Goal: Task Accomplishment & Management: Manage account settings

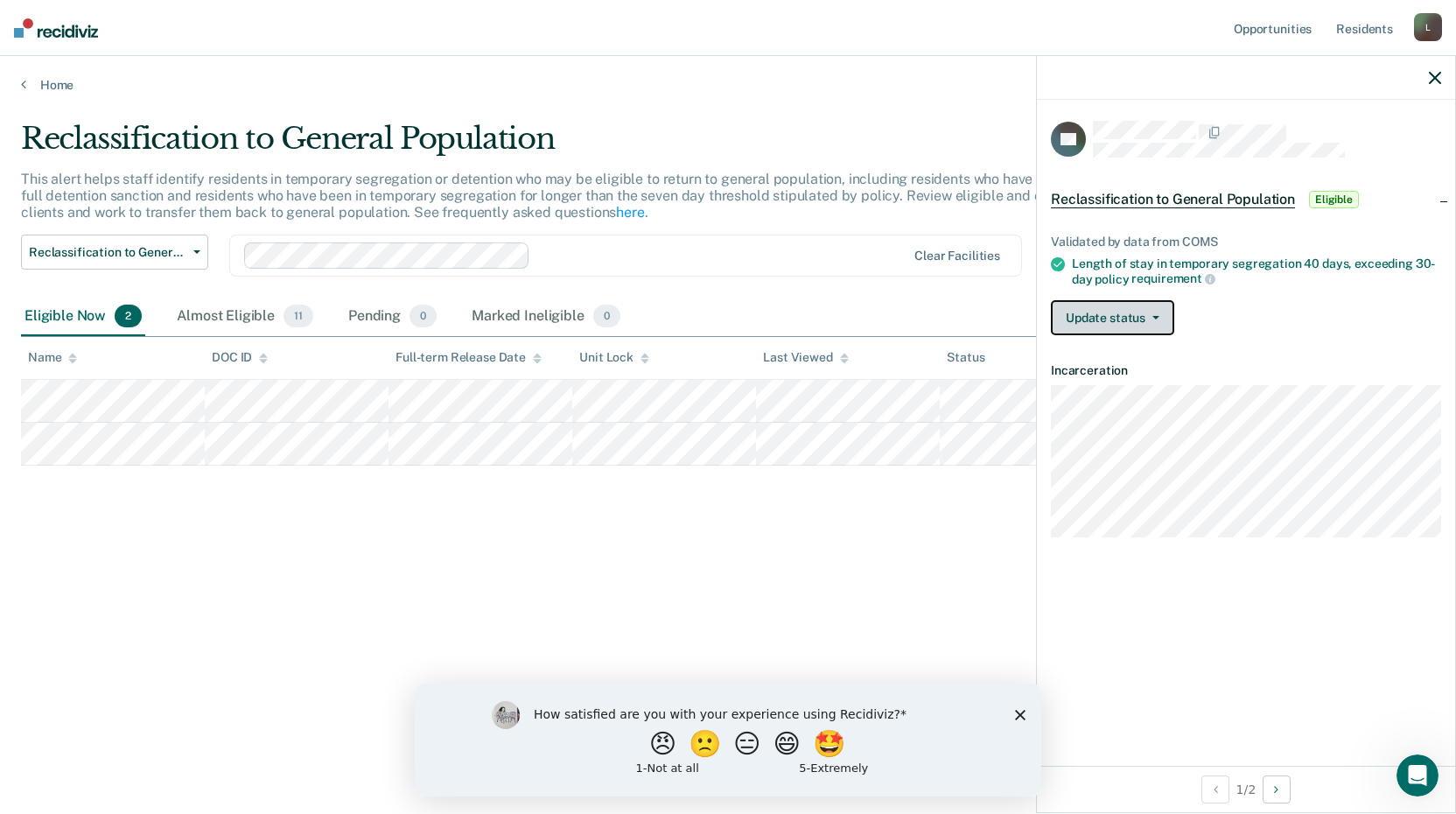
click at [1073, 306] on button "Update status" at bounding box center [1112, 317] width 123 height 35
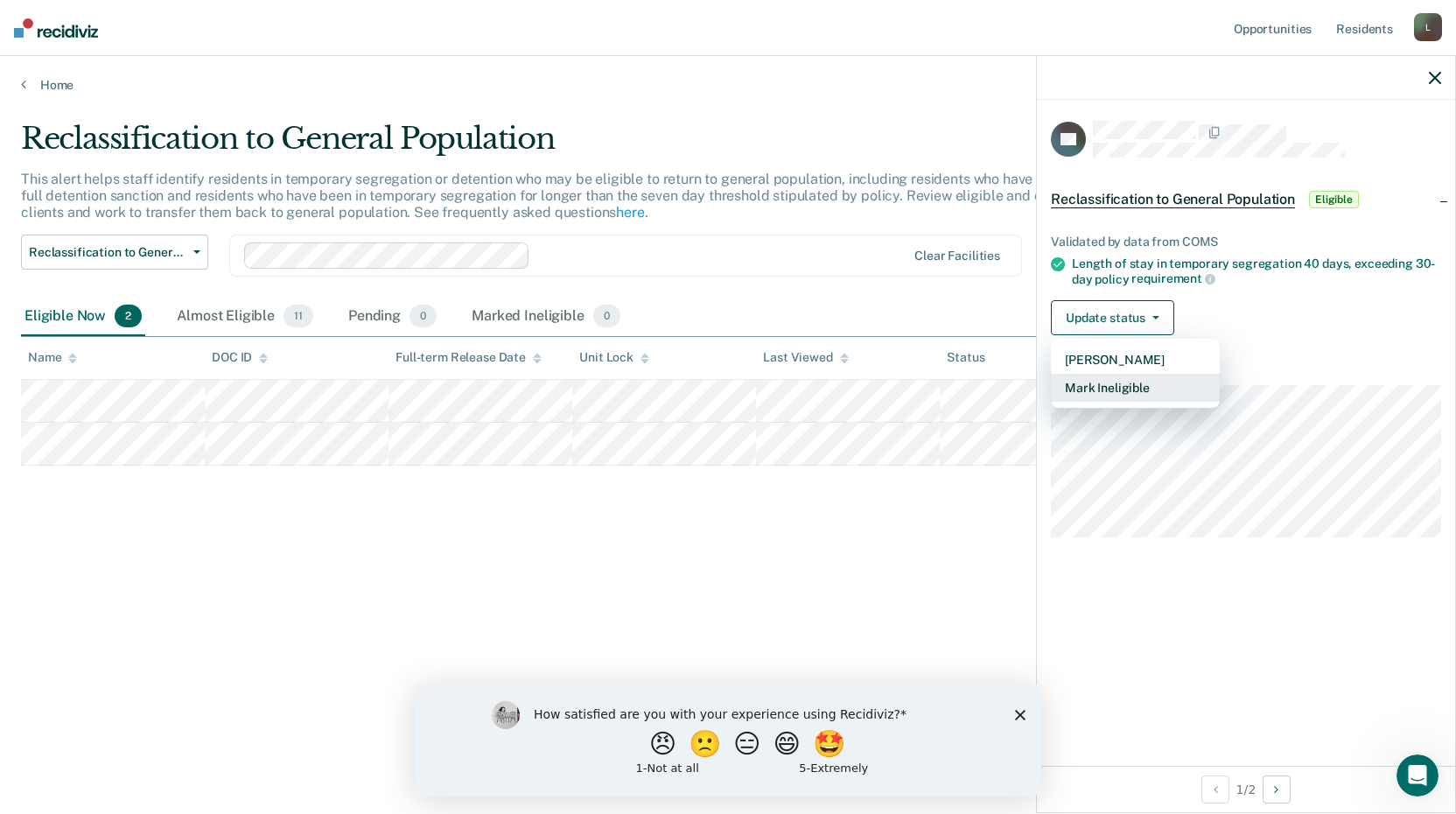
click at [1084, 393] on button "Mark Ineligible" at bounding box center [1135, 388] width 169 height 28
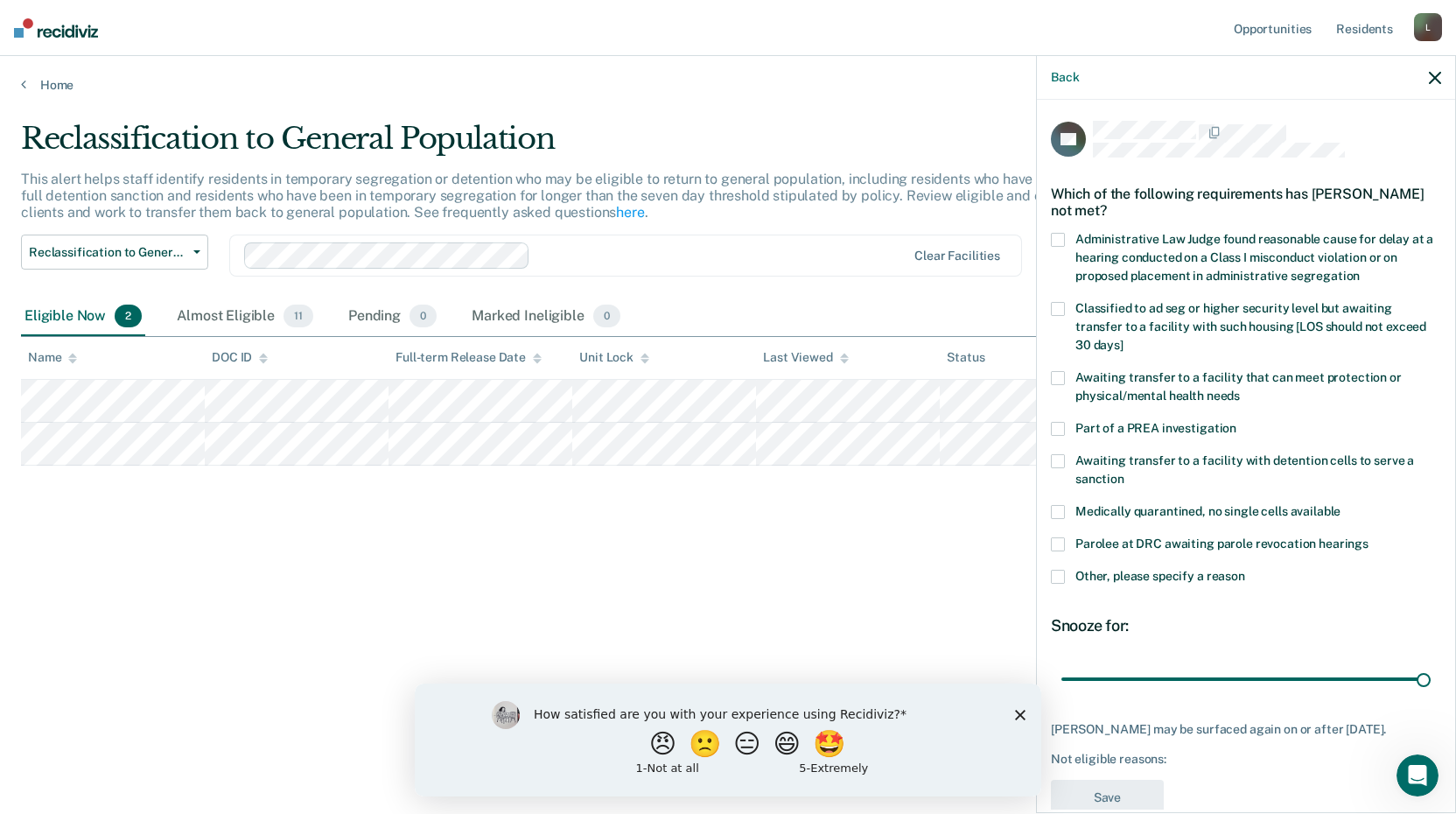
click at [1072, 575] on label "Other, please specify a reason" at bounding box center [1245, 578] width 390 height 19
click at [1245, 569] on input "Other, please specify a reason" at bounding box center [1245, 569] width 0 height 0
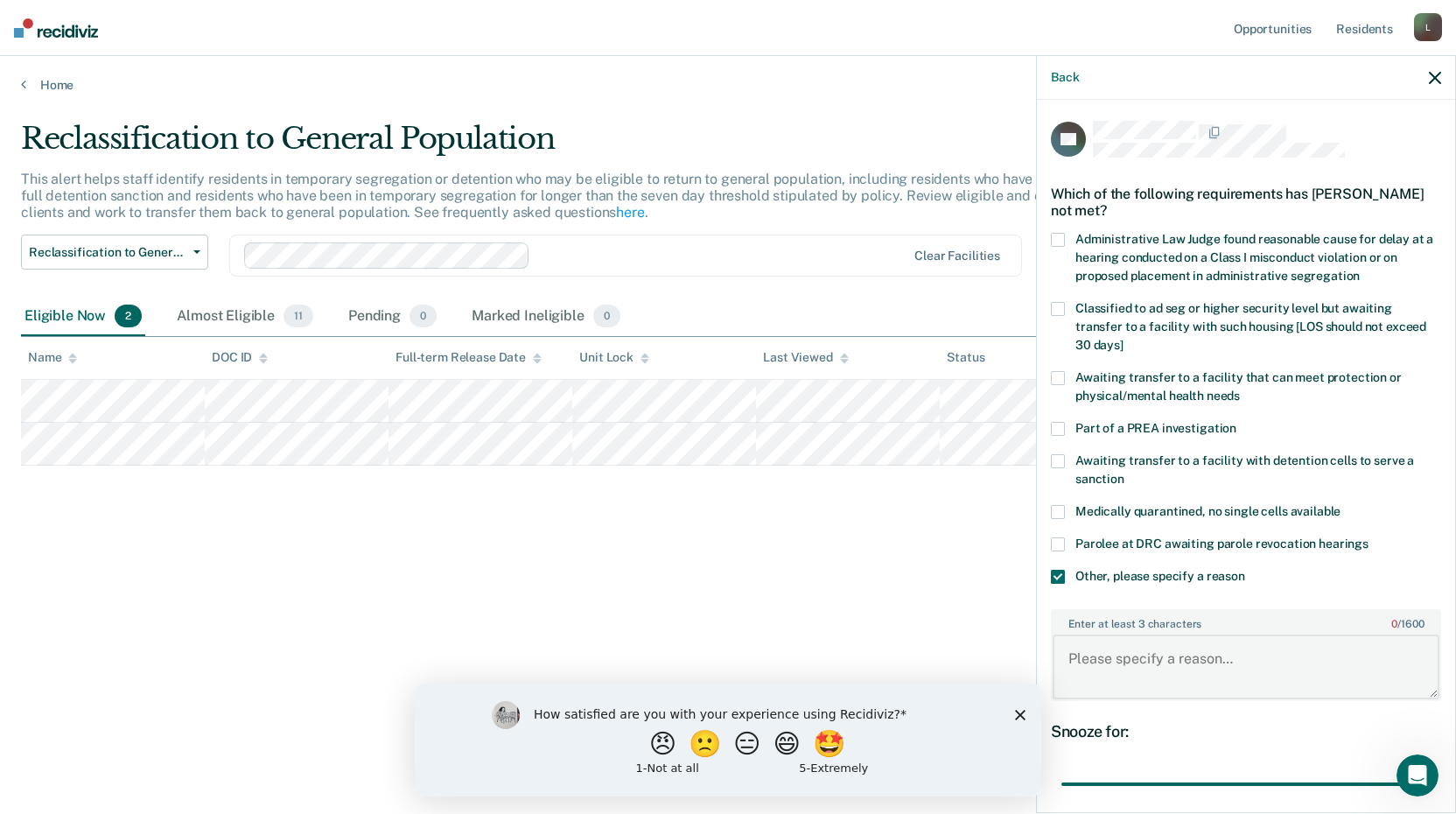
click at [1089, 649] on textarea "Enter at least 3 characters 0 / 1600" at bounding box center [1246, 666] width 387 height 64
drag, startPoint x: 1214, startPoint y: 650, endPoint x: 1208, endPoint y: 657, distance: 9.2
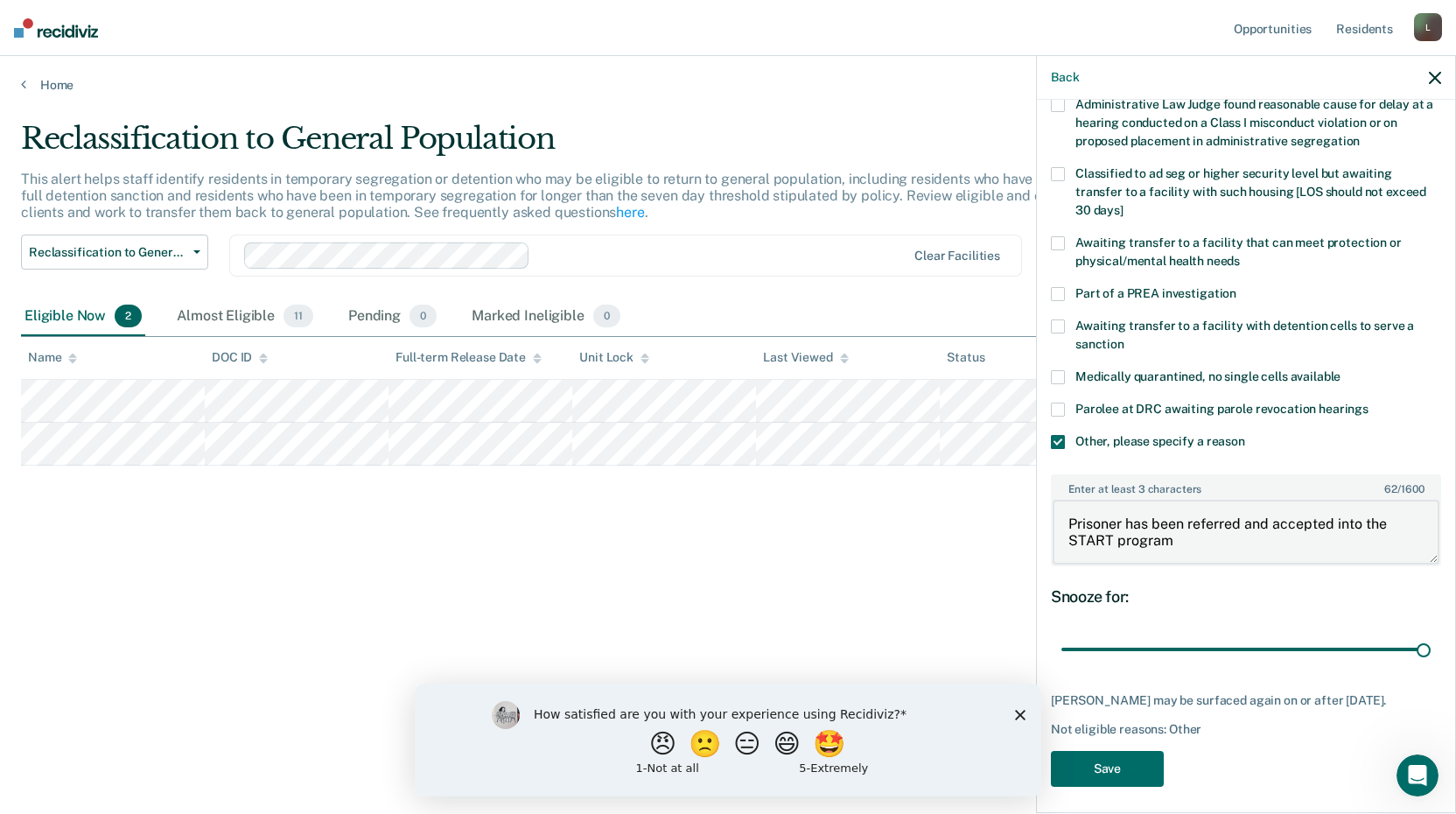
scroll to position [142, 0]
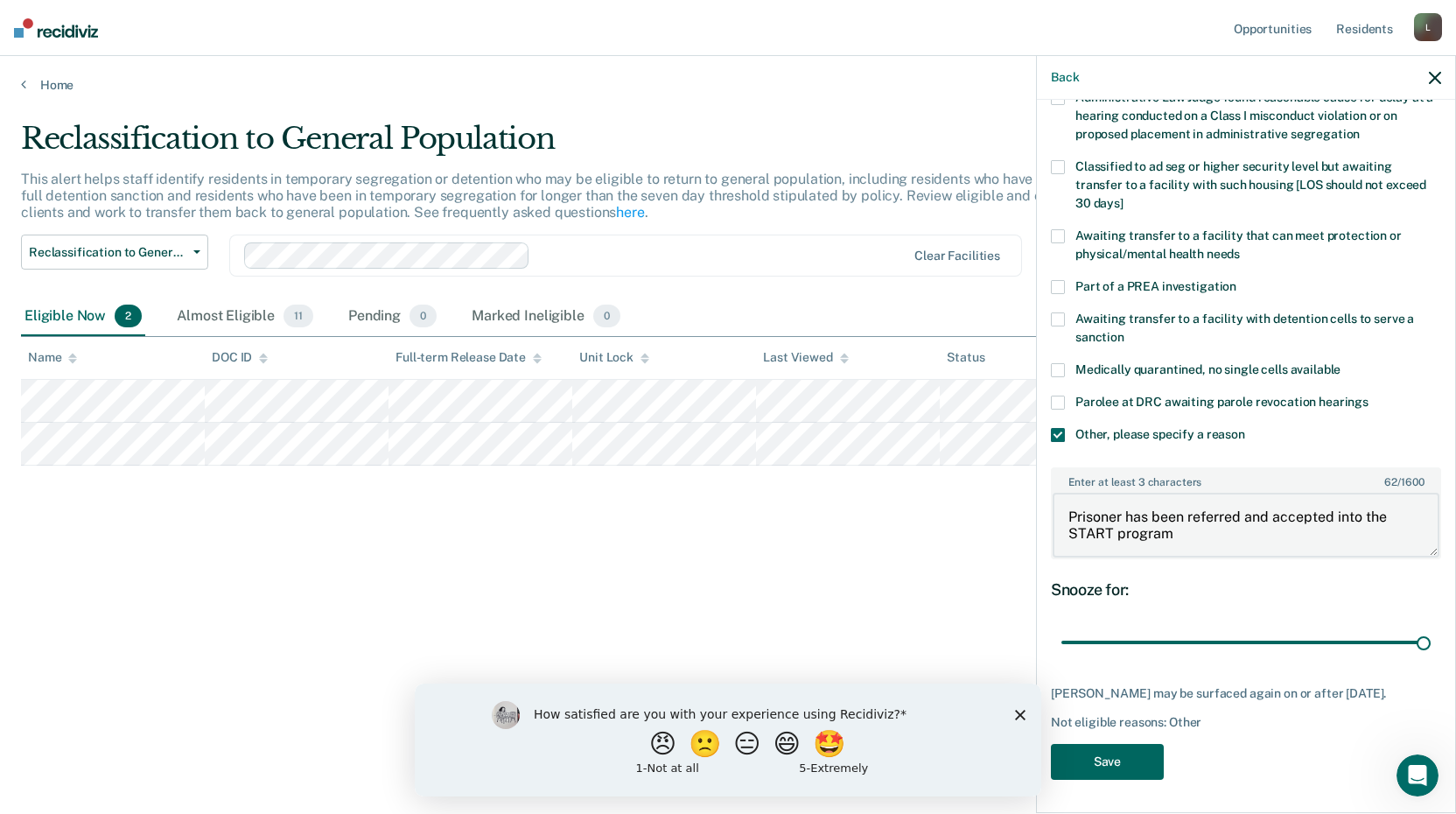
type textarea "Prisoner has been referred and accepted into the START program"
click at [1115, 758] on button "Save" at bounding box center [1106, 762] width 113 height 36
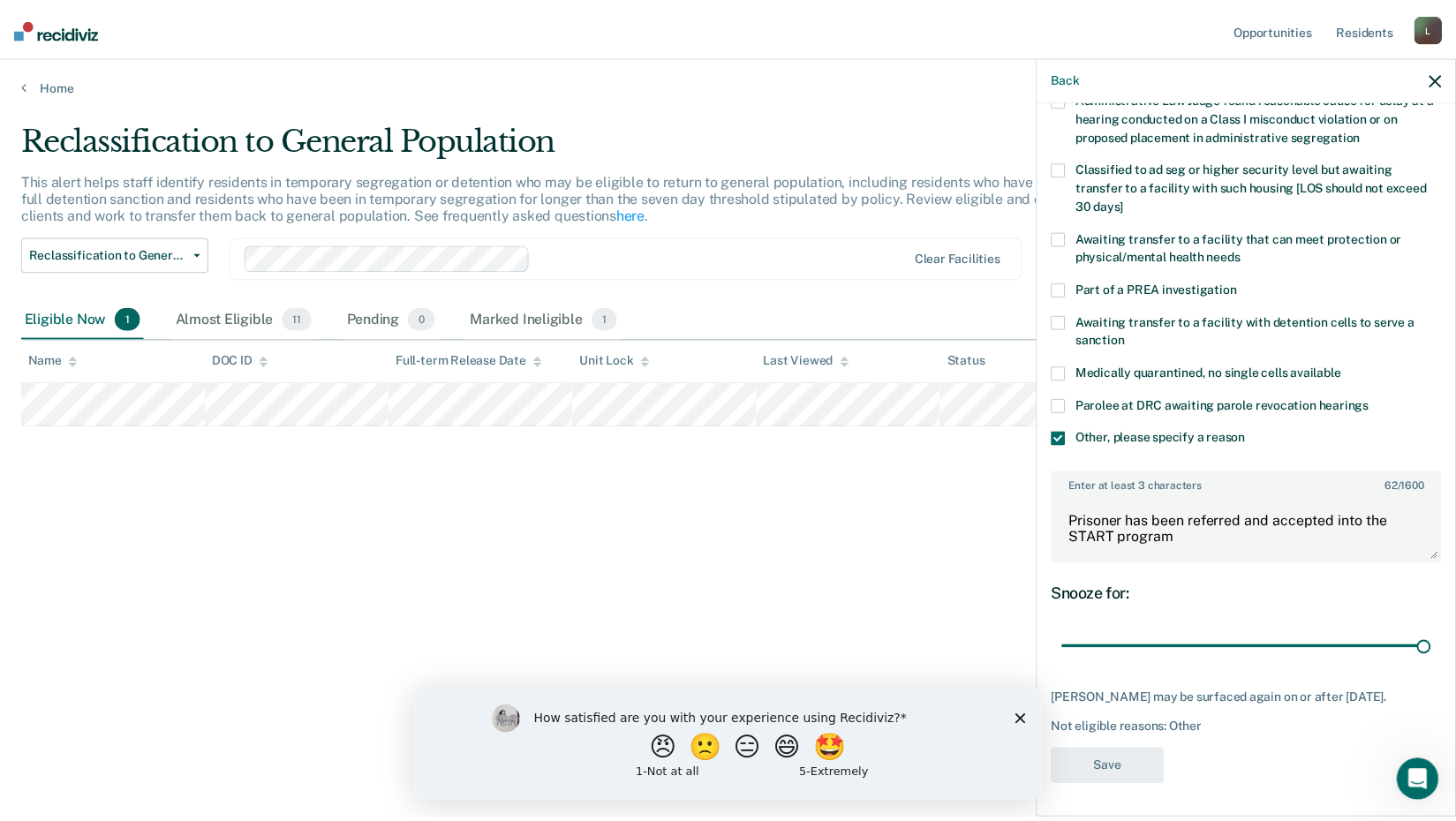
scroll to position [0, 0]
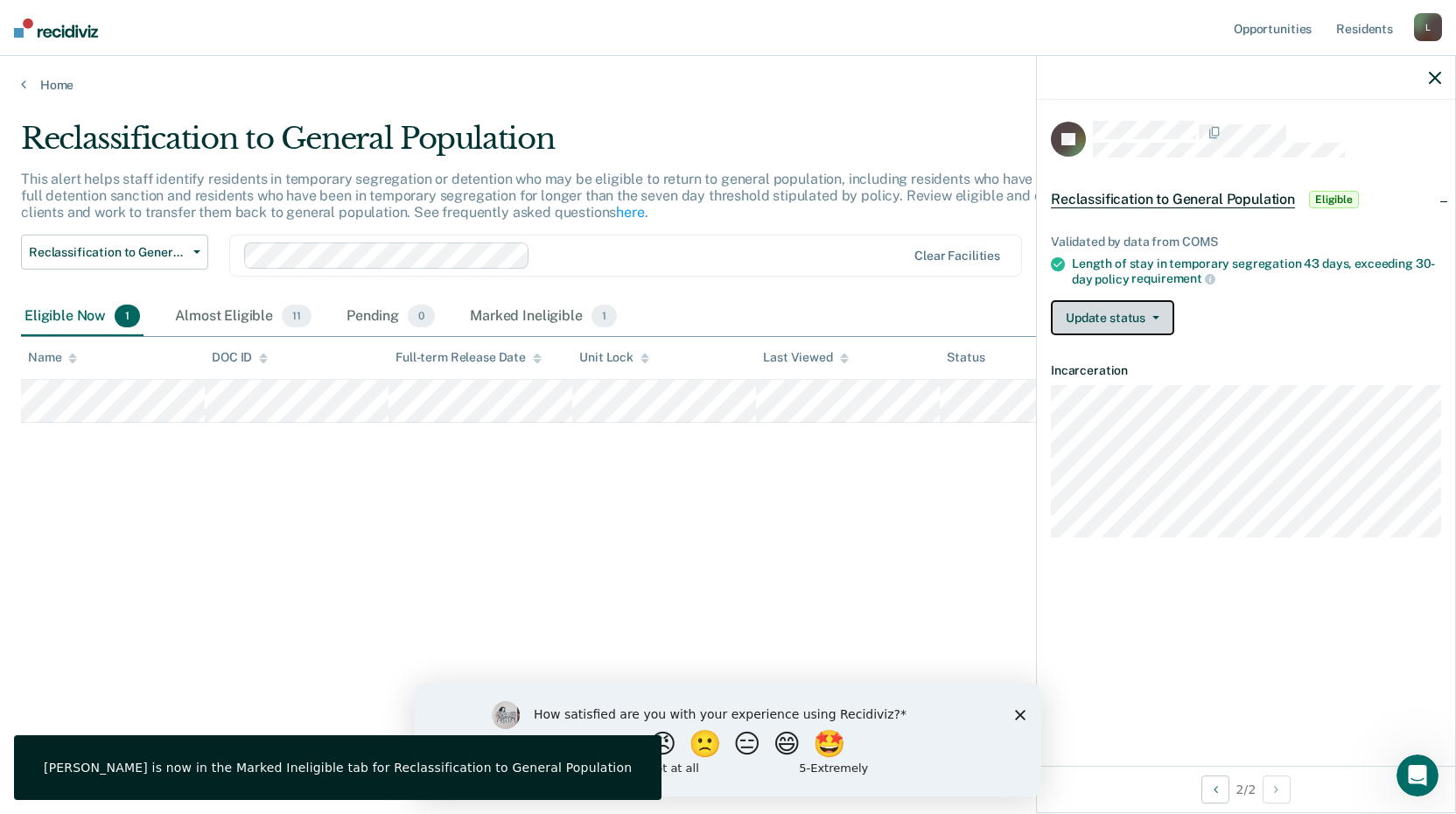
click at [1104, 310] on button "Update status" at bounding box center [1112, 317] width 123 height 35
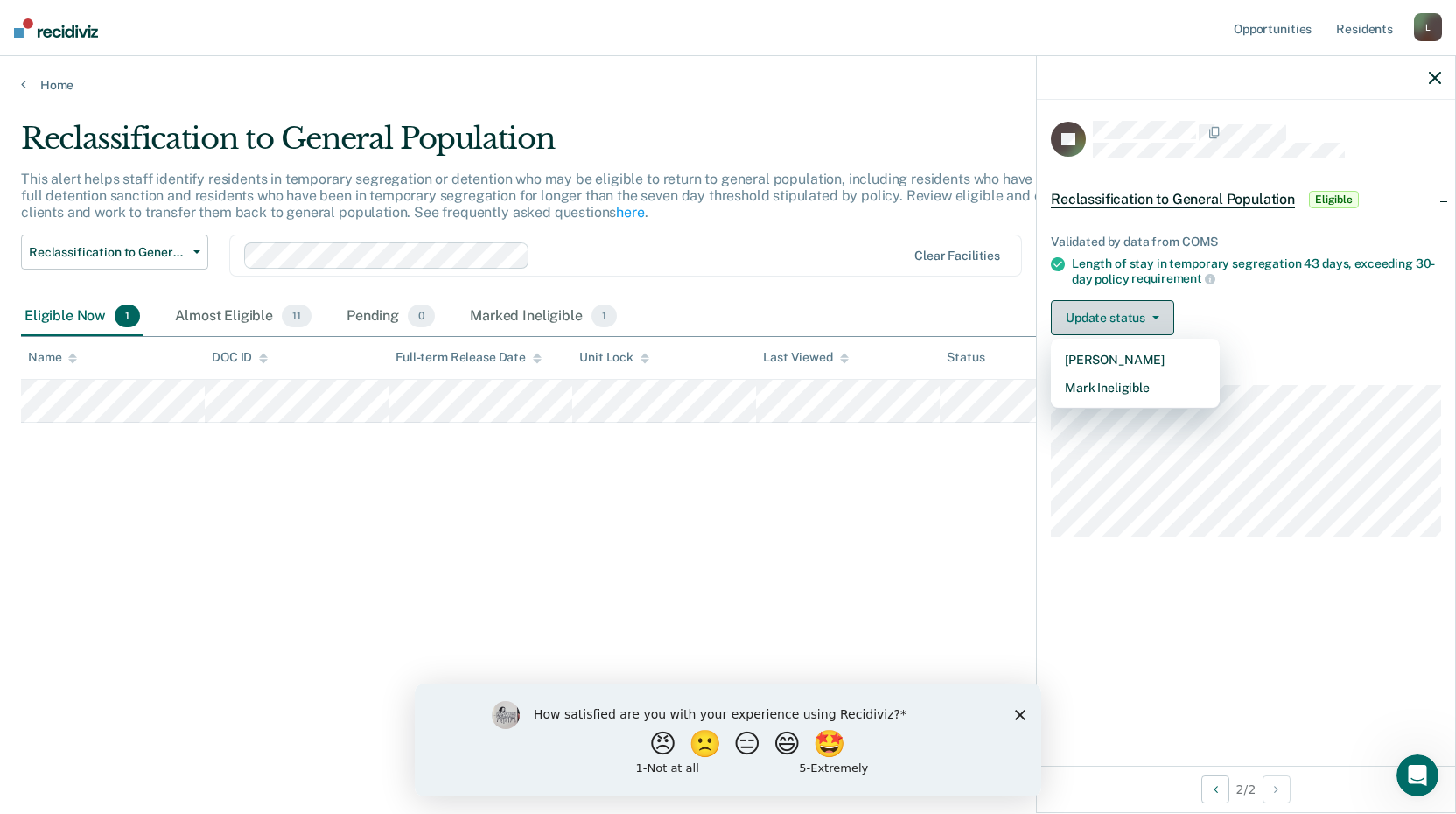
click at [1128, 313] on button "Update status" at bounding box center [1112, 317] width 123 height 35
click at [1128, 385] on button "Mark Ineligible" at bounding box center [1135, 388] width 169 height 28
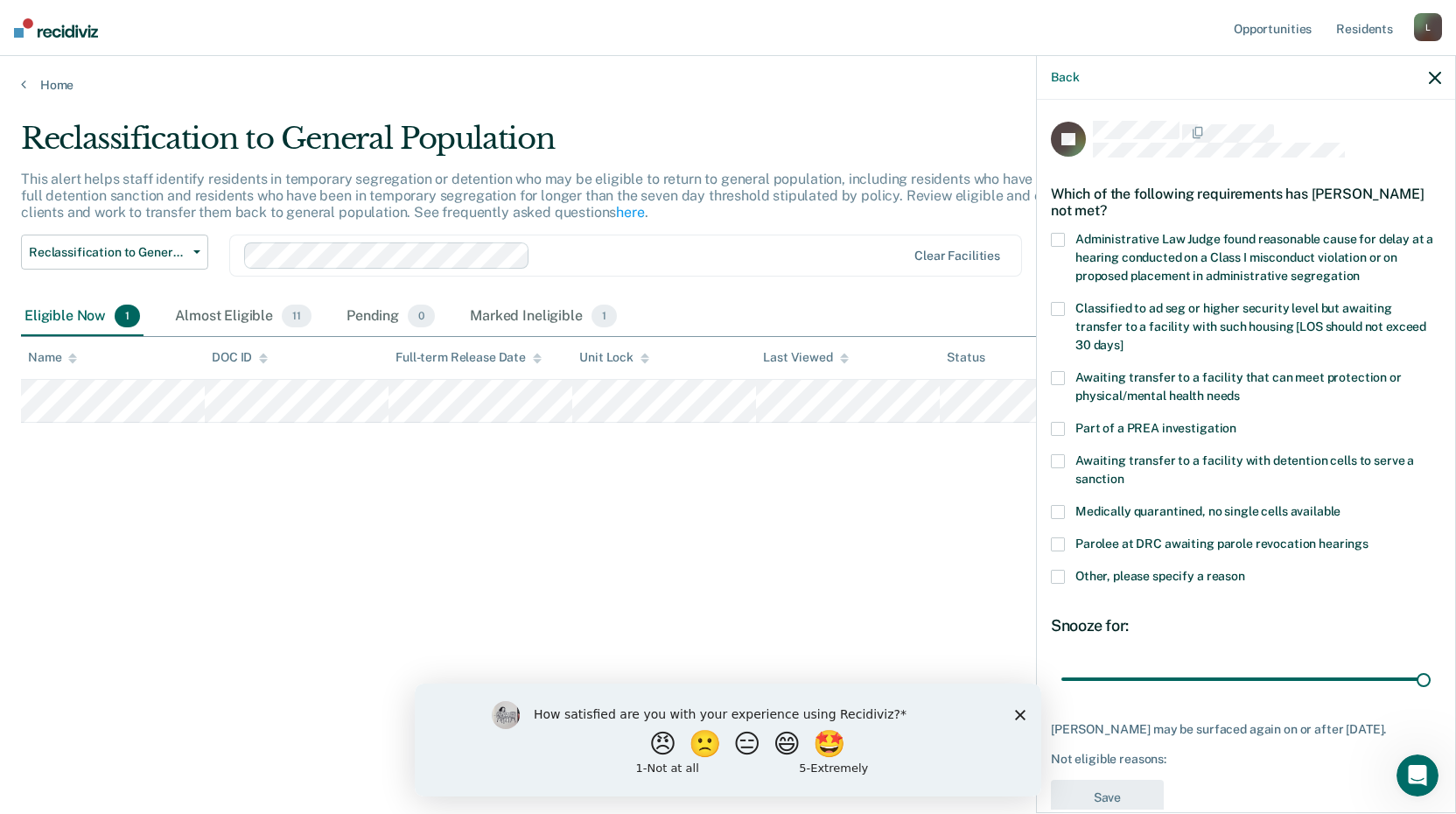
click at [1045, 307] on div "JG Which of the following requirements has [PERSON_NAME] not met? Administrativ…" at bounding box center [1245, 454] width 418 height 709
click at [1055, 303] on span at bounding box center [1057, 308] width 14 height 14
click at [1123, 338] on input "Classified to ad seg or higher security level but awaiting transfer to a facili…" at bounding box center [1123, 338] width 0 height 0
click at [1107, 810] on div "Back JG Which of the following requirements has [PERSON_NAME] not met? Administ…" at bounding box center [1245, 434] width 420 height 758
click at [1107, 796] on button "Save" at bounding box center [1106, 797] width 113 height 36
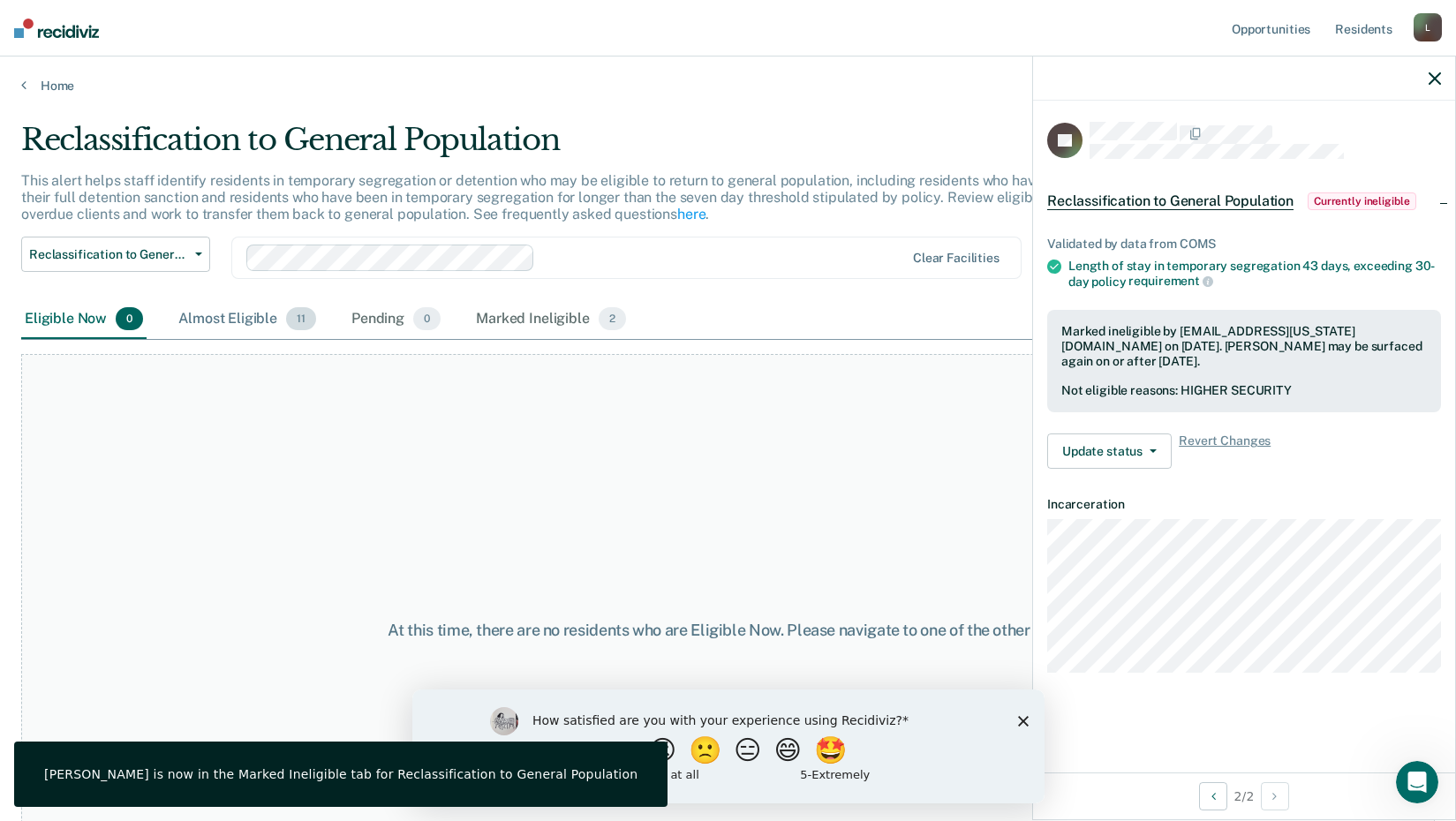
click at [221, 324] on div "Almost Eligible 11" at bounding box center [247, 319] width 145 height 39
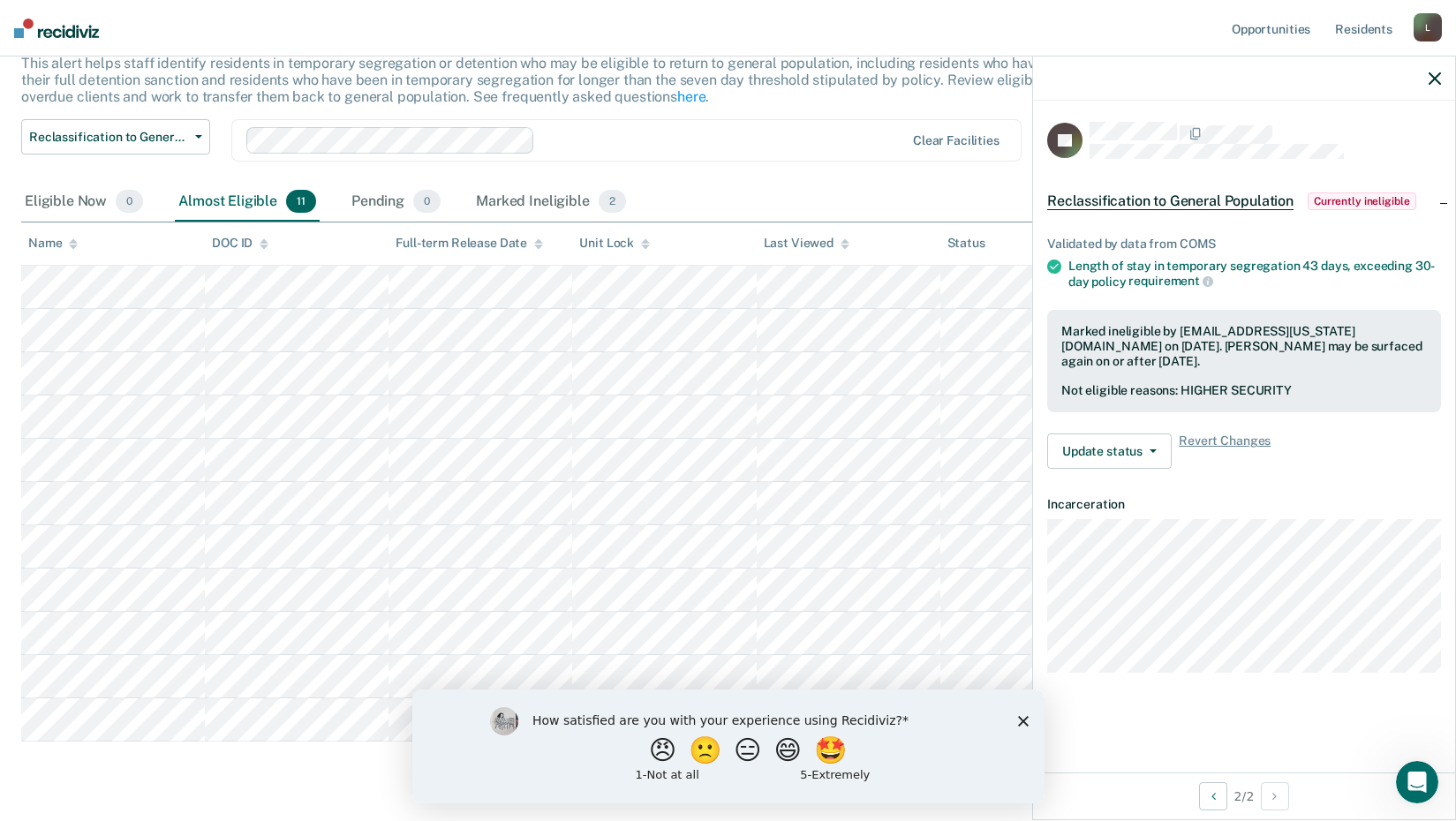
scroll to position [165, 0]
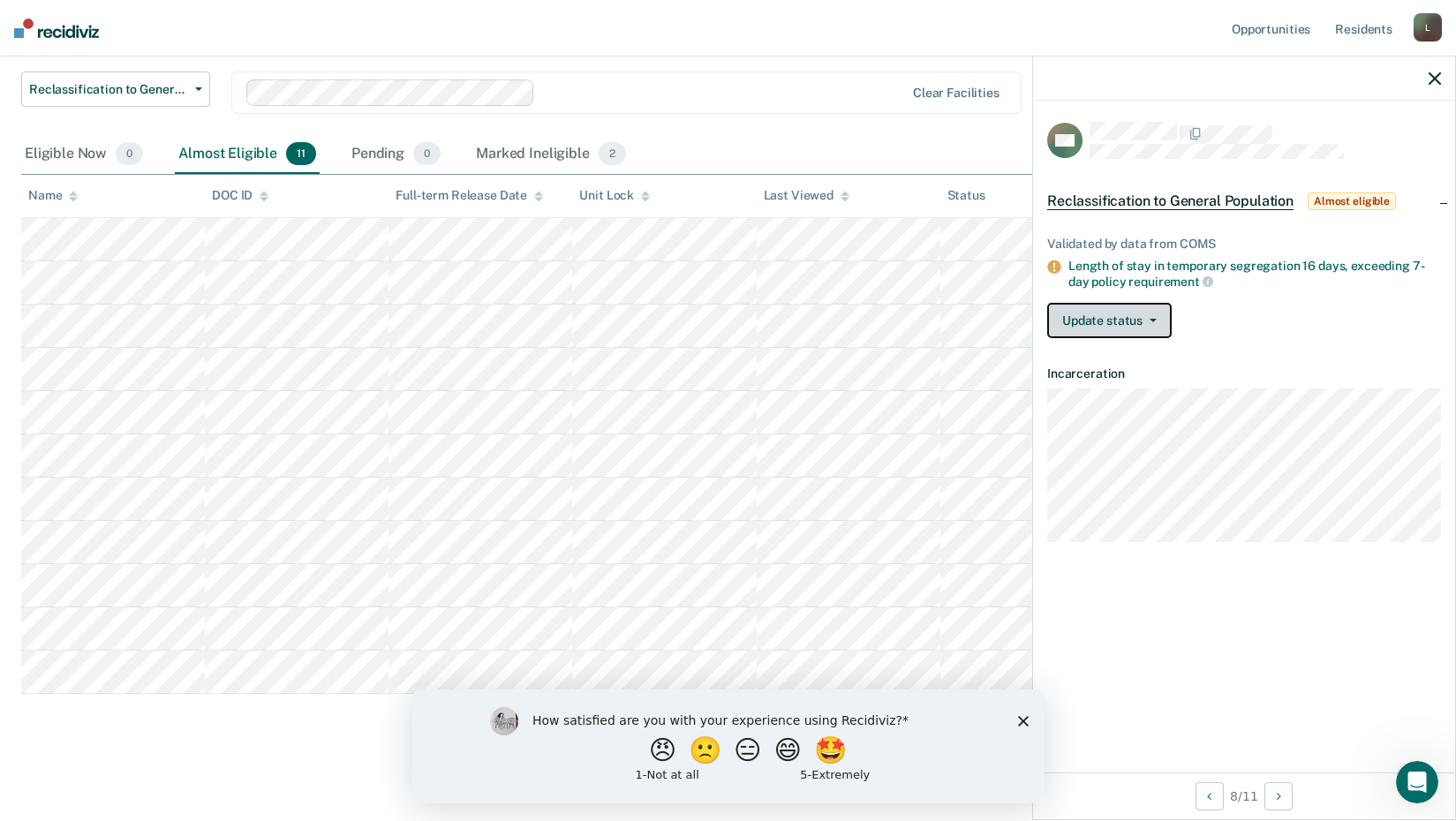
click at [1101, 312] on button "Update status" at bounding box center [1109, 320] width 124 height 35
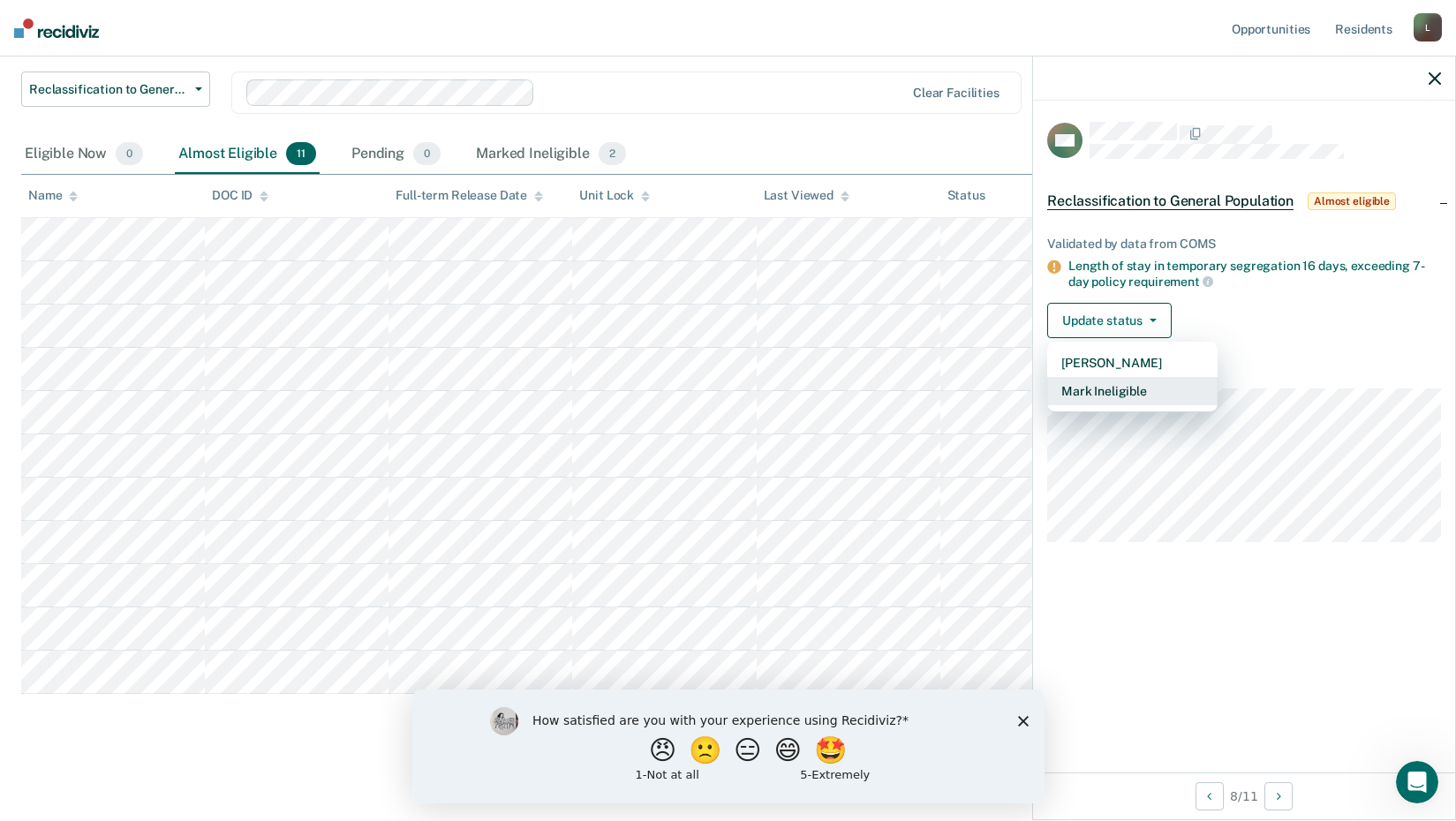
click at [1106, 386] on button "Mark Ineligible" at bounding box center [1132, 391] width 171 height 28
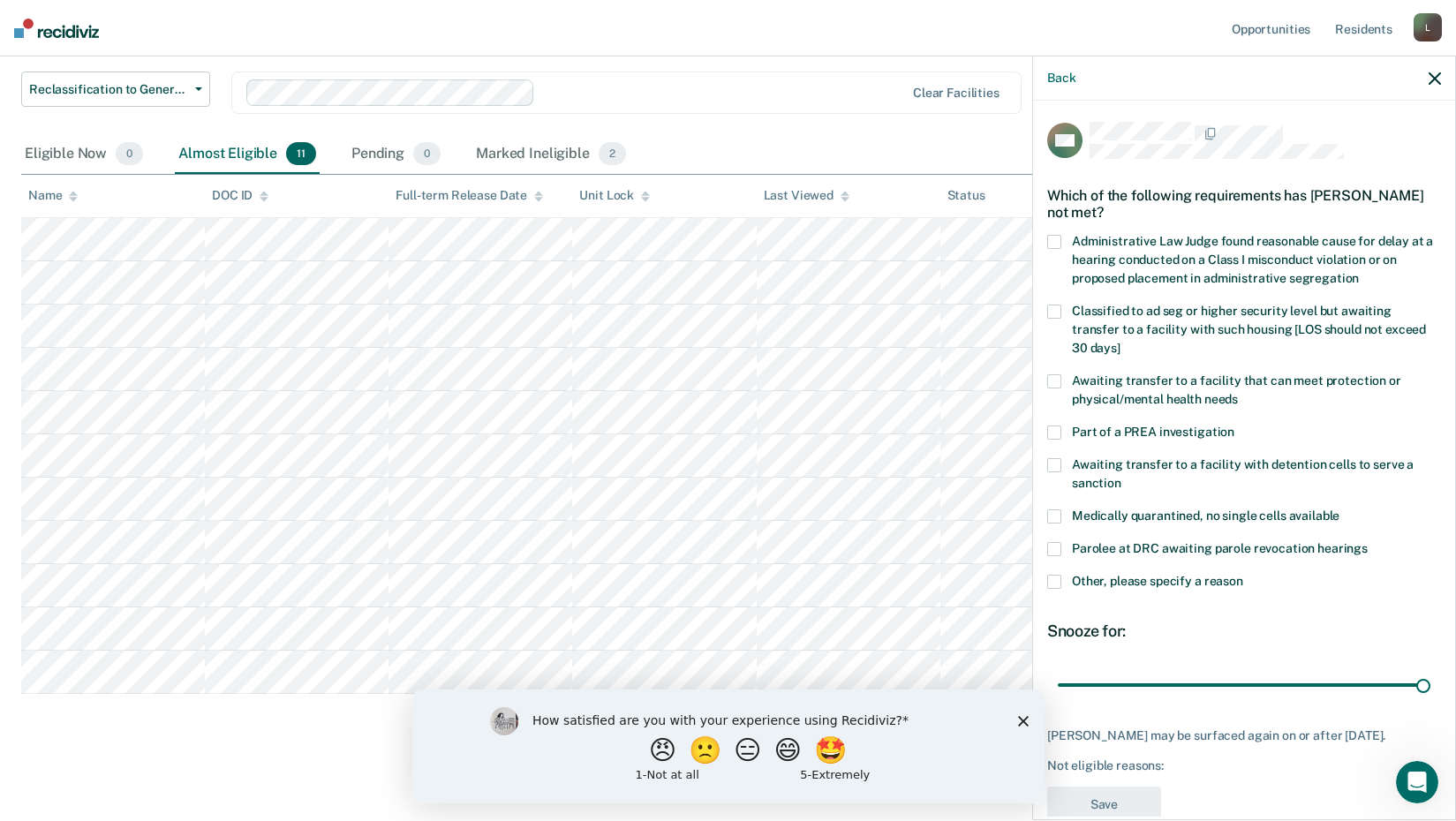
click at [1050, 313] on span at bounding box center [1053, 311] width 14 height 14
click at [1120, 341] on input "Classified to ad seg or higher security level but awaiting transfer to a facili…" at bounding box center [1120, 341] width 0 height 0
click at [1088, 792] on button "Save" at bounding box center [1103, 804] width 114 height 36
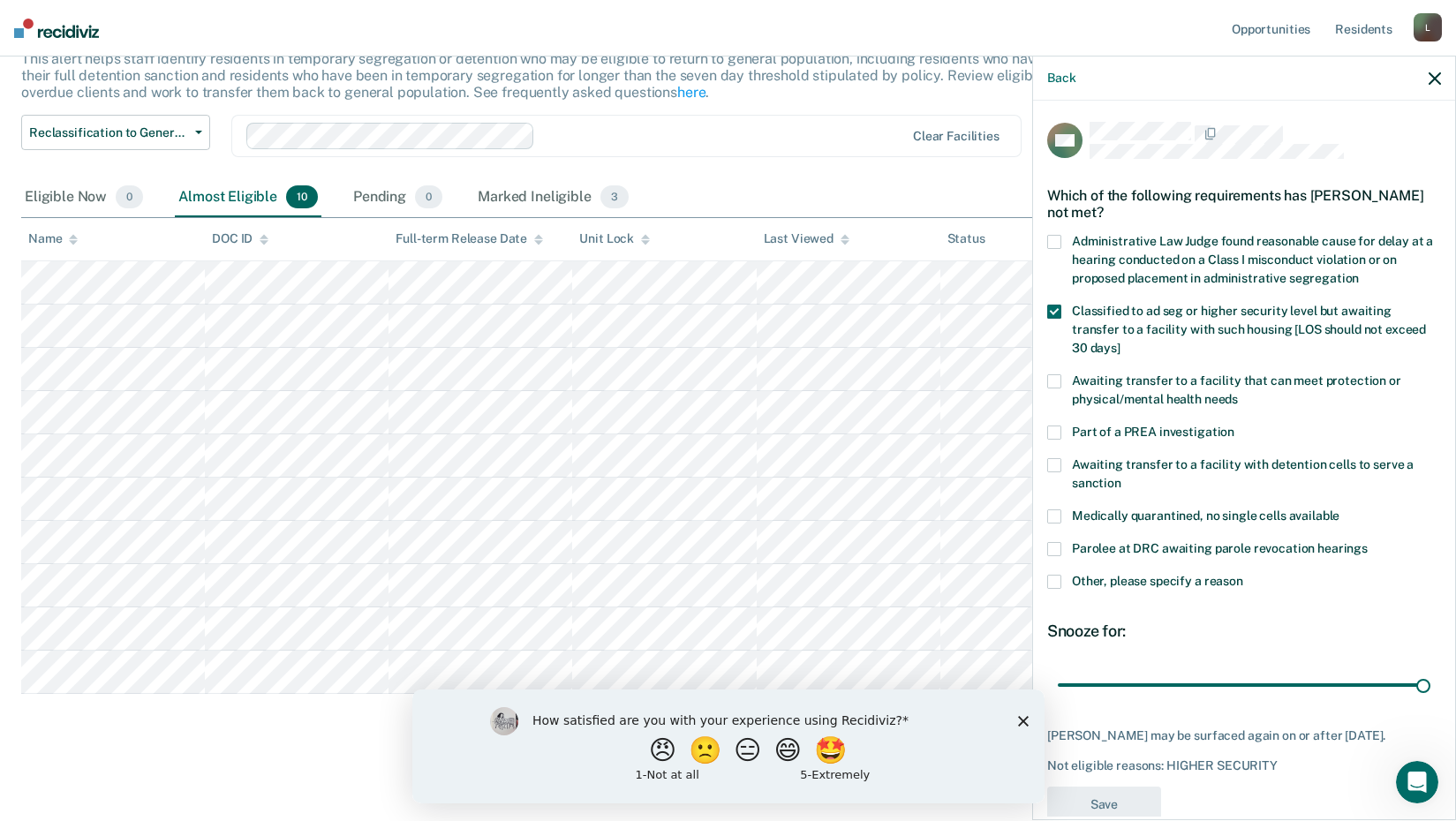
scroll to position [122, 0]
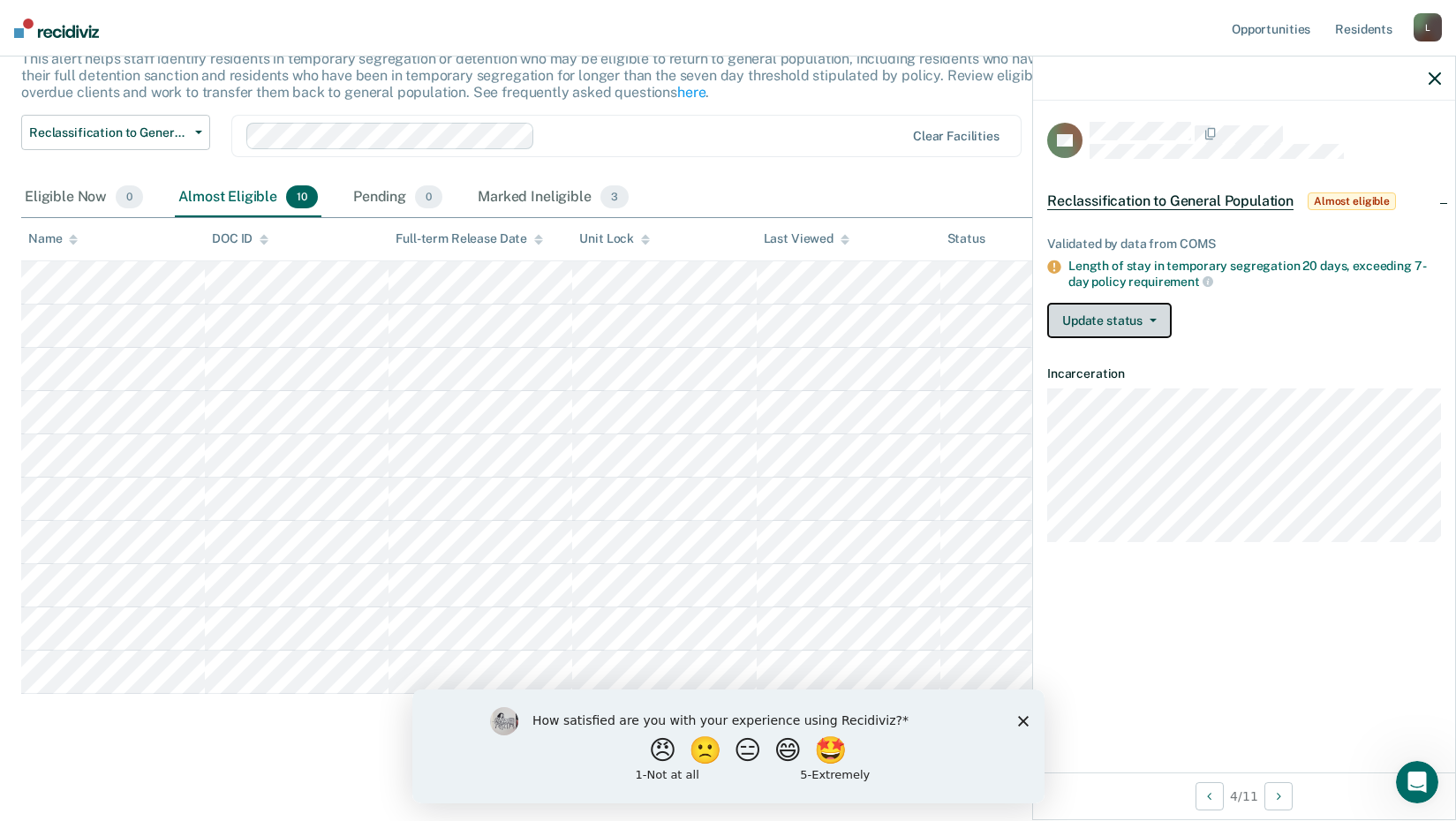
click at [1110, 322] on button "Update status" at bounding box center [1109, 320] width 124 height 35
click at [1100, 313] on button "Update status" at bounding box center [1109, 320] width 124 height 35
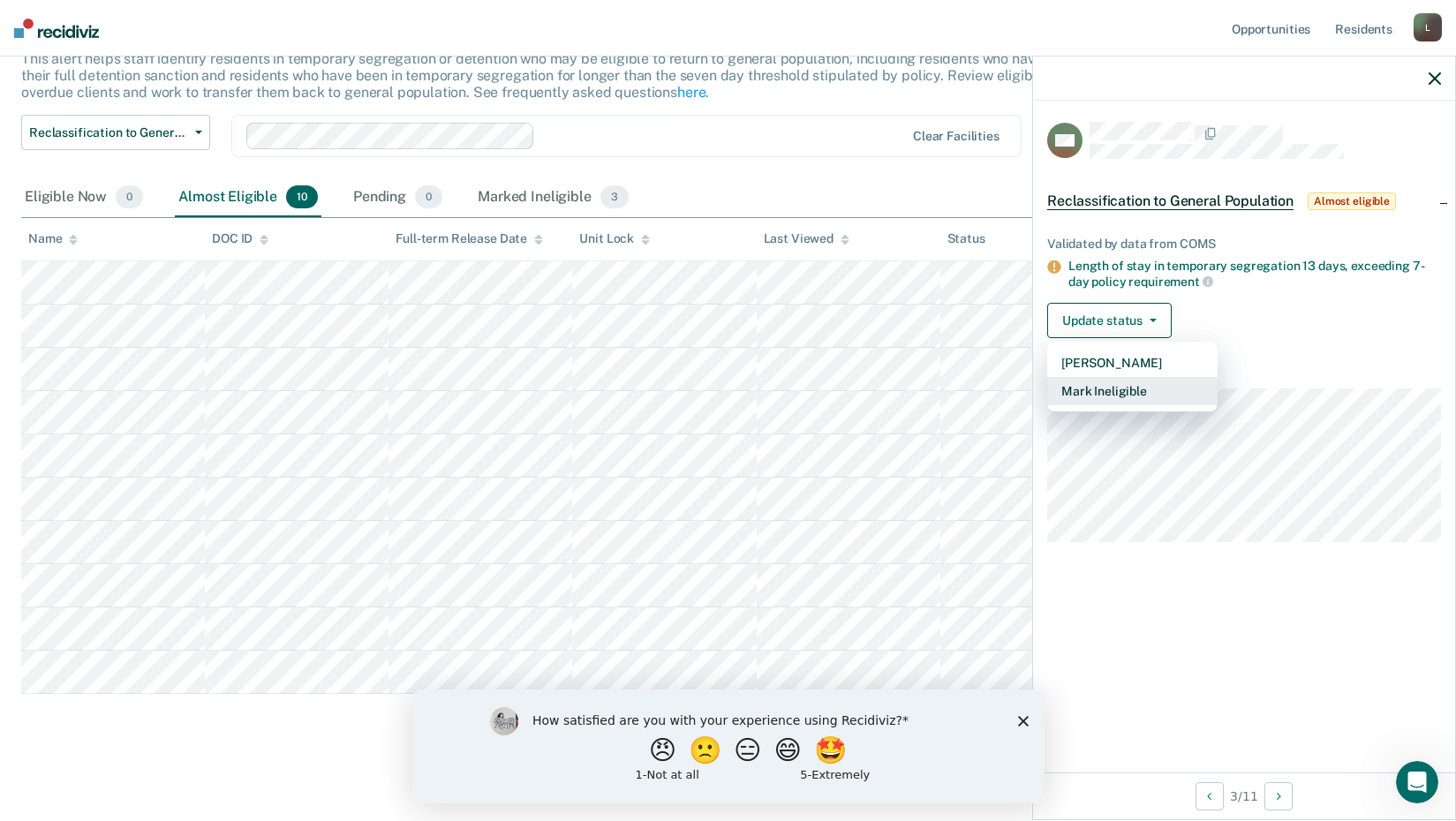
click at [1093, 386] on button "Mark Ineligible" at bounding box center [1132, 391] width 171 height 28
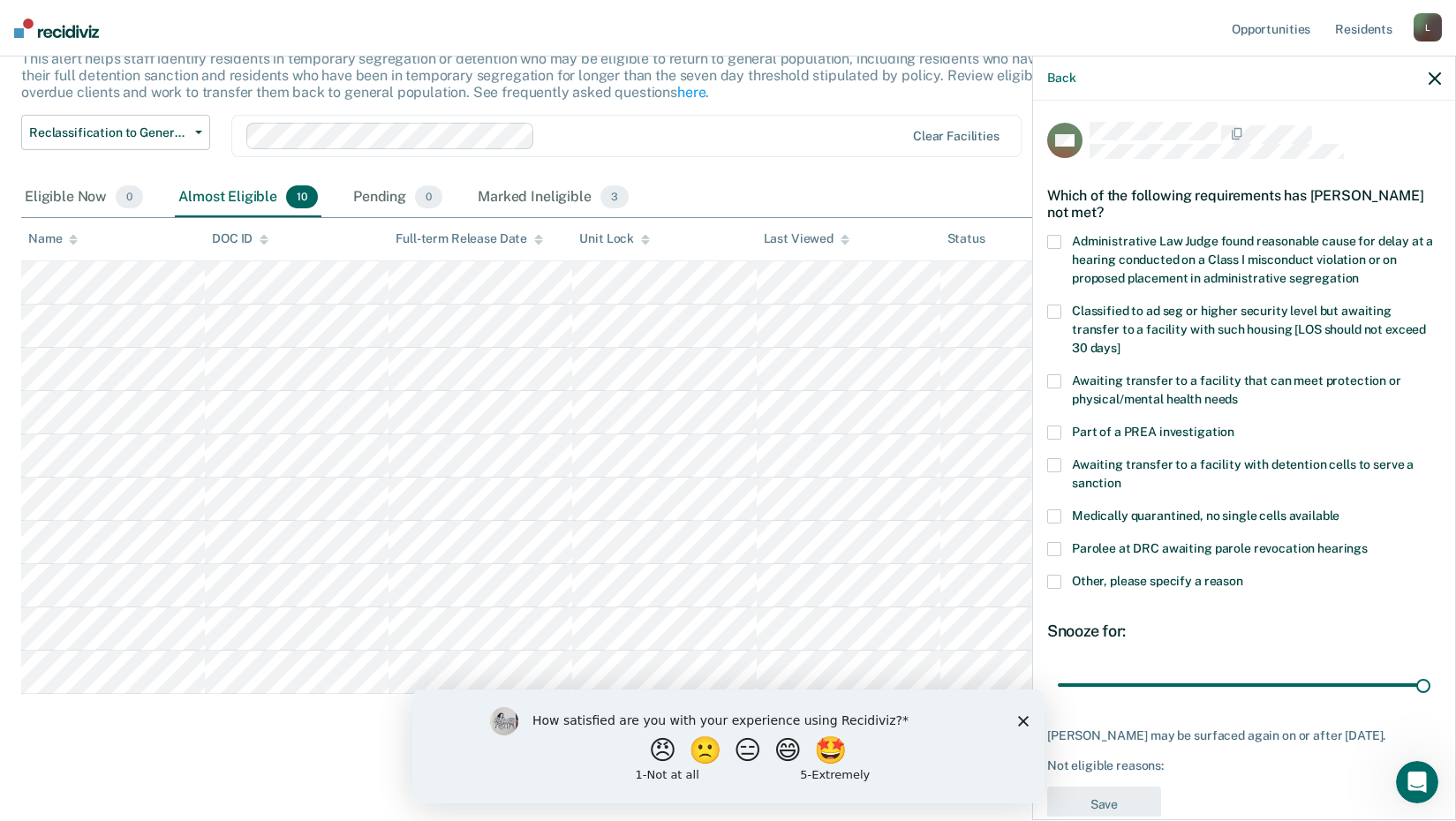
click at [1057, 311] on span at bounding box center [1053, 311] width 14 height 14
click at [1120, 341] on input "Classified to ad seg or higher security level but awaiting transfer to a facili…" at bounding box center [1120, 341] width 0 height 0
click at [1075, 811] on button "Save" at bounding box center [1103, 804] width 114 height 36
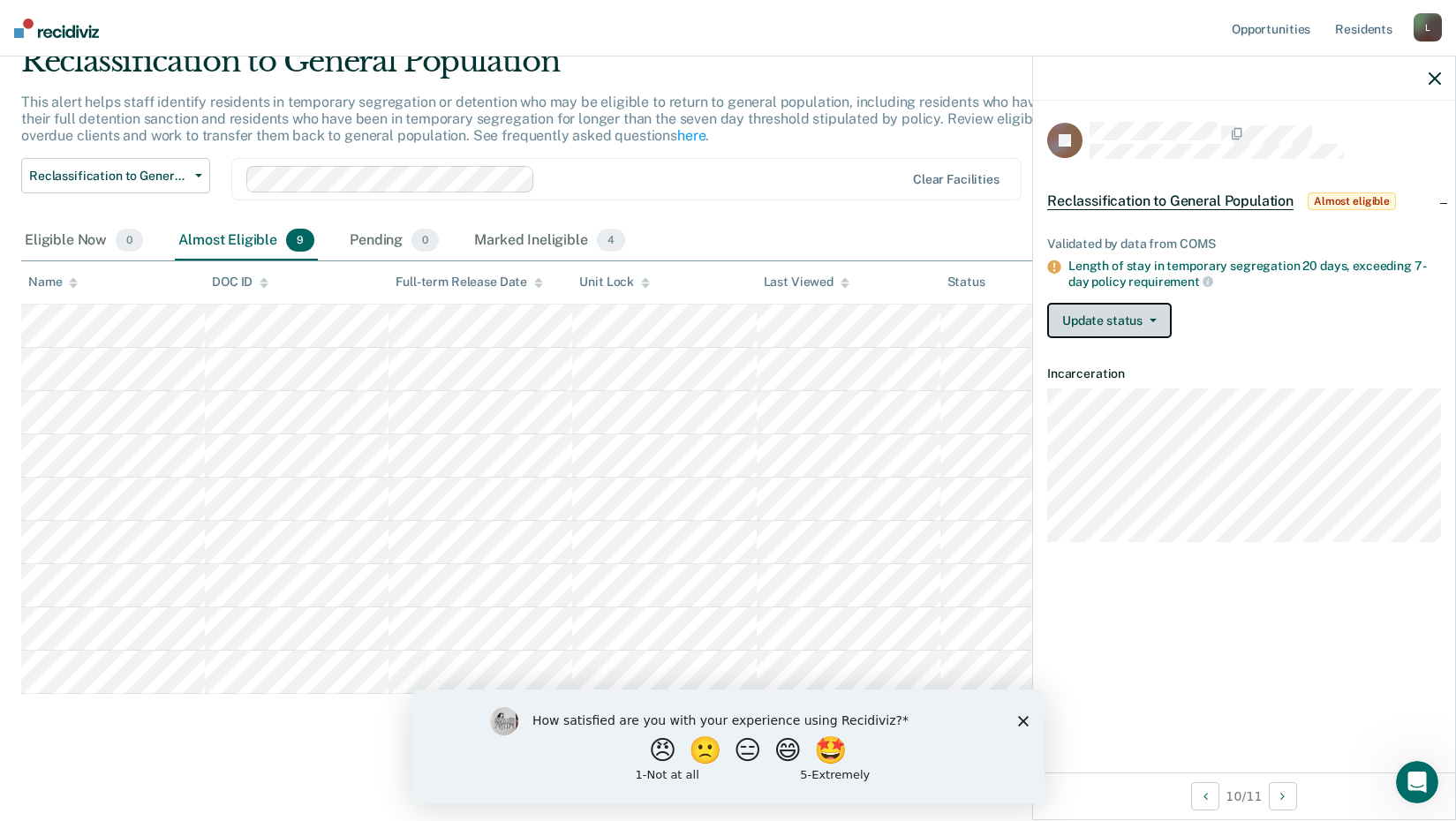
click at [1103, 318] on button "Update status" at bounding box center [1109, 320] width 124 height 35
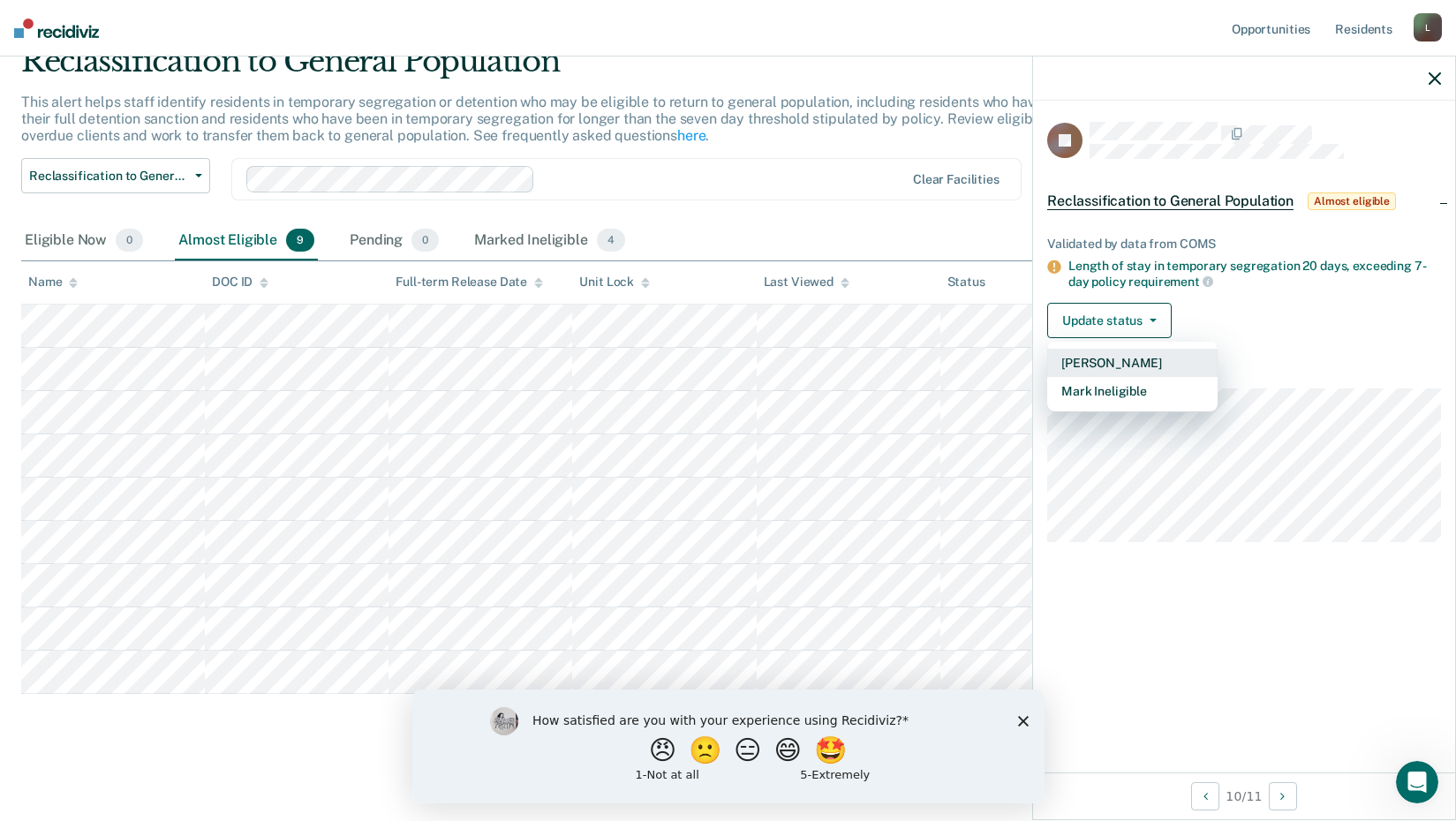
click at [1092, 364] on button "[PERSON_NAME]" at bounding box center [1132, 363] width 171 height 28
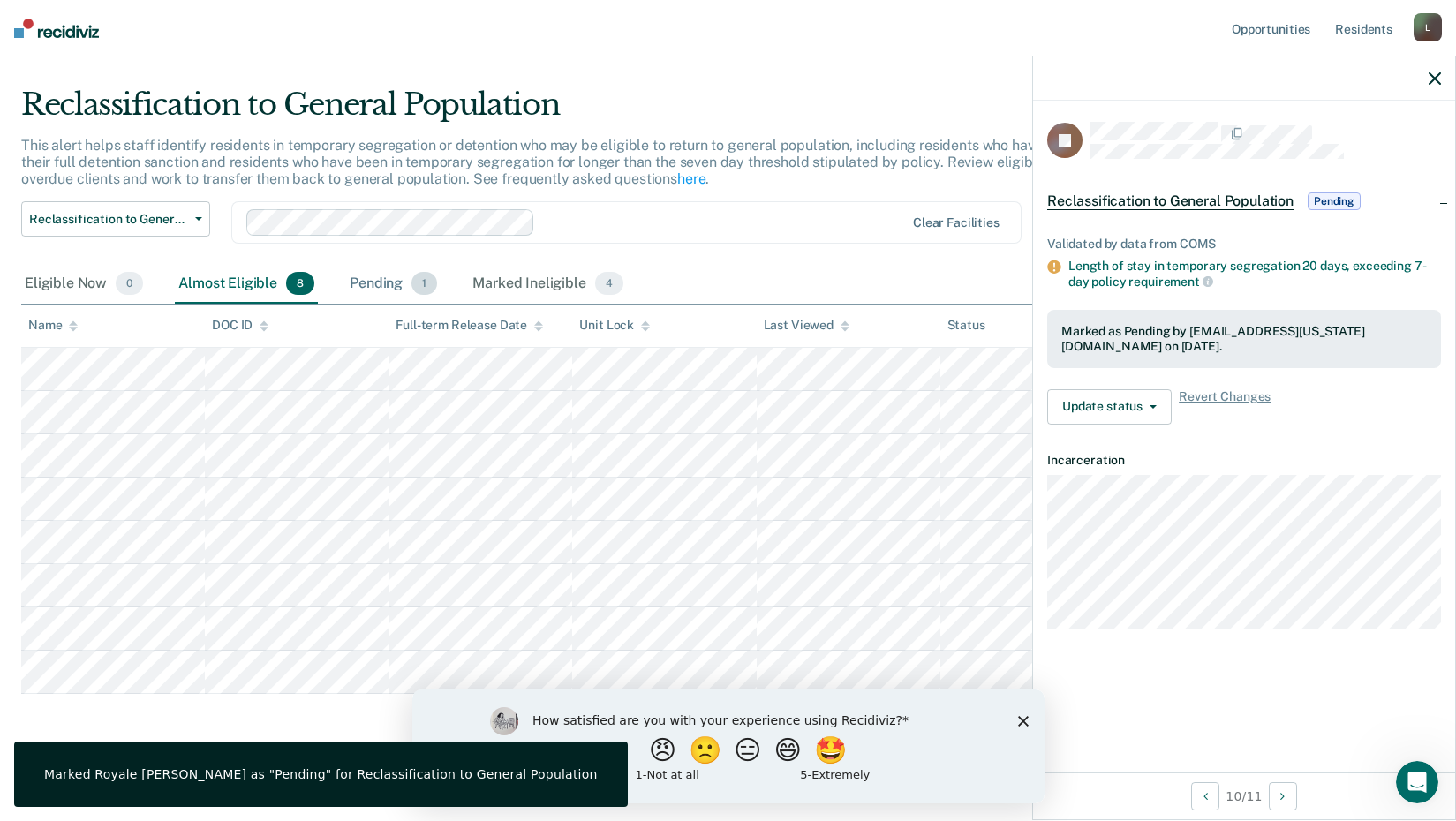
click at [366, 292] on div "Pending 1" at bounding box center [393, 284] width 94 height 39
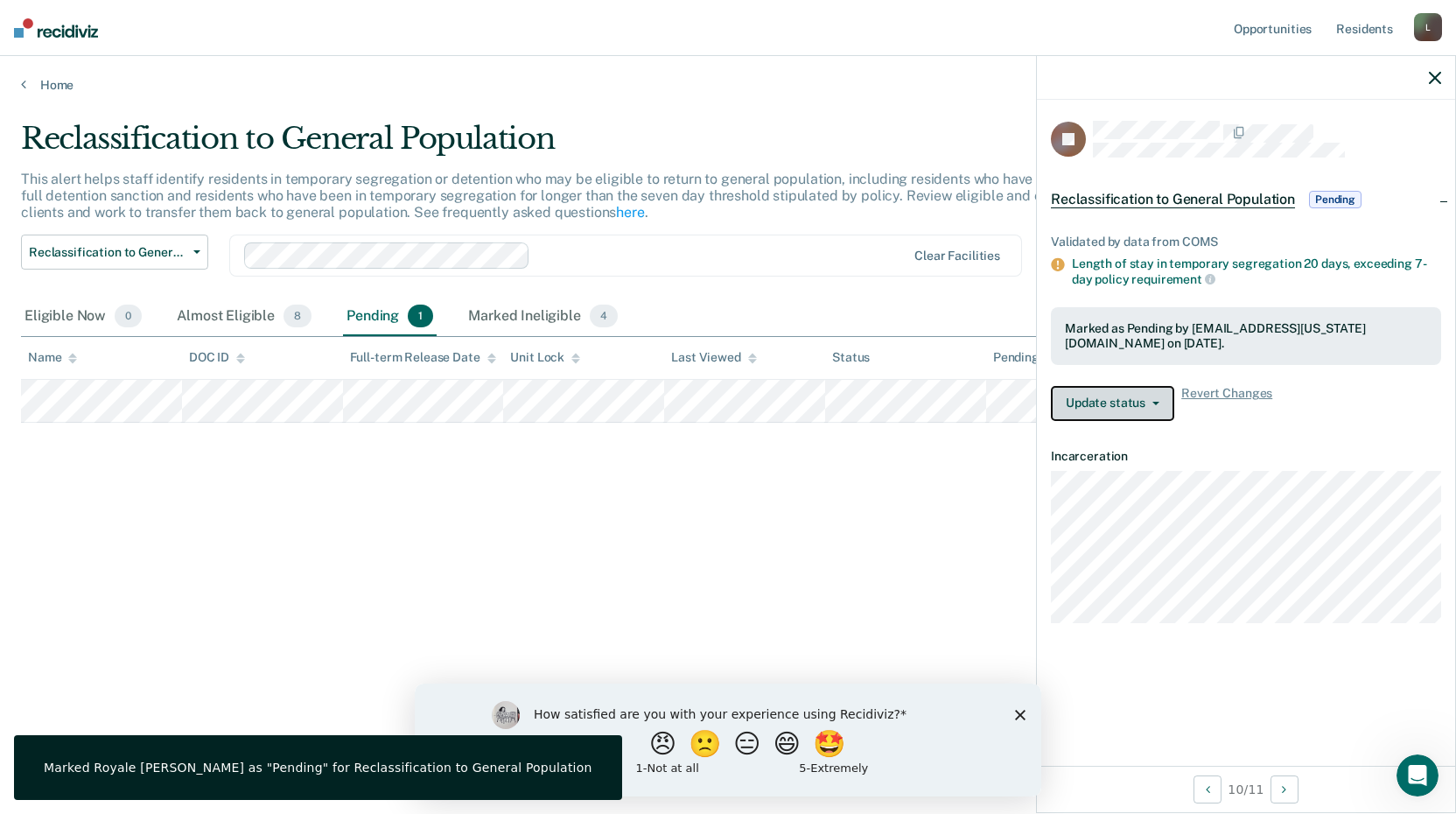
click at [1130, 393] on button "Update status" at bounding box center [1112, 403] width 123 height 35
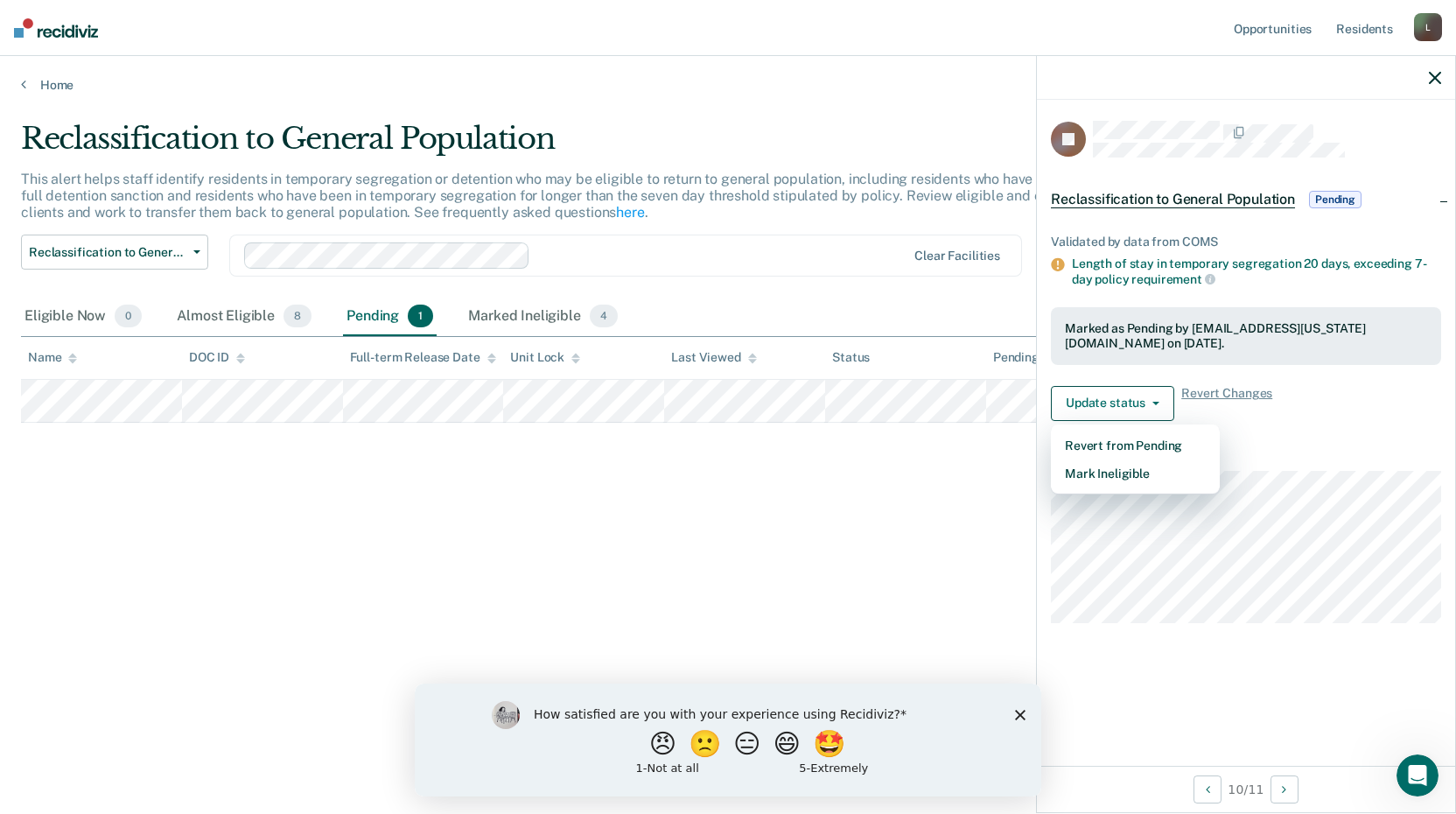
click at [921, 526] on div "Reclassification to General Population This alert helps staff identify resident…" at bounding box center [727, 401] width 1414 height 562
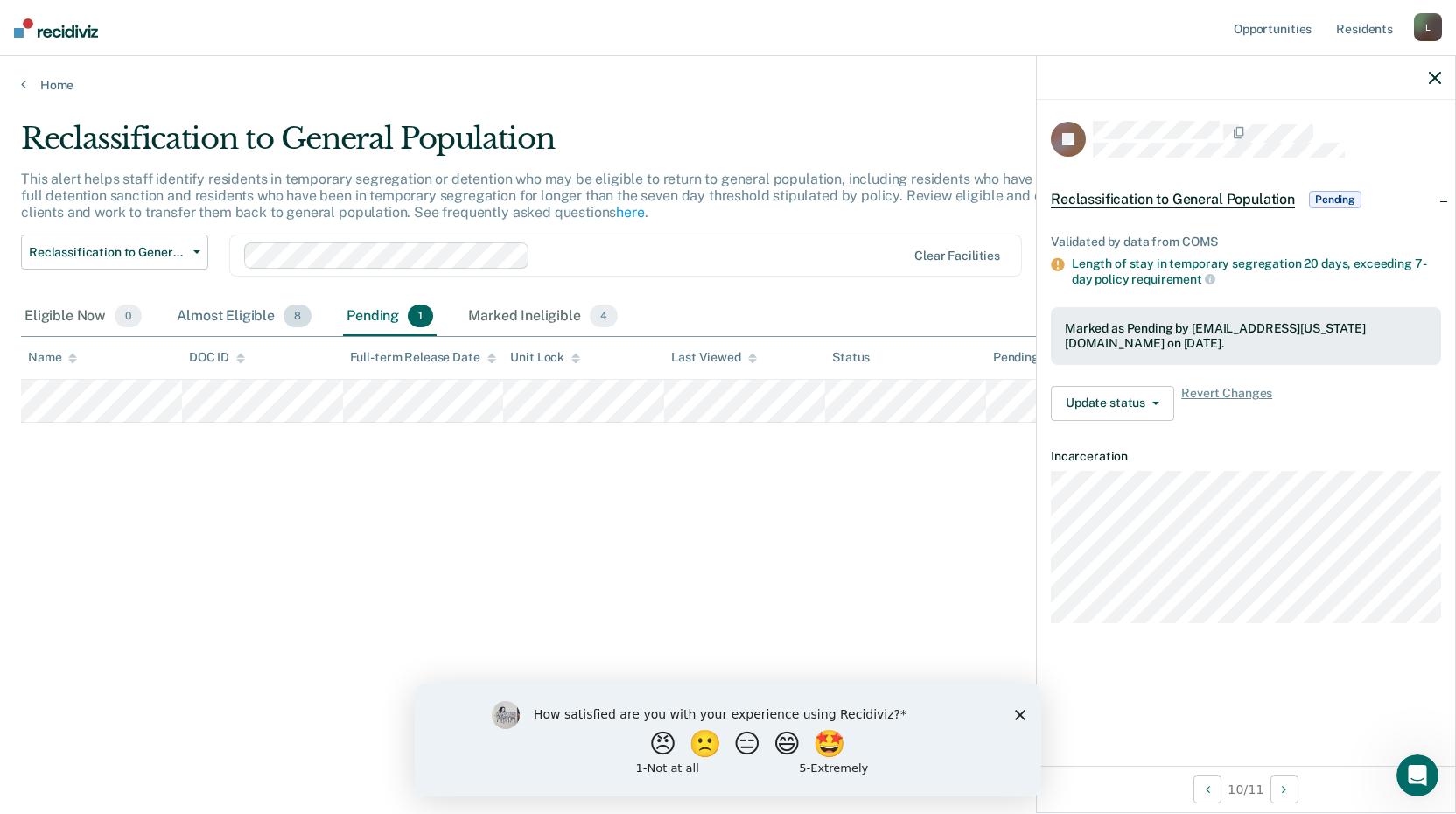
click at [233, 316] on div "Almost Eligible 8" at bounding box center [244, 316] width 142 height 38
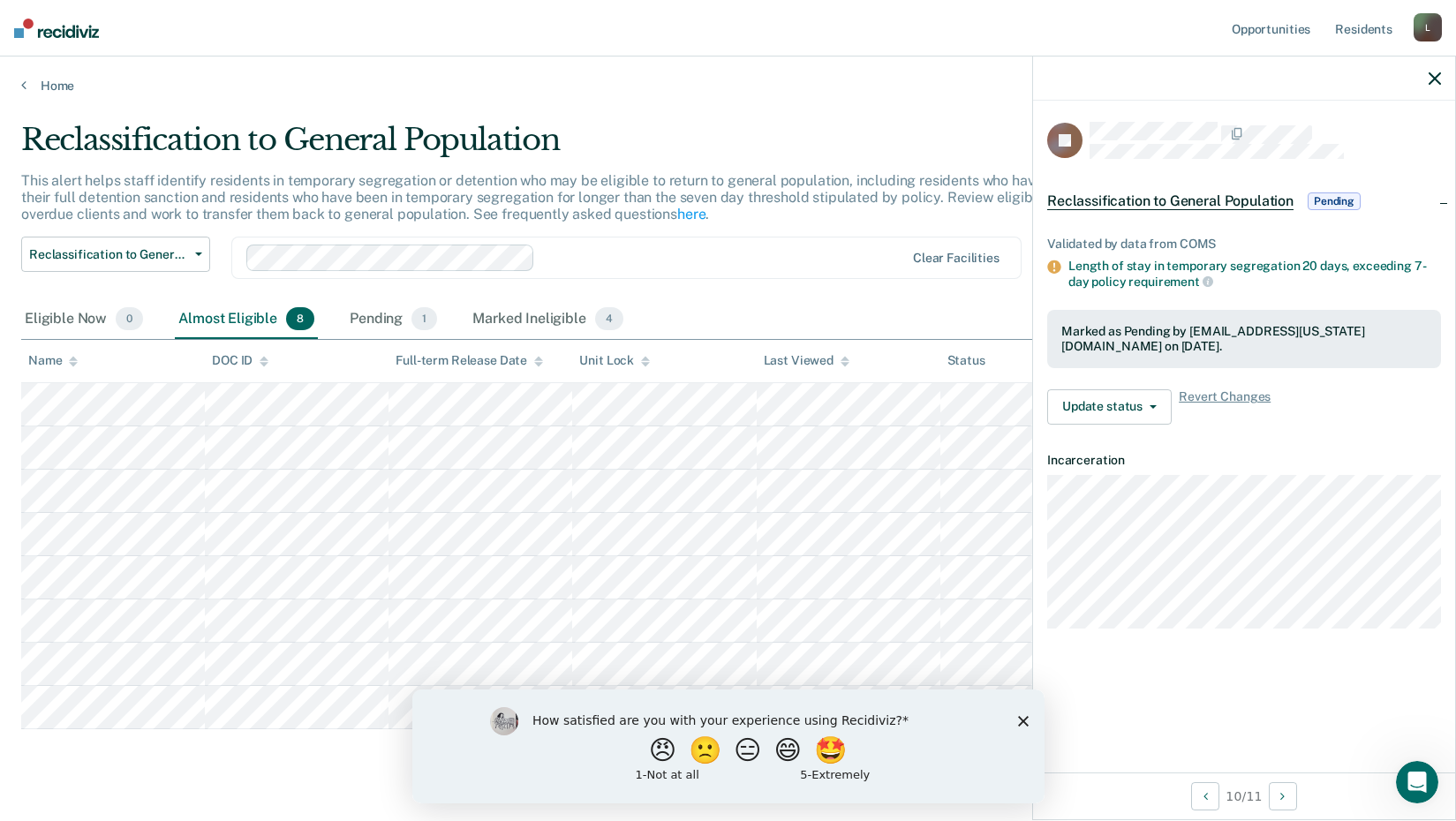
click at [62, 356] on div "Name" at bounding box center [53, 360] width 49 height 15
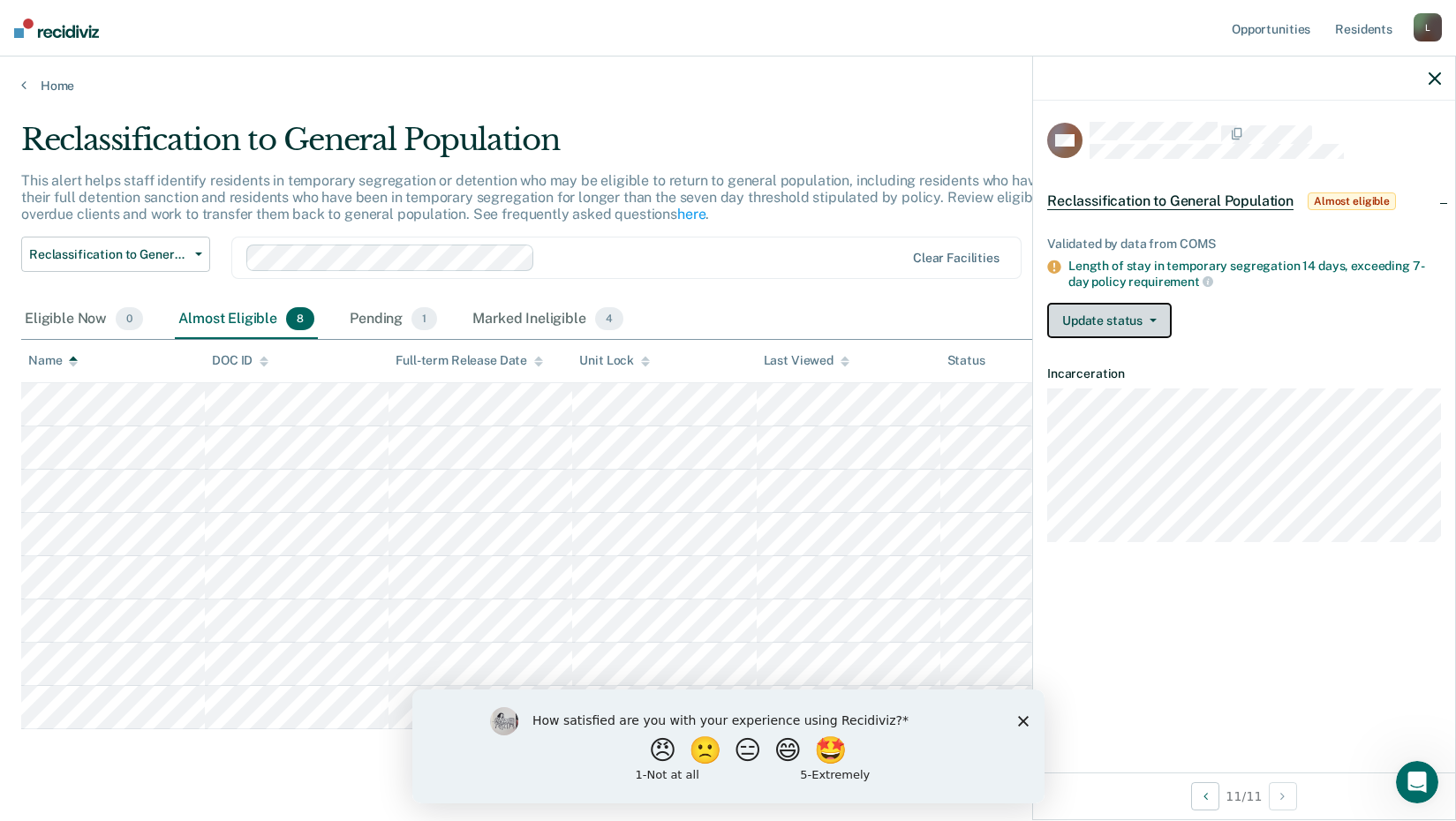
click at [1104, 311] on button "Update status" at bounding box center [1109, 320] width 124 height 35
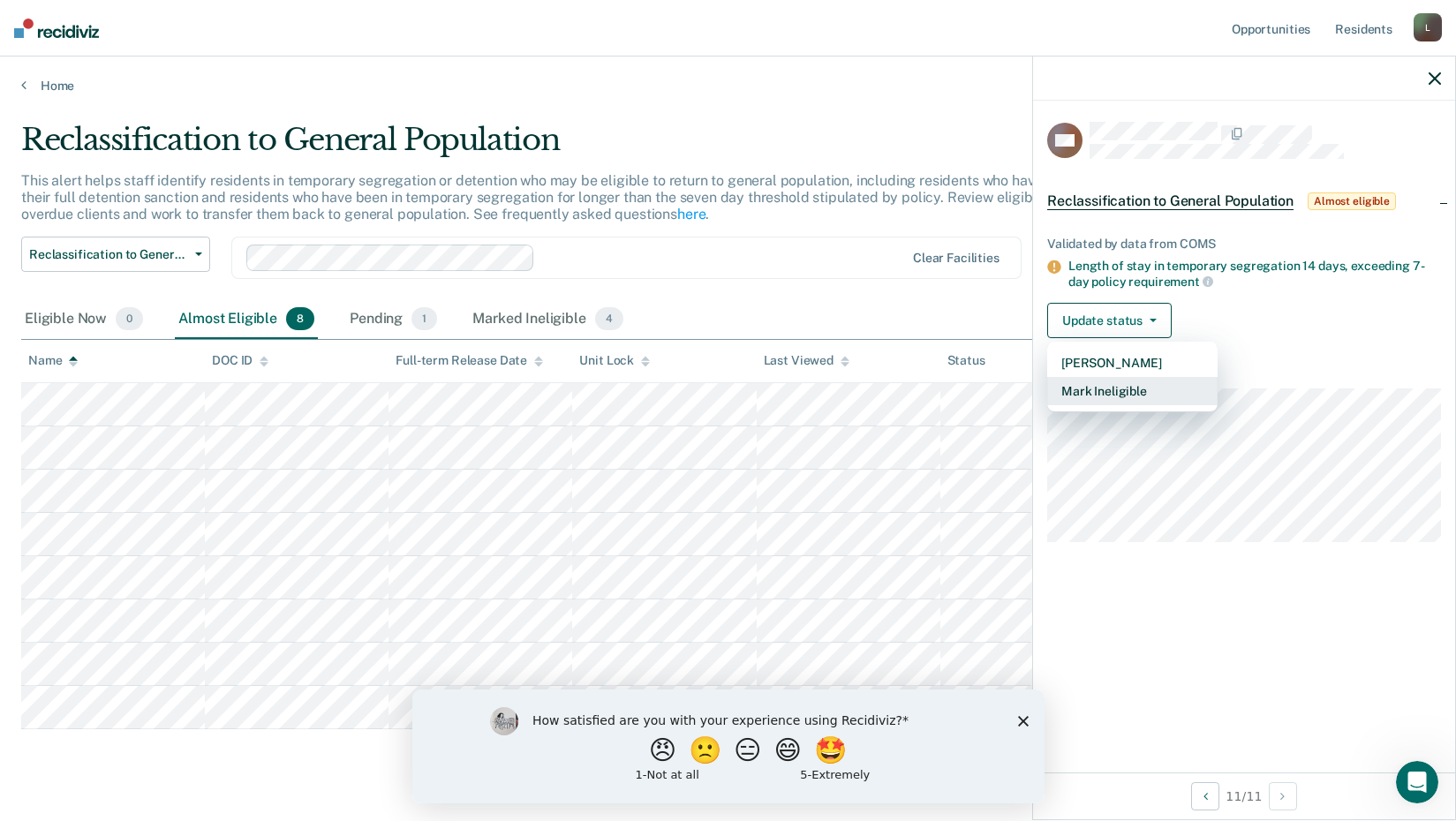
click at [1123, 384] on button "Mark Ineligible" at bounding box center [1132, 391] width 171 height 28
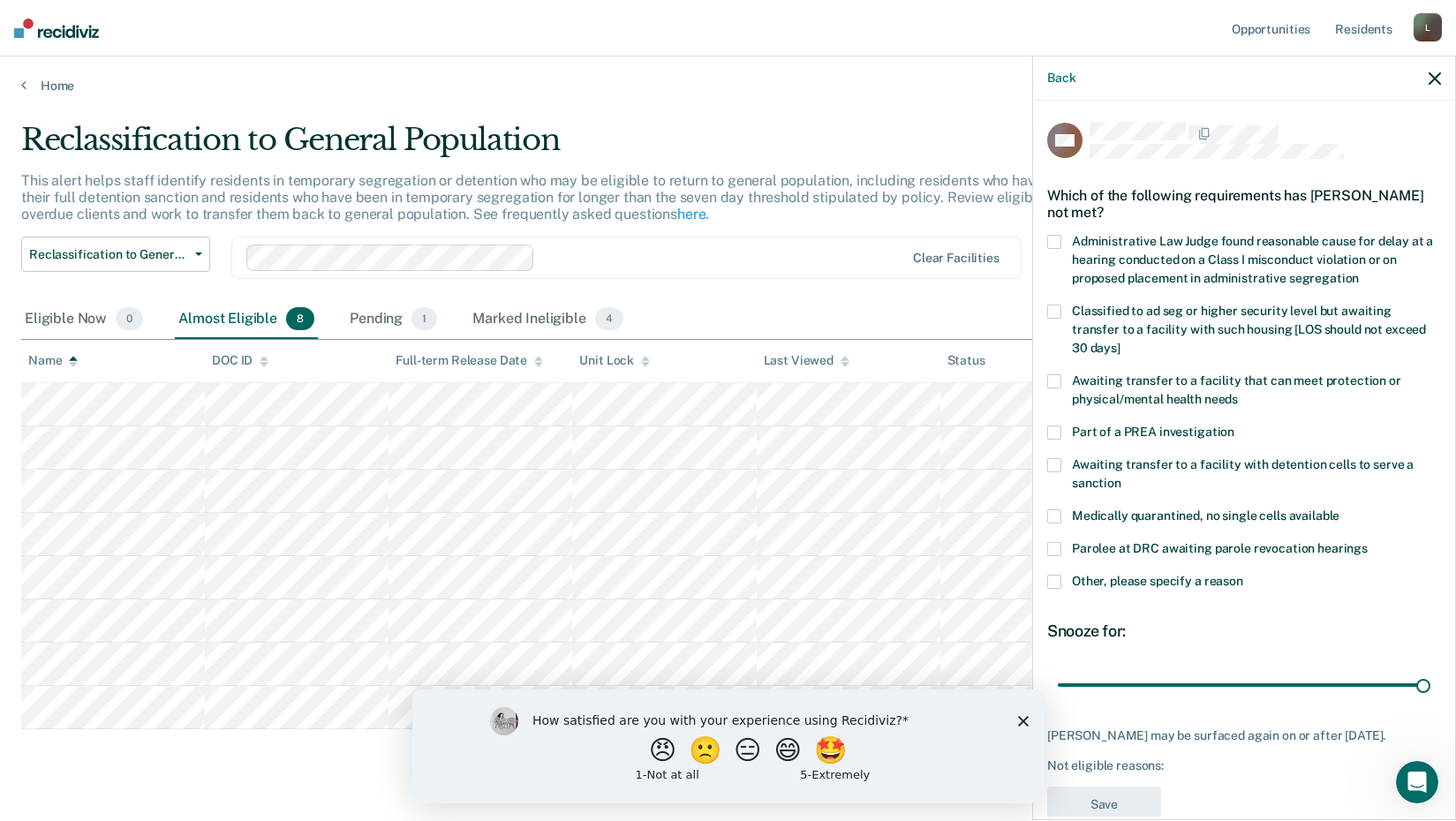
click at [1051, 304] on span at bounding box center [1053, 311] width 14 height 14
click at [1120, 341] on input "Classified to ad seg or higher security level but awaiting transfer to a facili…" at bounding box center [1120, 341] width 0 height 0
click at [1097, 808] on button "Save" at bounding box center [1103, 804] width 114 height 36
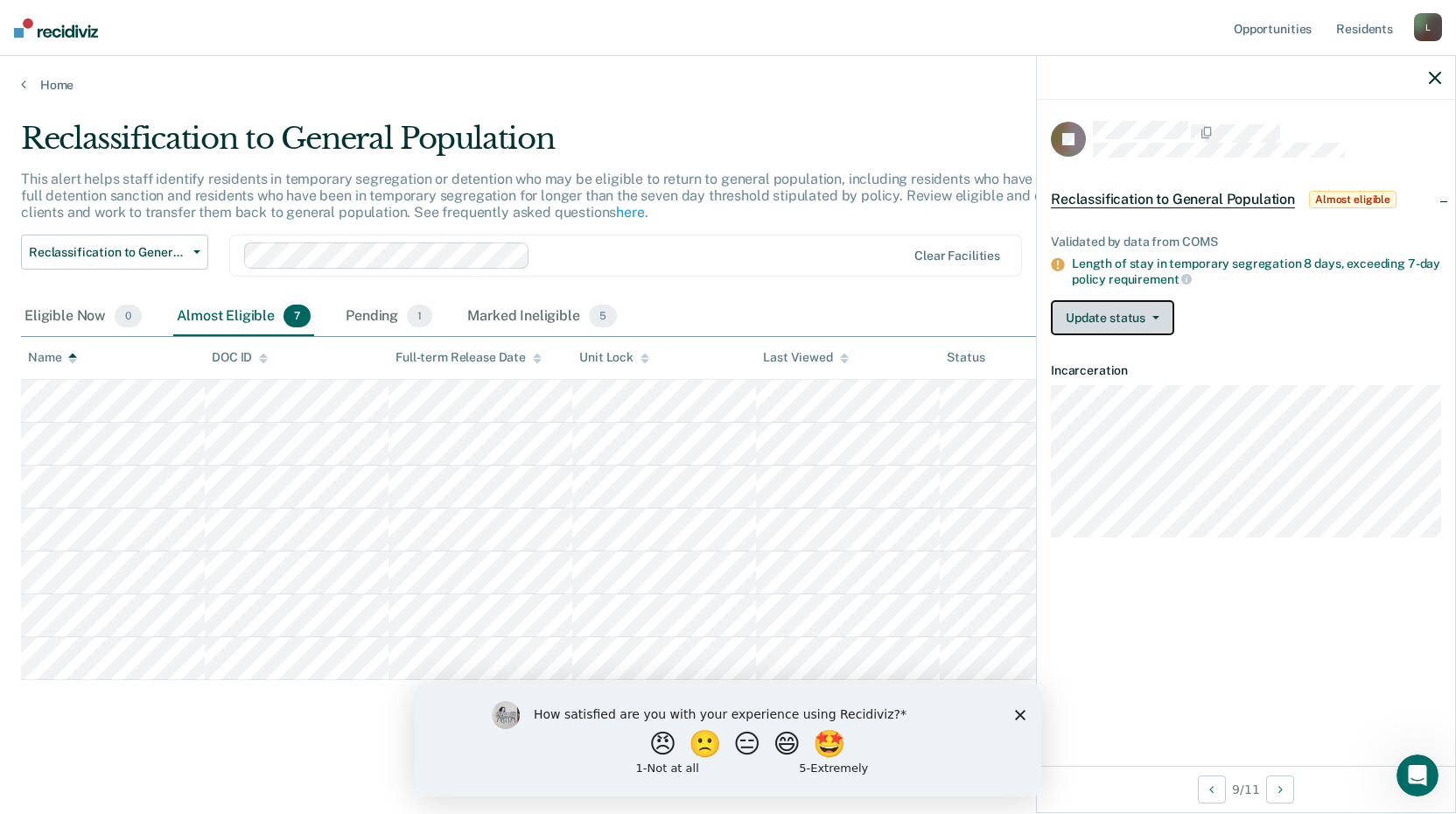
click at [1099, 307] on button "Update status" at bounding box center [1112, 317] width 123 height 35
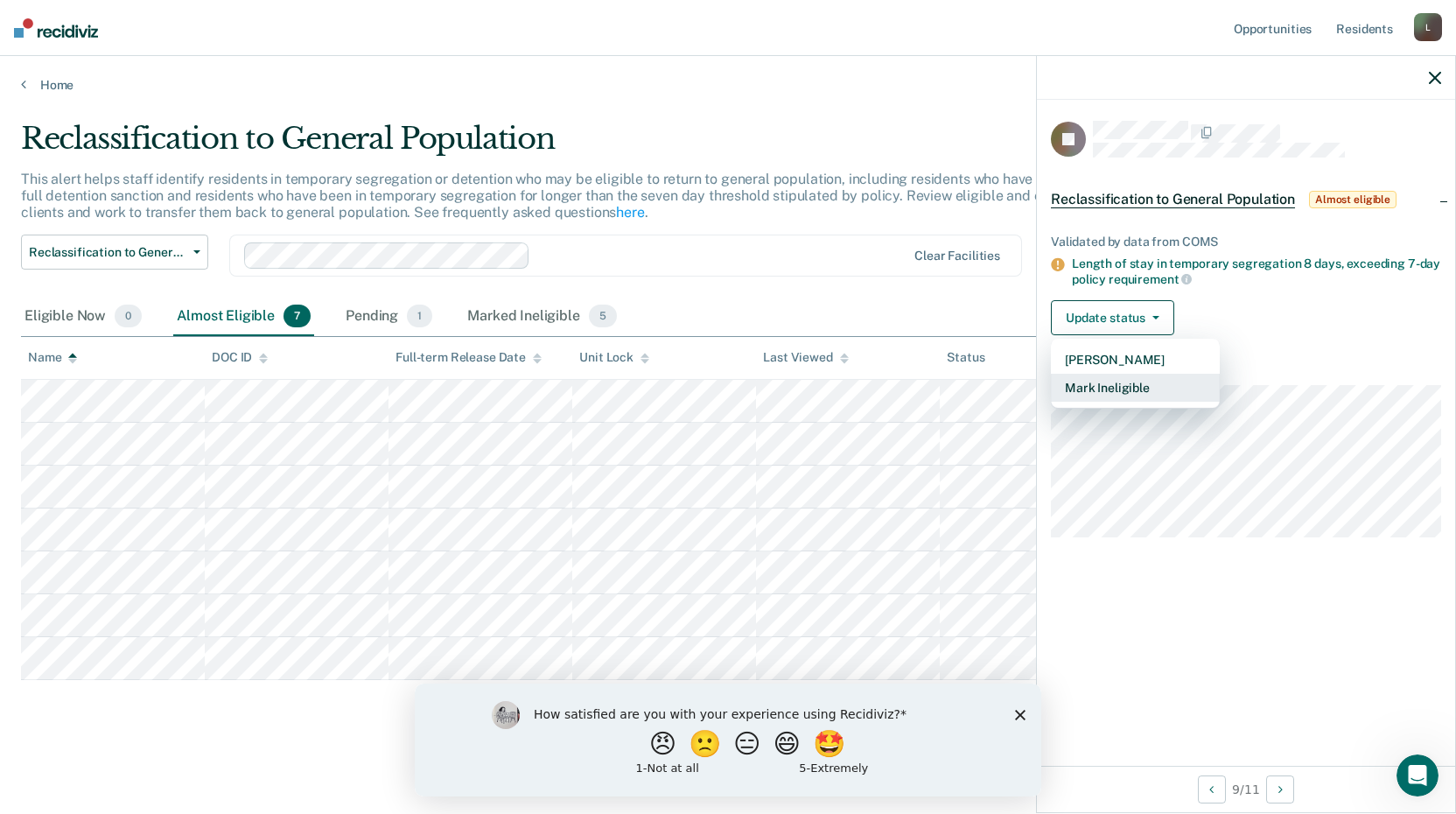
click at [1117, 381] on button "Mark Ineligible" at bounding box center [1135, 388] width 169 height 28
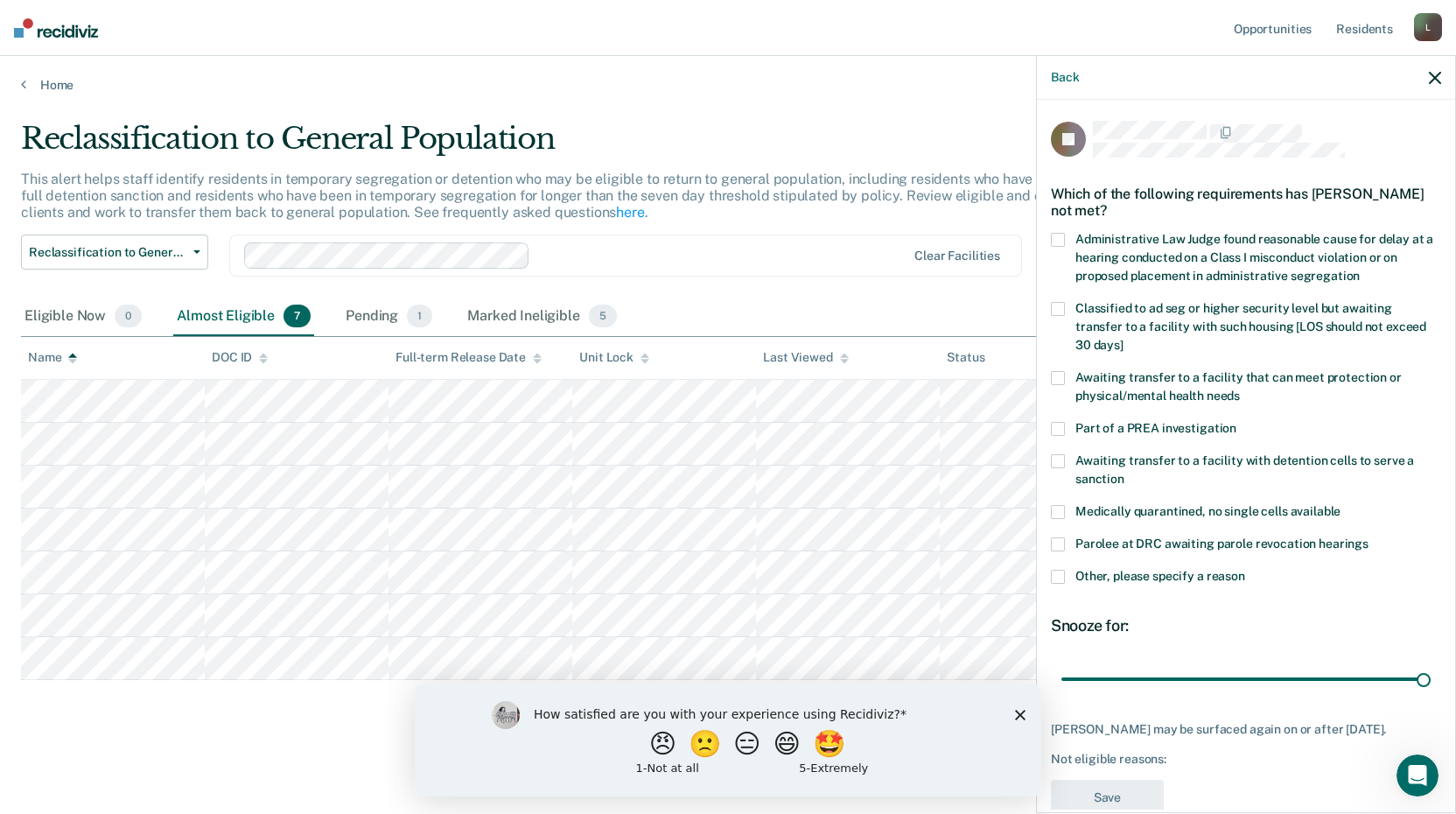
click at [1054, 375] on span at bounding box center [1057, 378] width 14 height 14
click at [1239, 390] on input "Awaiting transfer to a facility that can meet protection or physical/mental hea…" at bounding box center [1239, 390] width 0 height 0
click at [1125, 799] on button "Save" at bounding box center [1106, 797] width 113 height 36
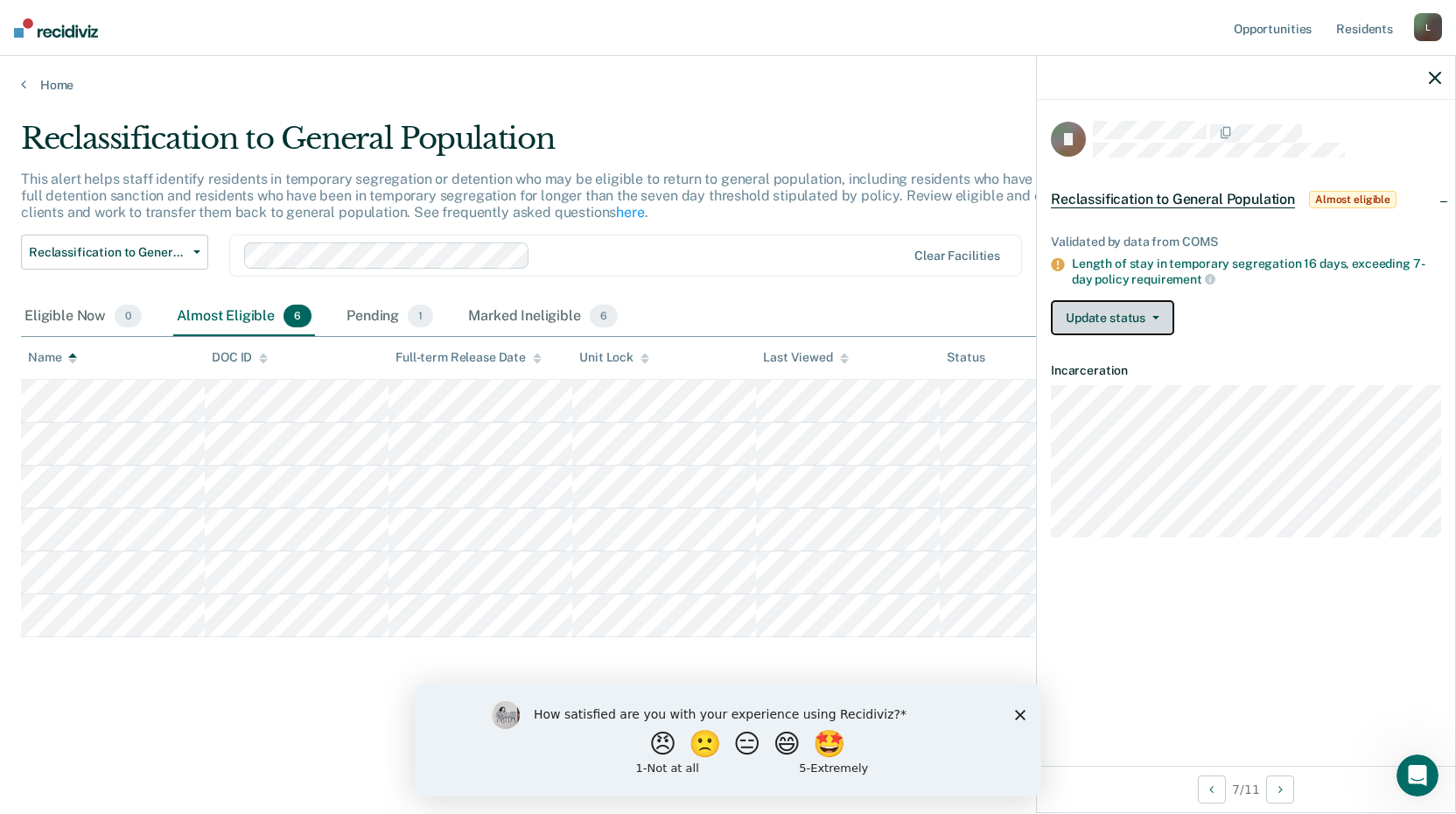
click at [1107, 309] on button "Update status" at bounding box center [1112, 317] width 123 height 35
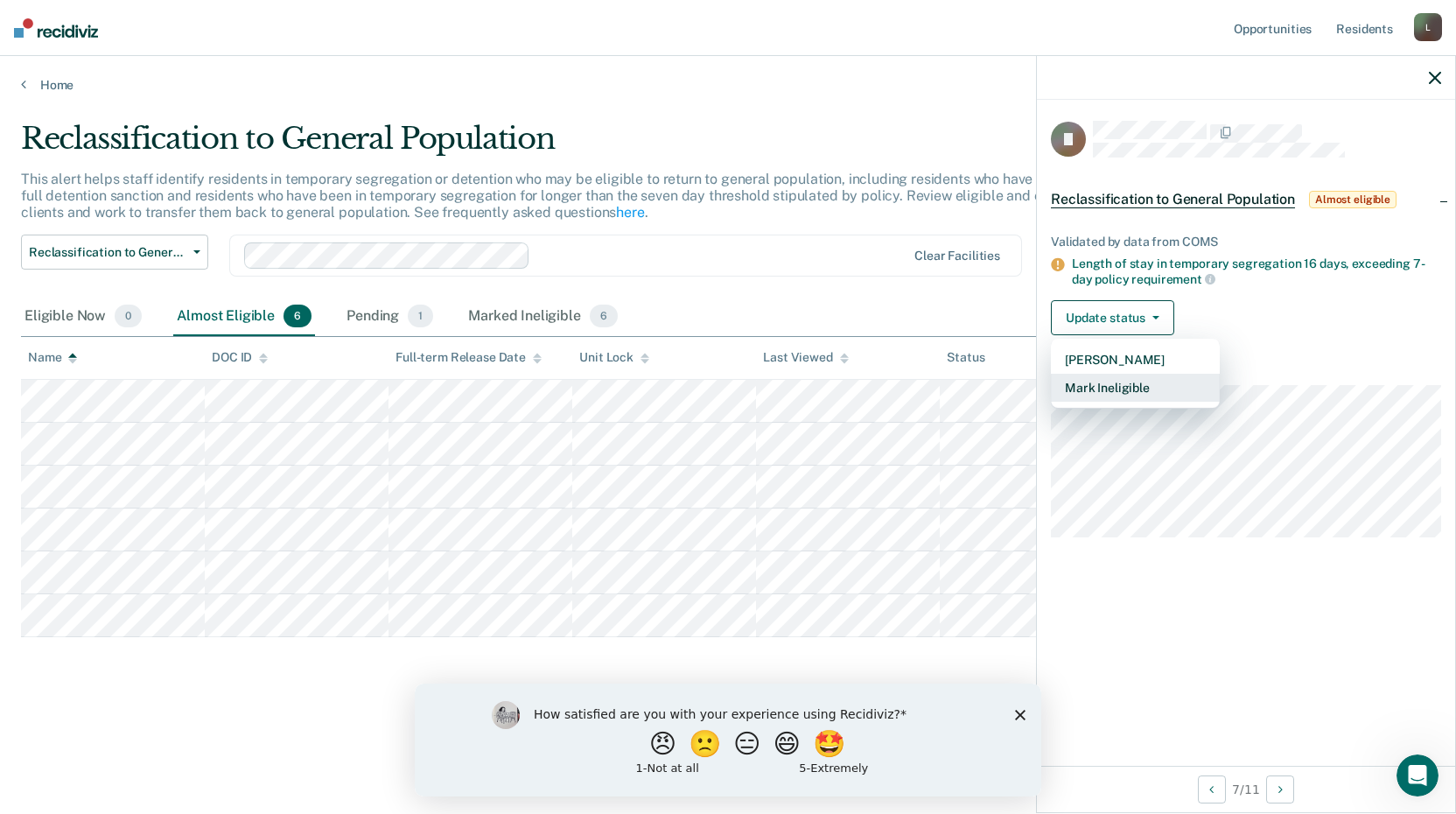
click at [1104, 382] on button "Mark Ineligible" at bounding box center [1135, 388] width 169 height 28
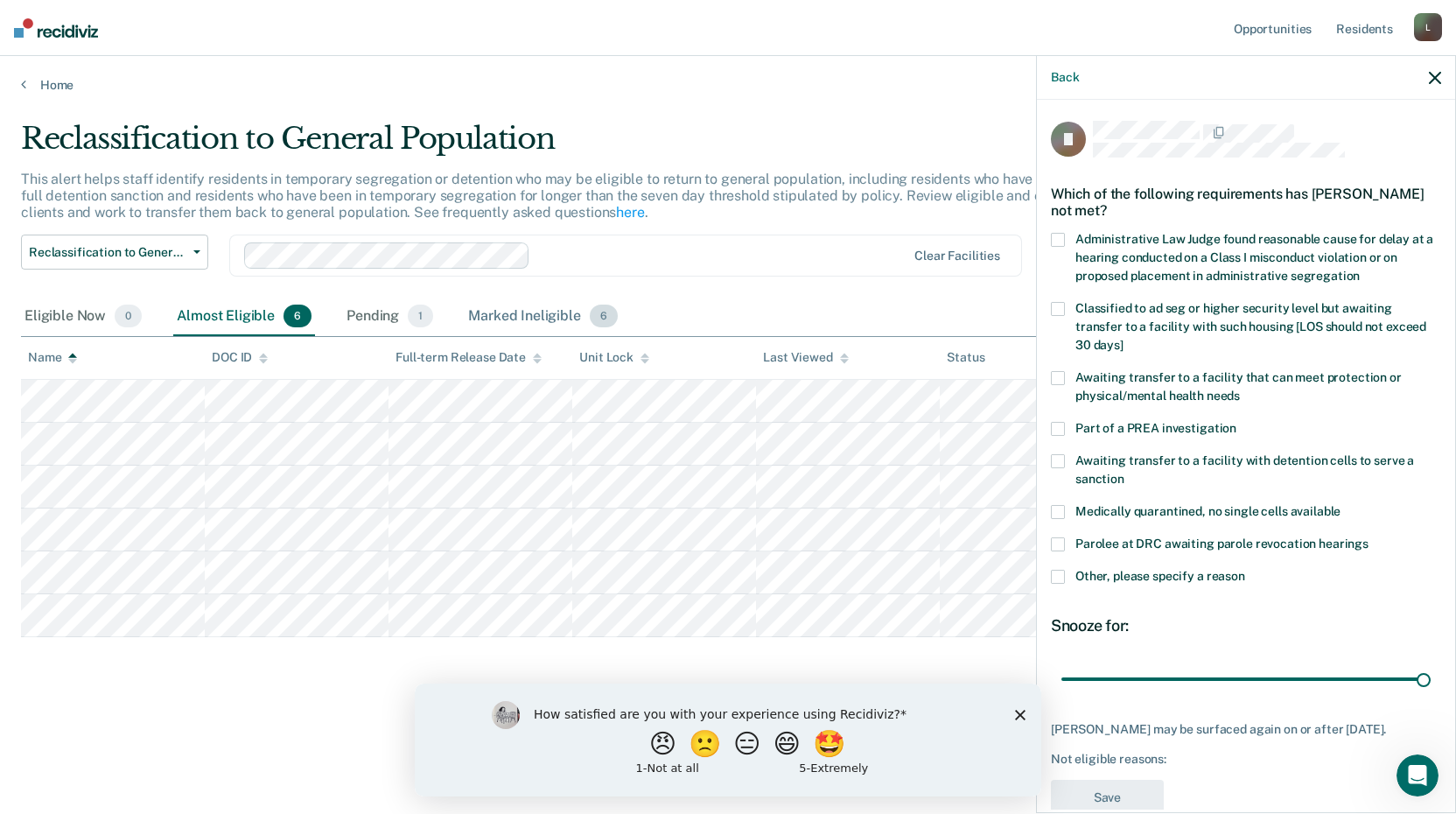
click at [540, 309] on div "Marked Ineligible 6" at bounding box center [543, 316] width 157 height 38
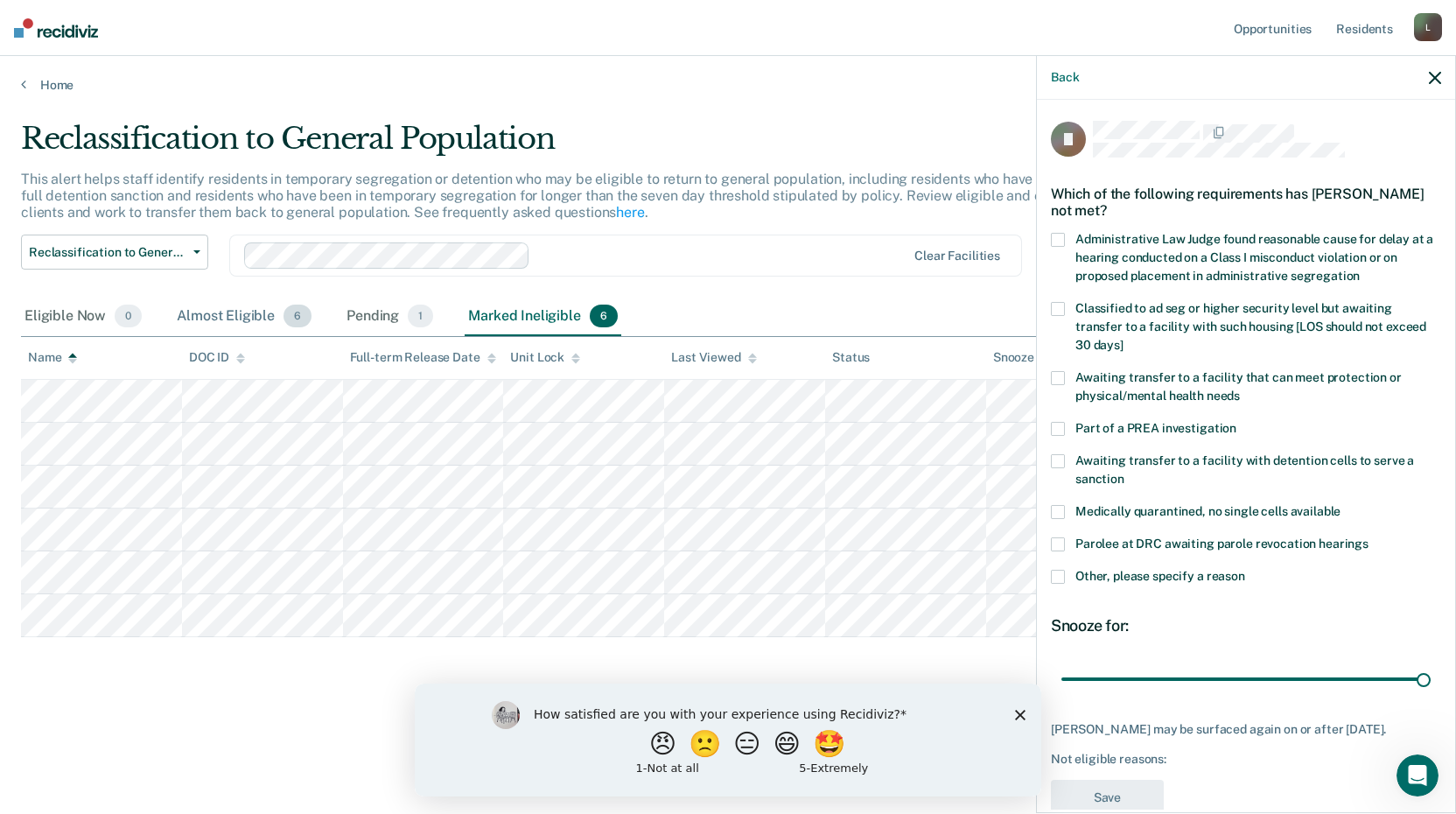
click at [245, 321] on div "Almost Eligible 6" at bounding box center [244, 316] width 142 height 38
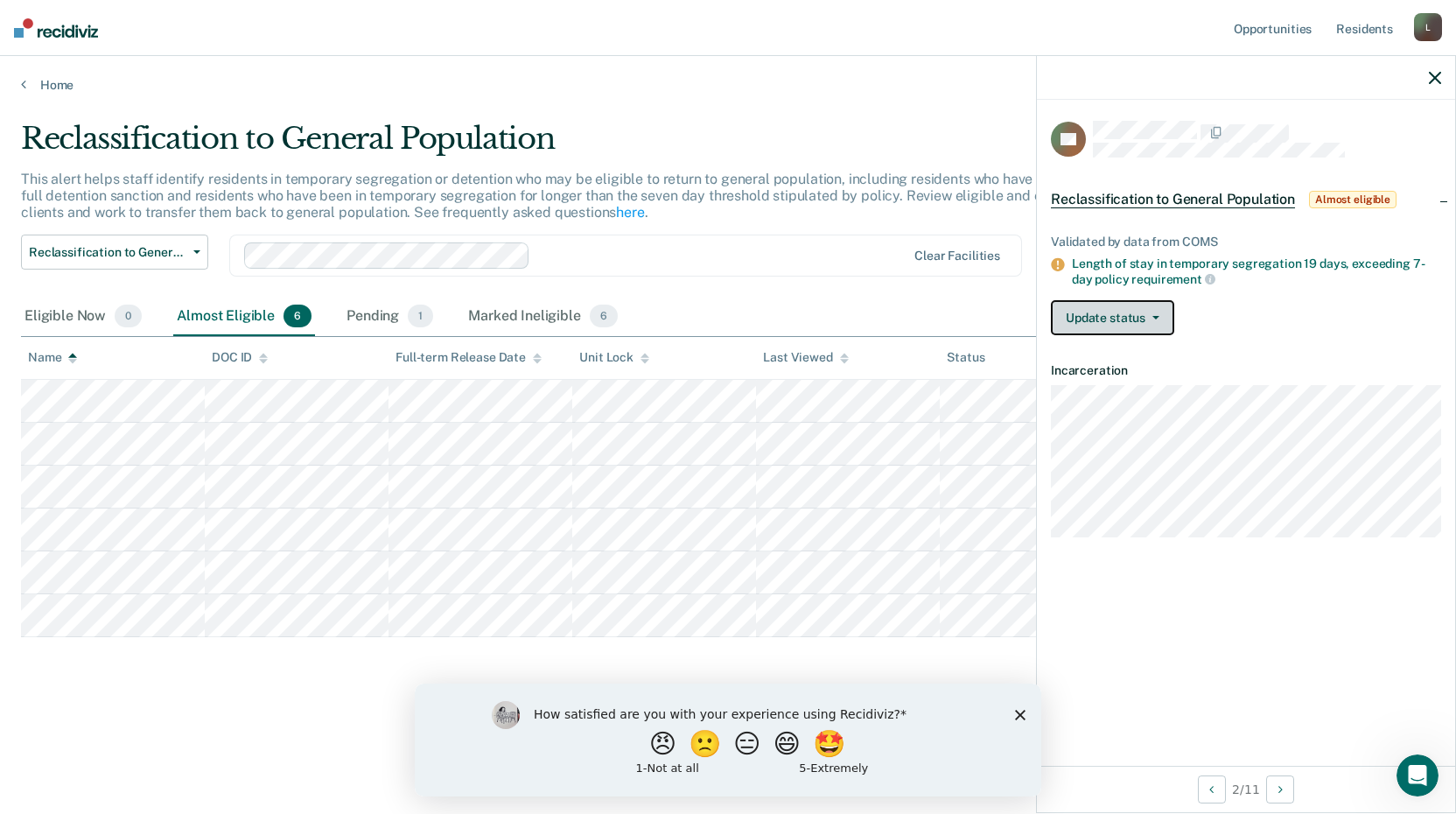
click at [1074, 311] on button "Update status" at bounding box center [1112, 317] width 123 height 35
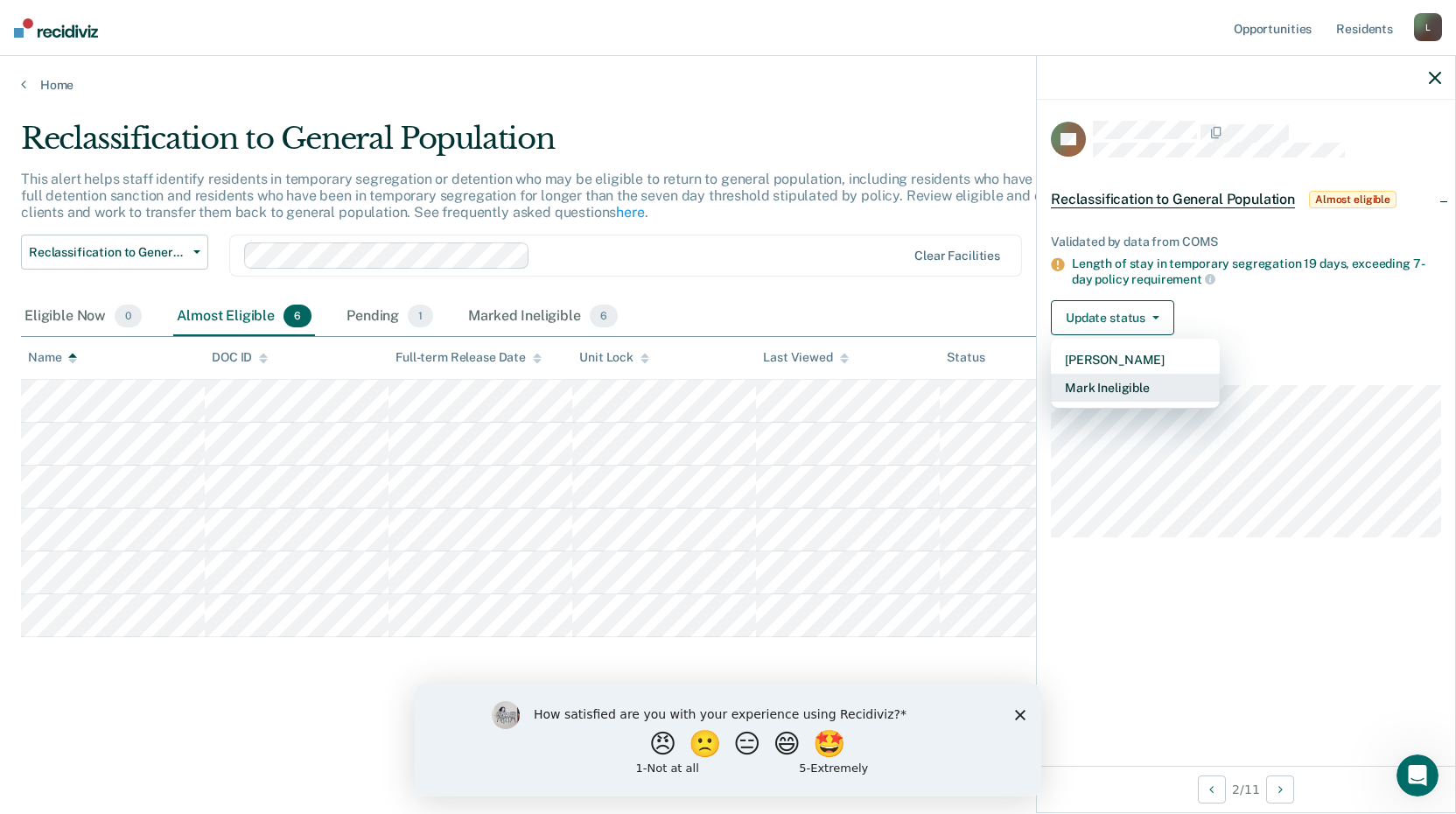
click at [1097, 391] on button "Mark Ineligible" at bounding box center [1135, 388] width 169 height 28
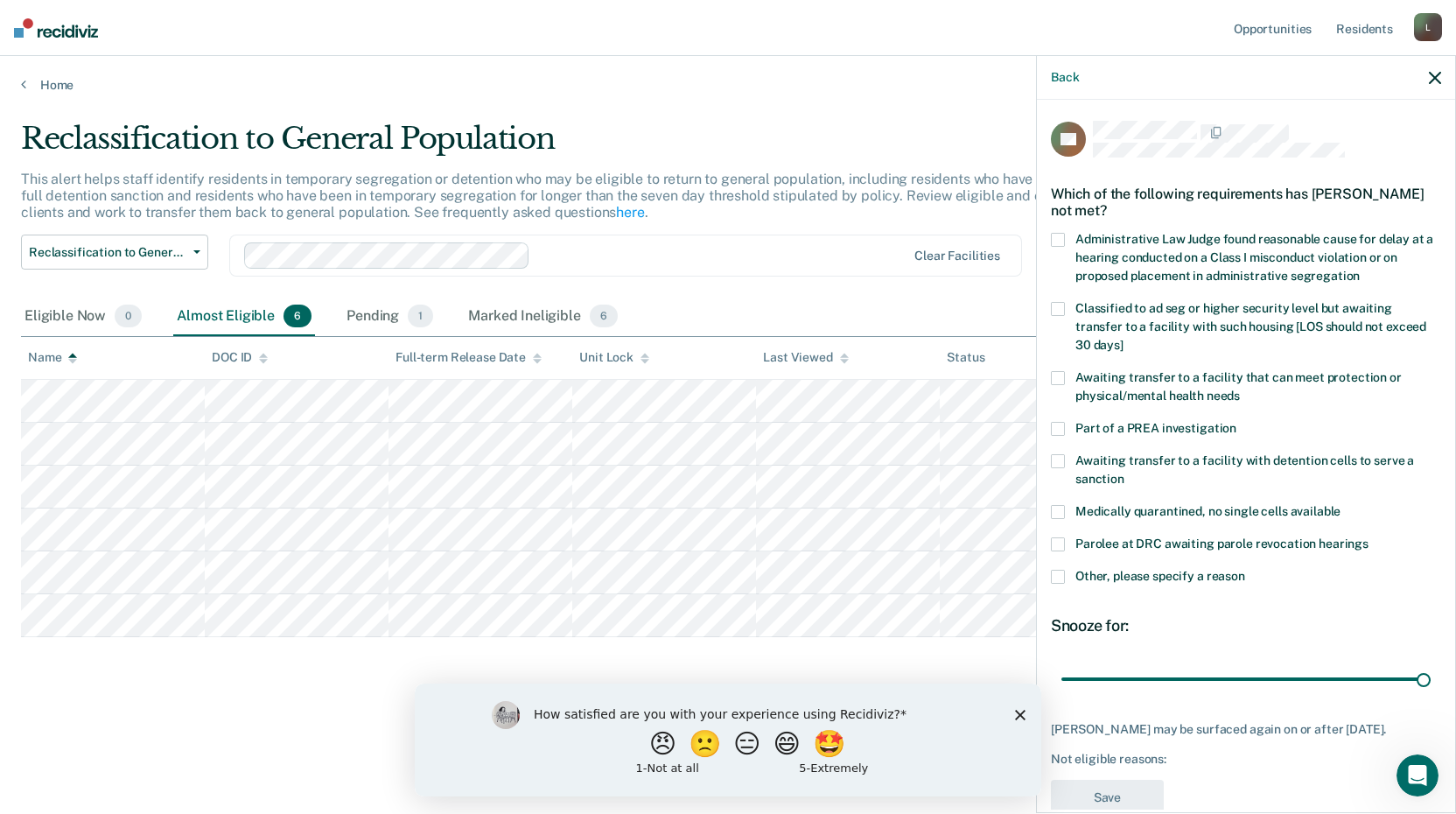
click at [1070, 309] on label "Classified to ad seg or higher security level but awaiting transfer to a facili…" at bounding box center [1245, 329] width 390 height 55
click at [1123, 338] on input "Classified to ad seg or higher security level but awaiting transfer to a facili…" at bounding box center [1123, 338] width 0 height 0
click at [1097, 800] on button "Save" at bounding box center [1106, 797] width 113 height 36
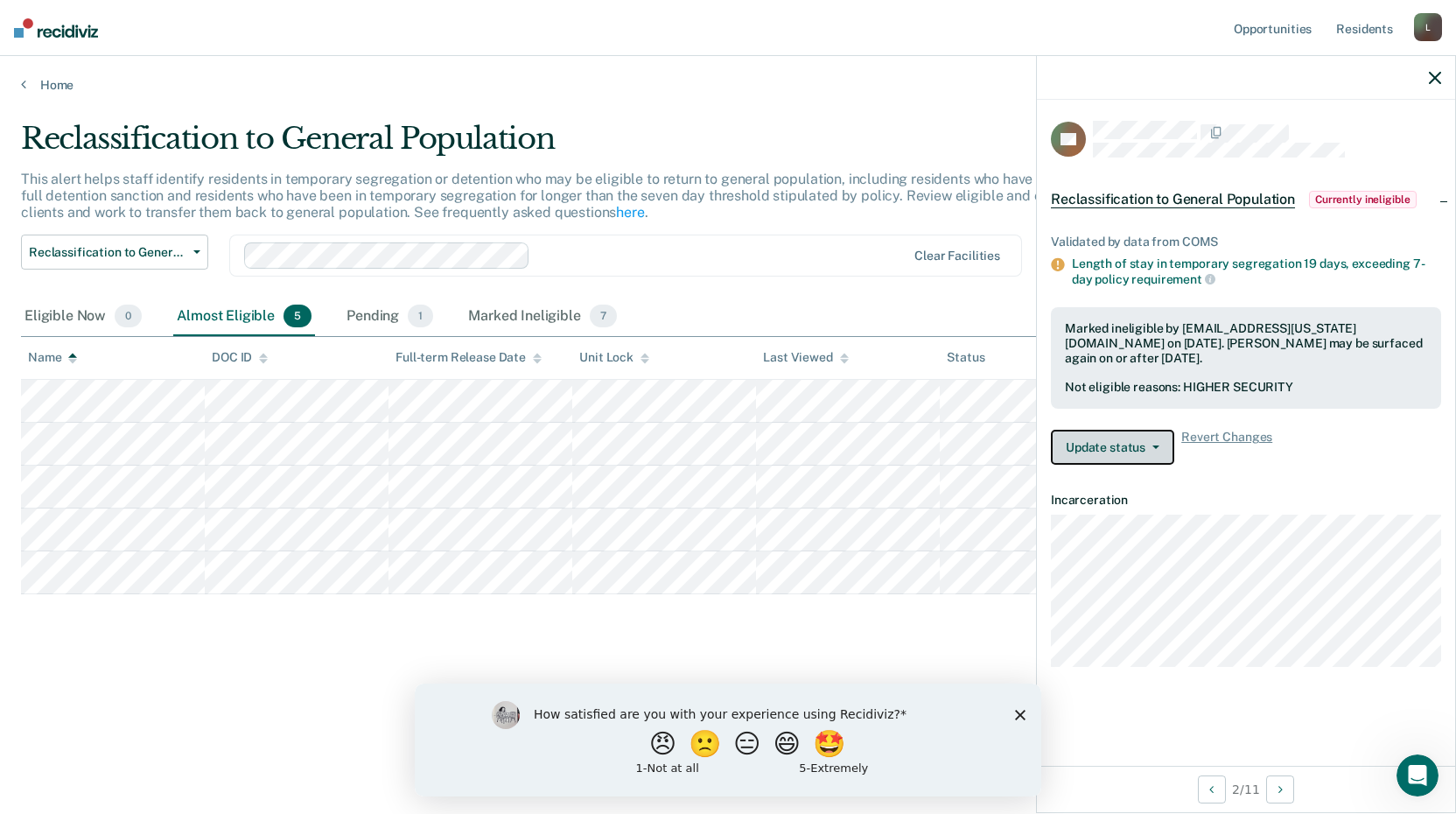
click at [1077, 443] on button "Update status" at bounding box center [1112, 447] width 123 height 35
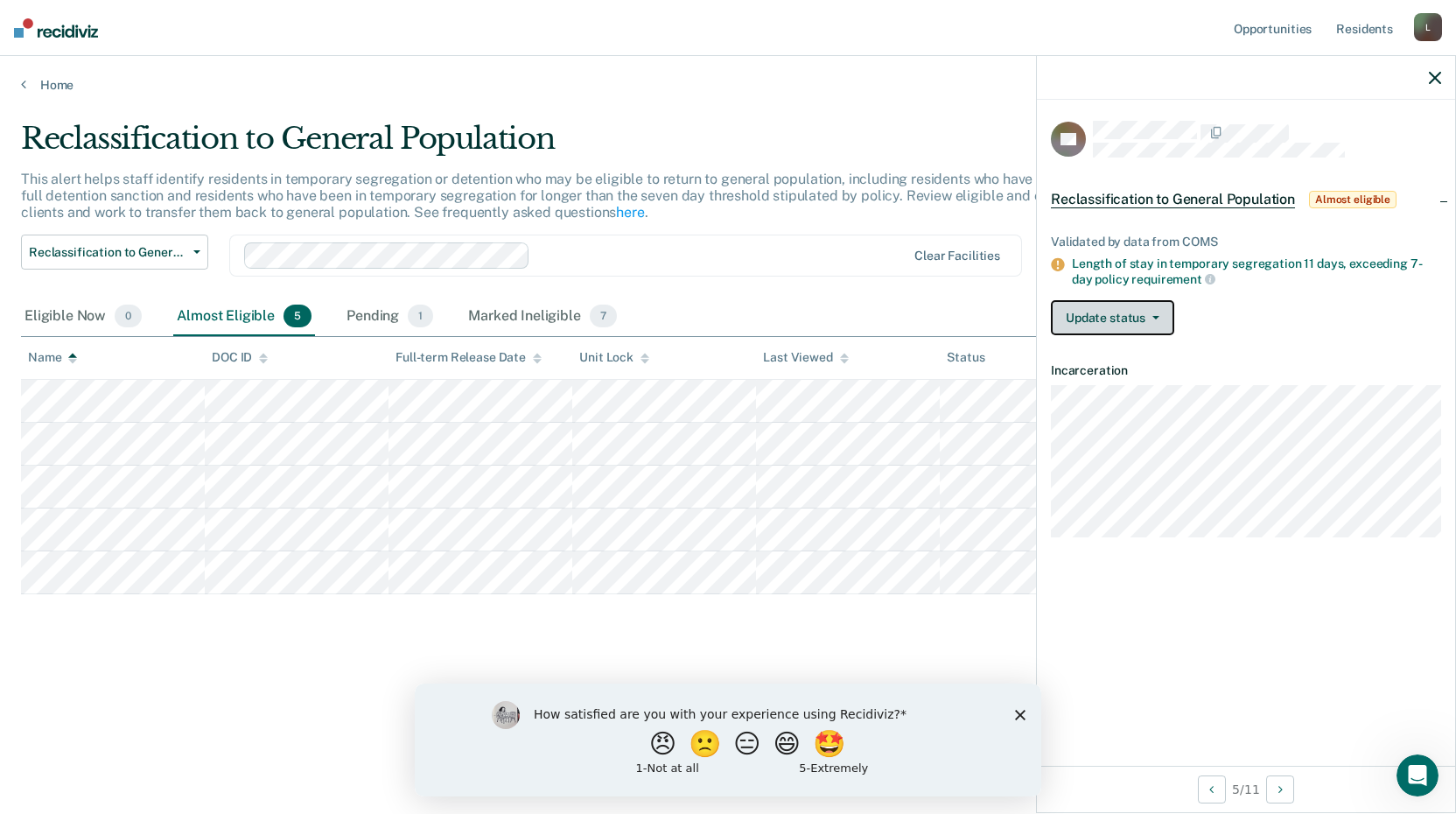
click at [1090, 311] on button "Update status" at bounding box center [1112, 317] width 123 height 35
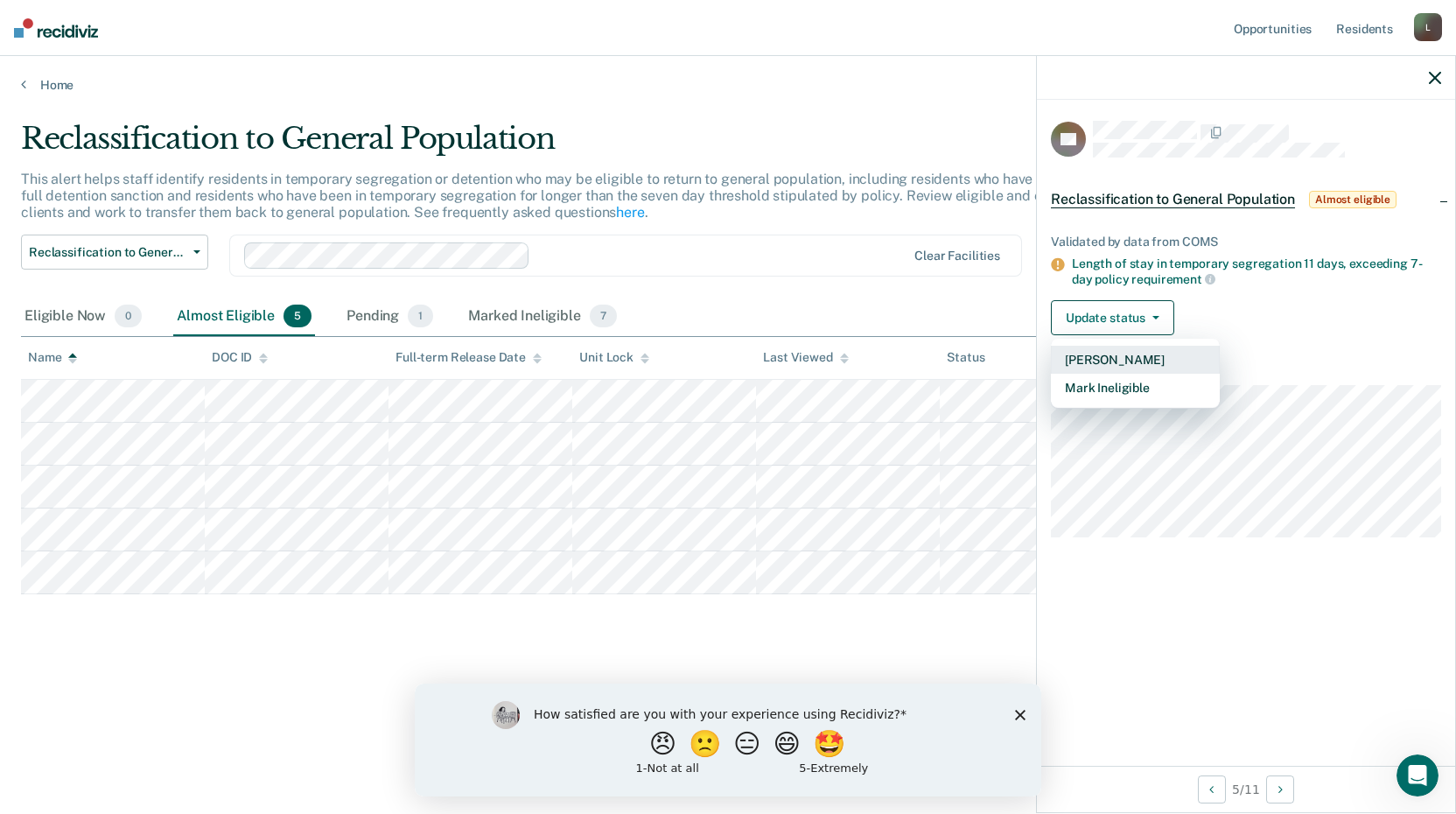
click at [1102, 351] on button "[PERSON_NAME]" at bounding box center [1135, 360] width 169 height 28
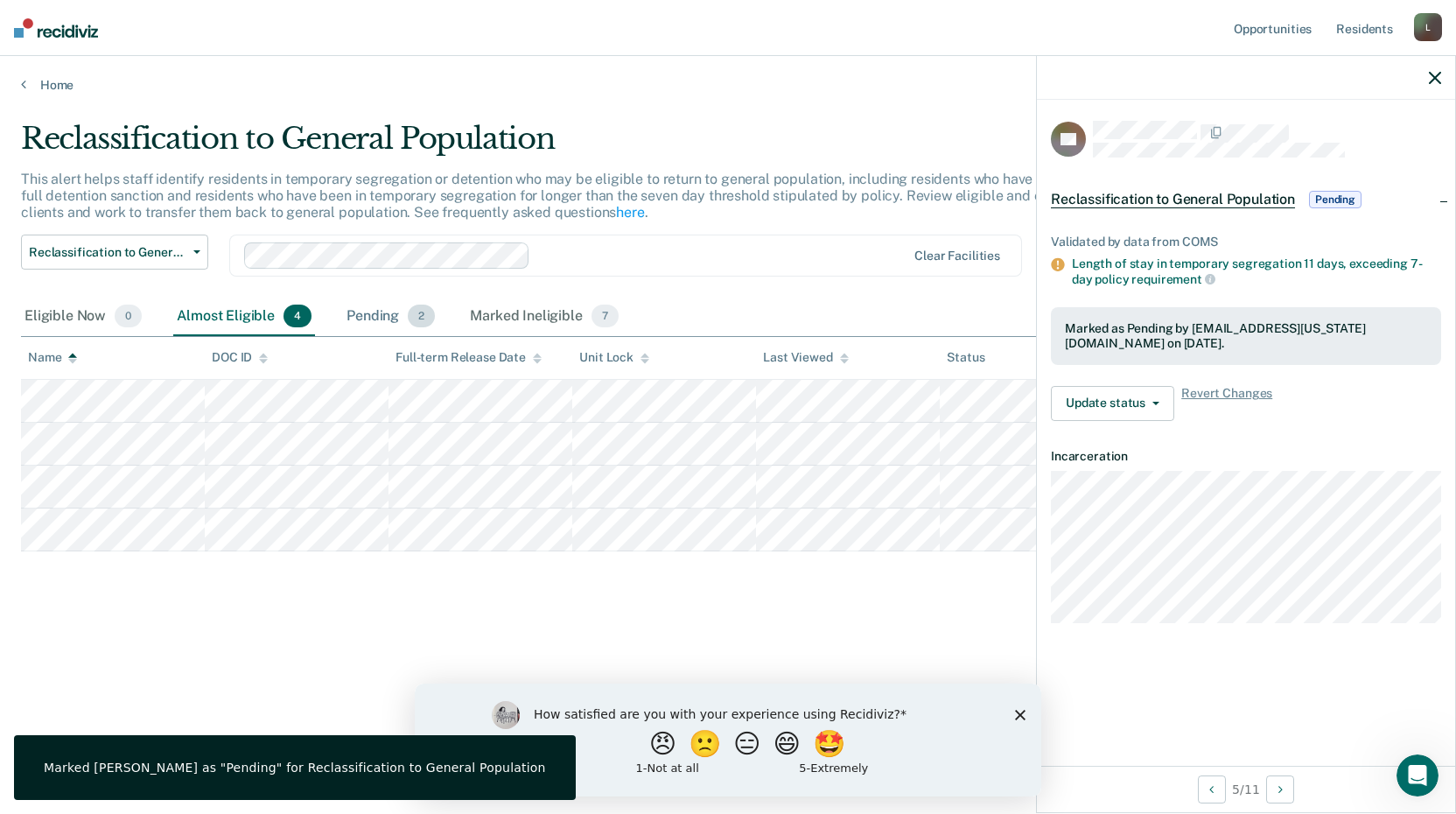
click at [382, 315] on div "Pending 2" at bounding box center [391, 316] width 95 height 38
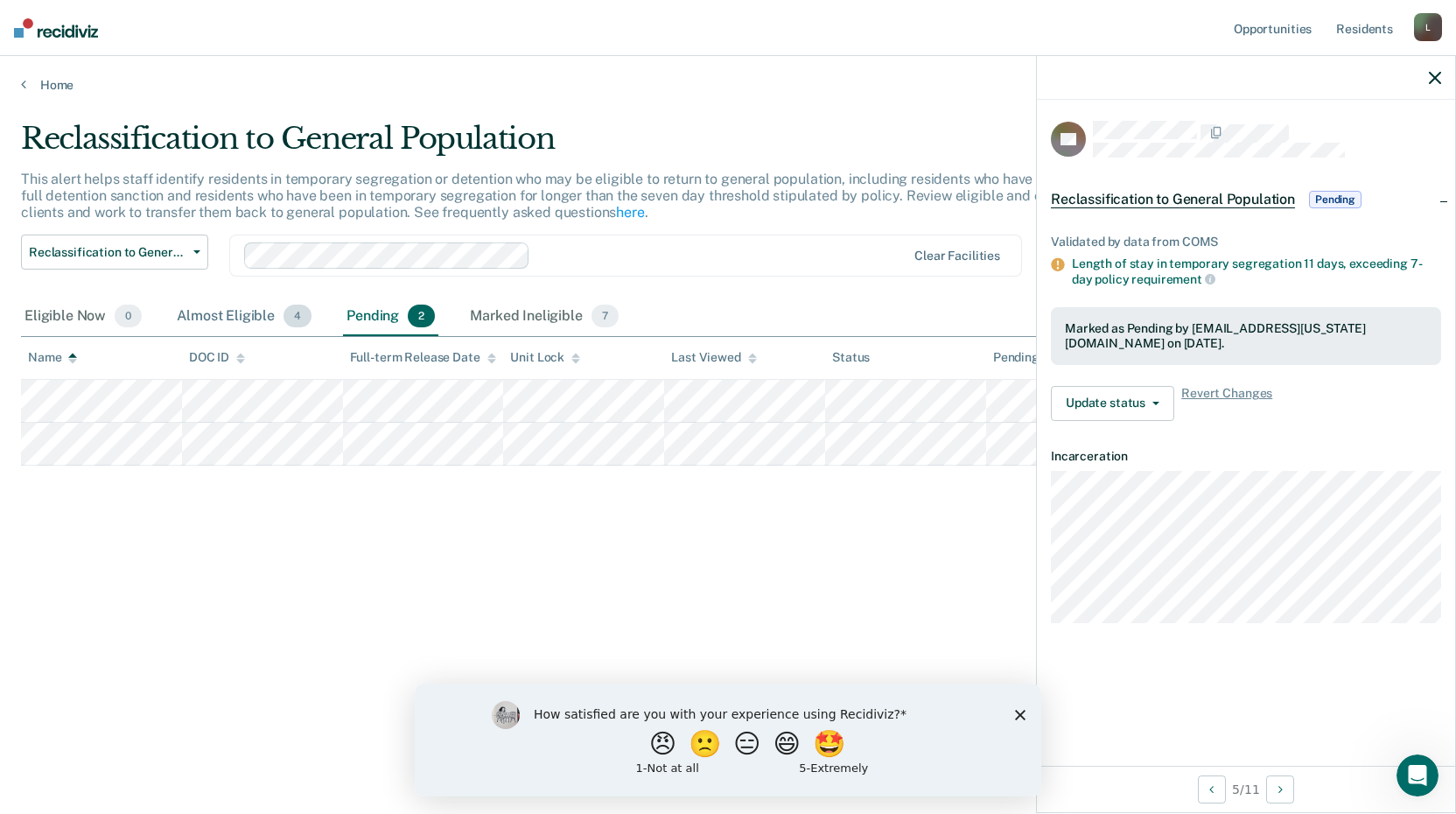
click at [183, 321] on div "Almost Eligible 4" at bounding box center [244, 316] width 142 height 38
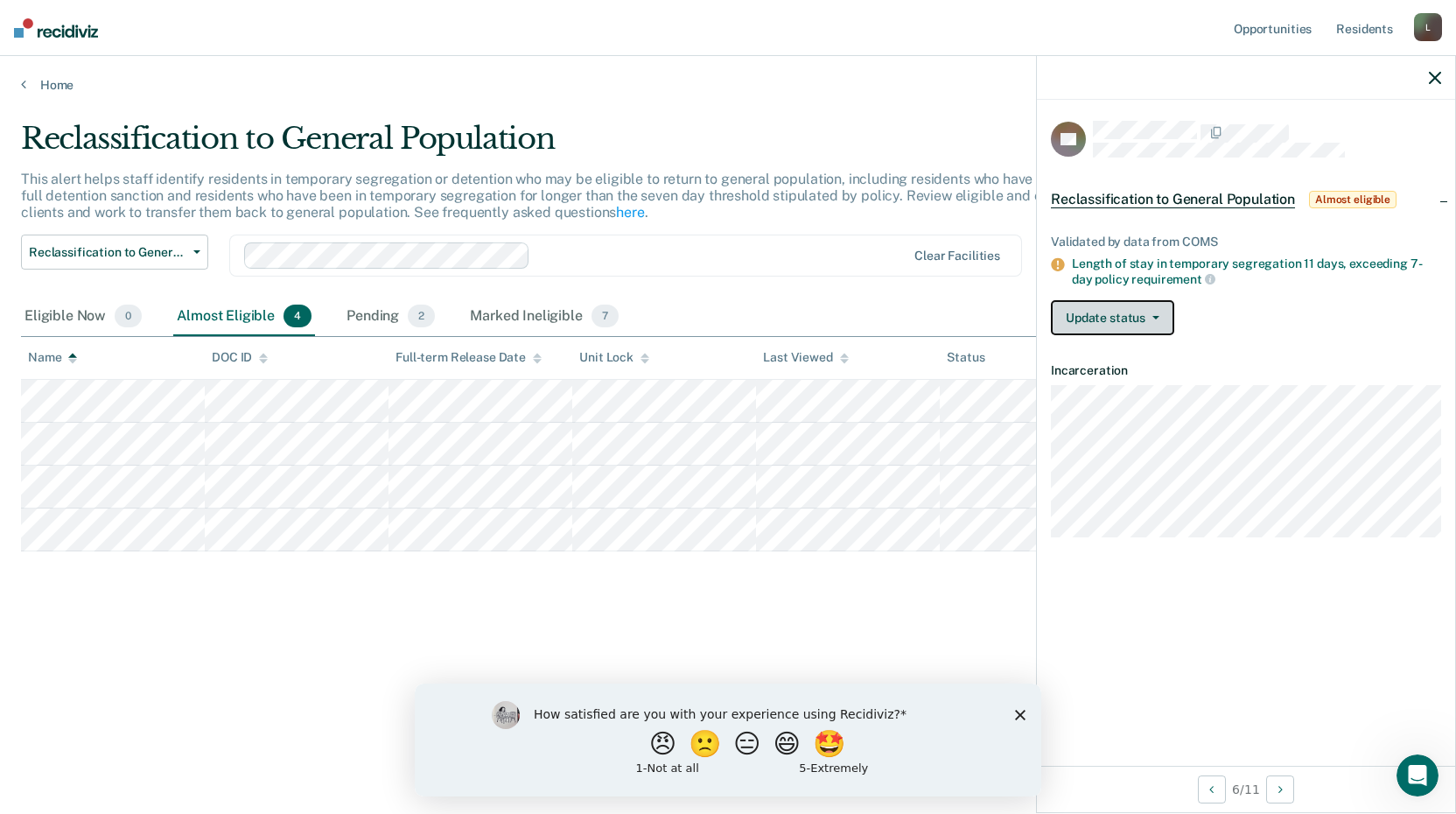
click at [1084, 314] on button "Update status" at bounding box center [1112, 317] width 123 height 35
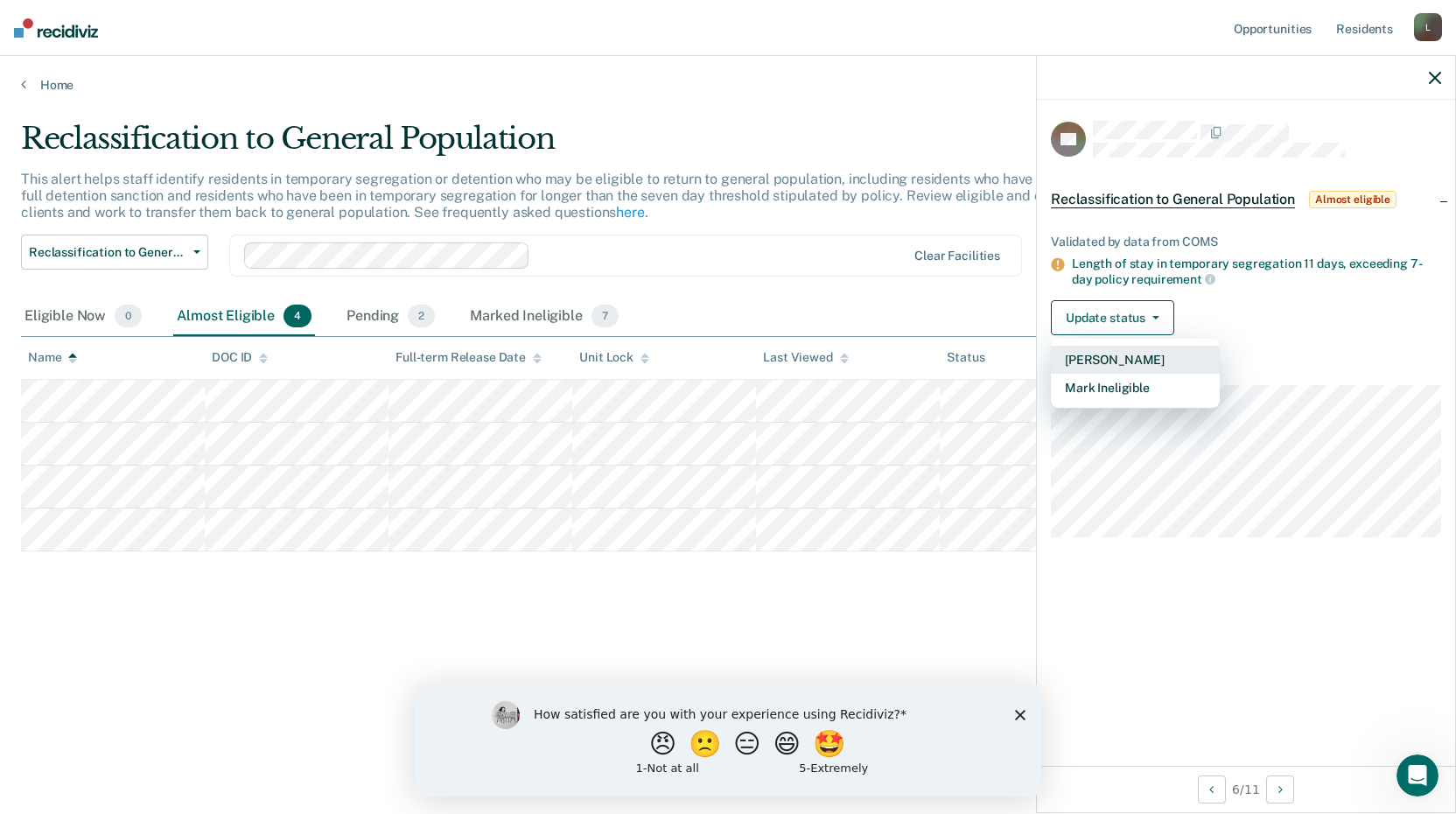
click at [1093, 359] on button "[PERSON_NAME]" at bounding box center [1135, 360] width 169 height 28
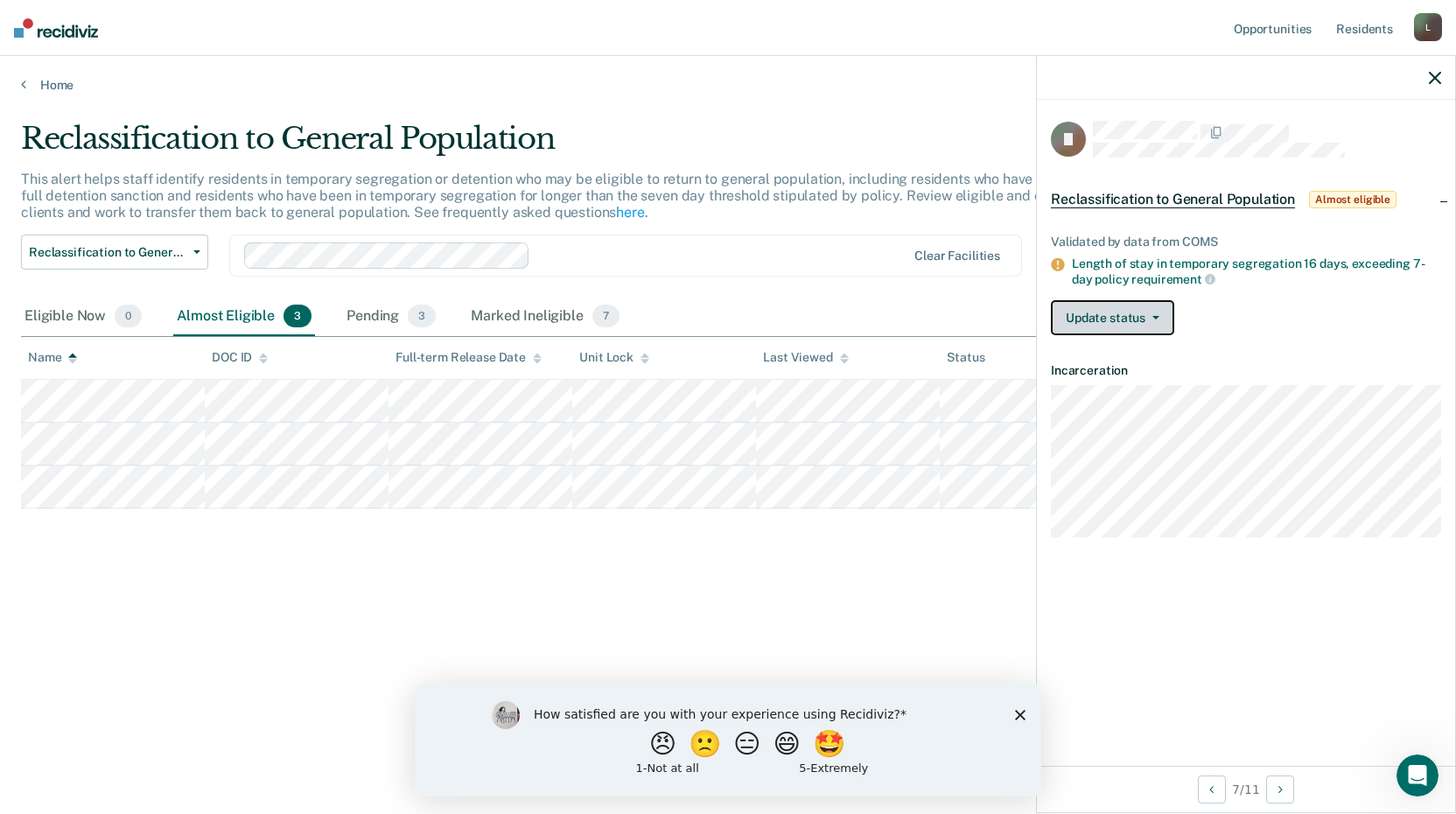
click at [1080, 312] on button "Update status" at bounding box center [1112, 317] width 123 height 35
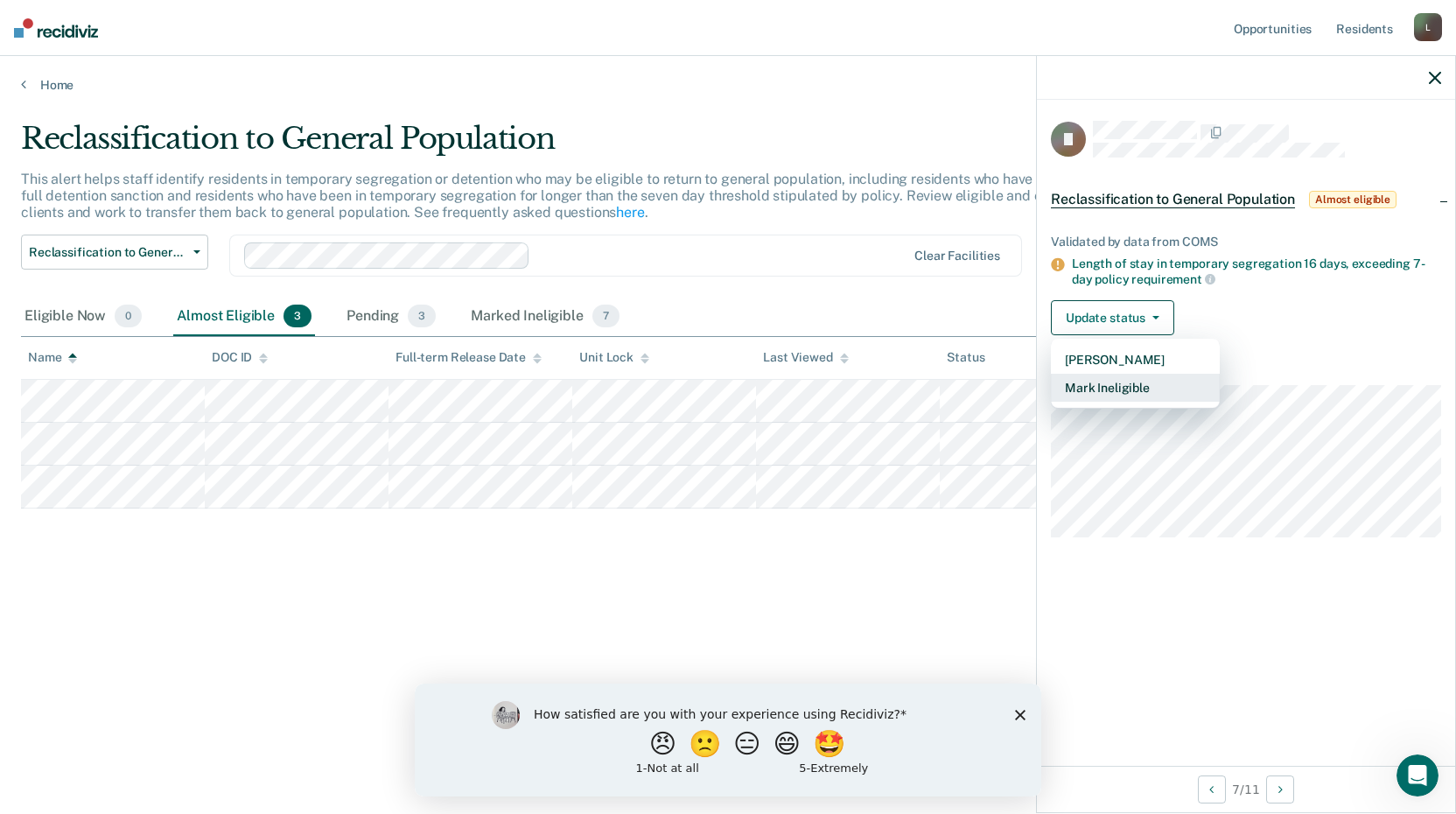
click at [1112, 378] on button "Mark Ineligible" at bounding box center [1135, 388] width 169 height 28
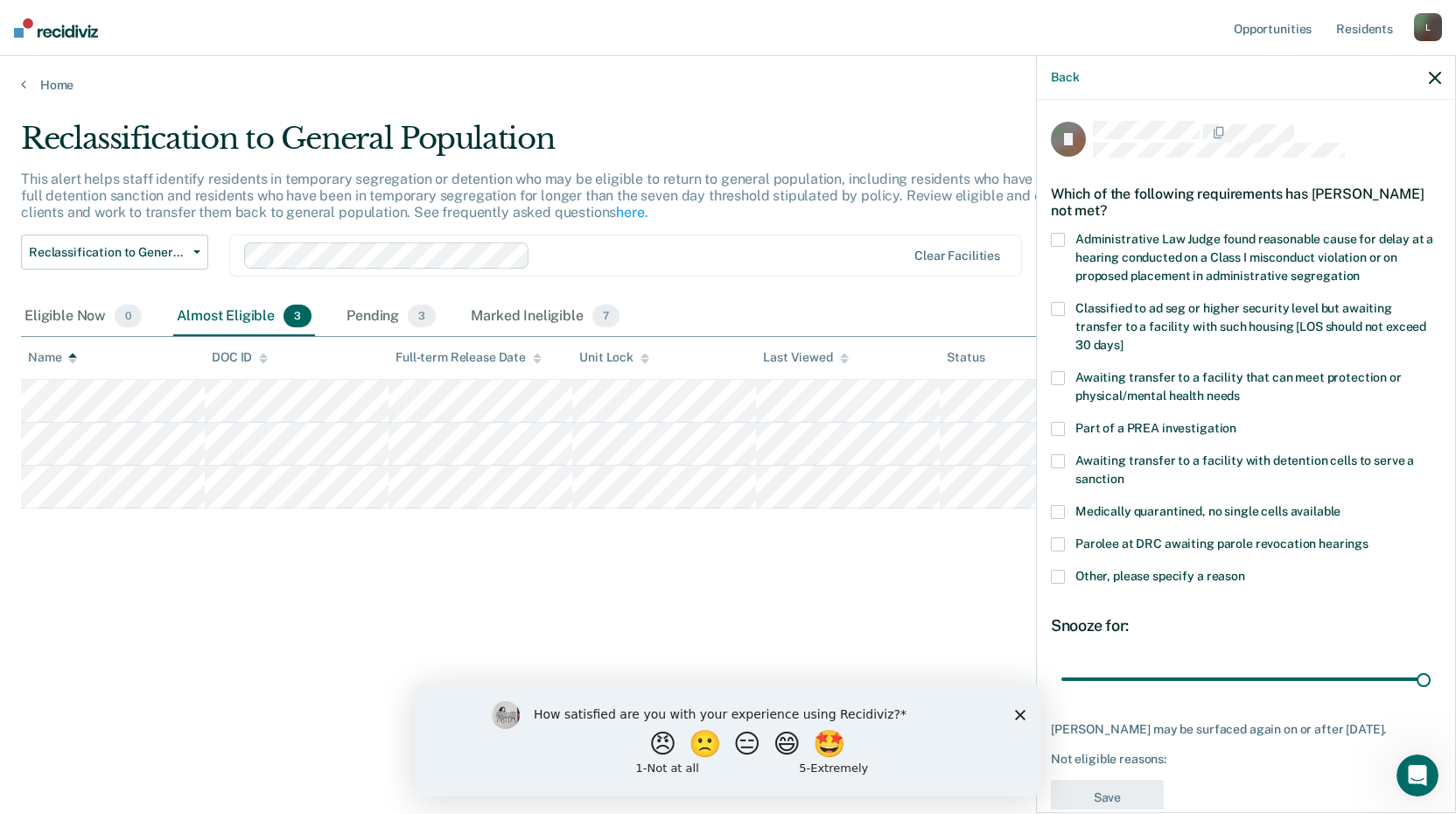
click at [1069, 578] on label "Other, please specify a reason" at bounding box center [1245, 578] width 390 height 19
click at [1245, 569] on input "Other, please specify a reason" at bounding box center [1245, 569] width 0 height 0
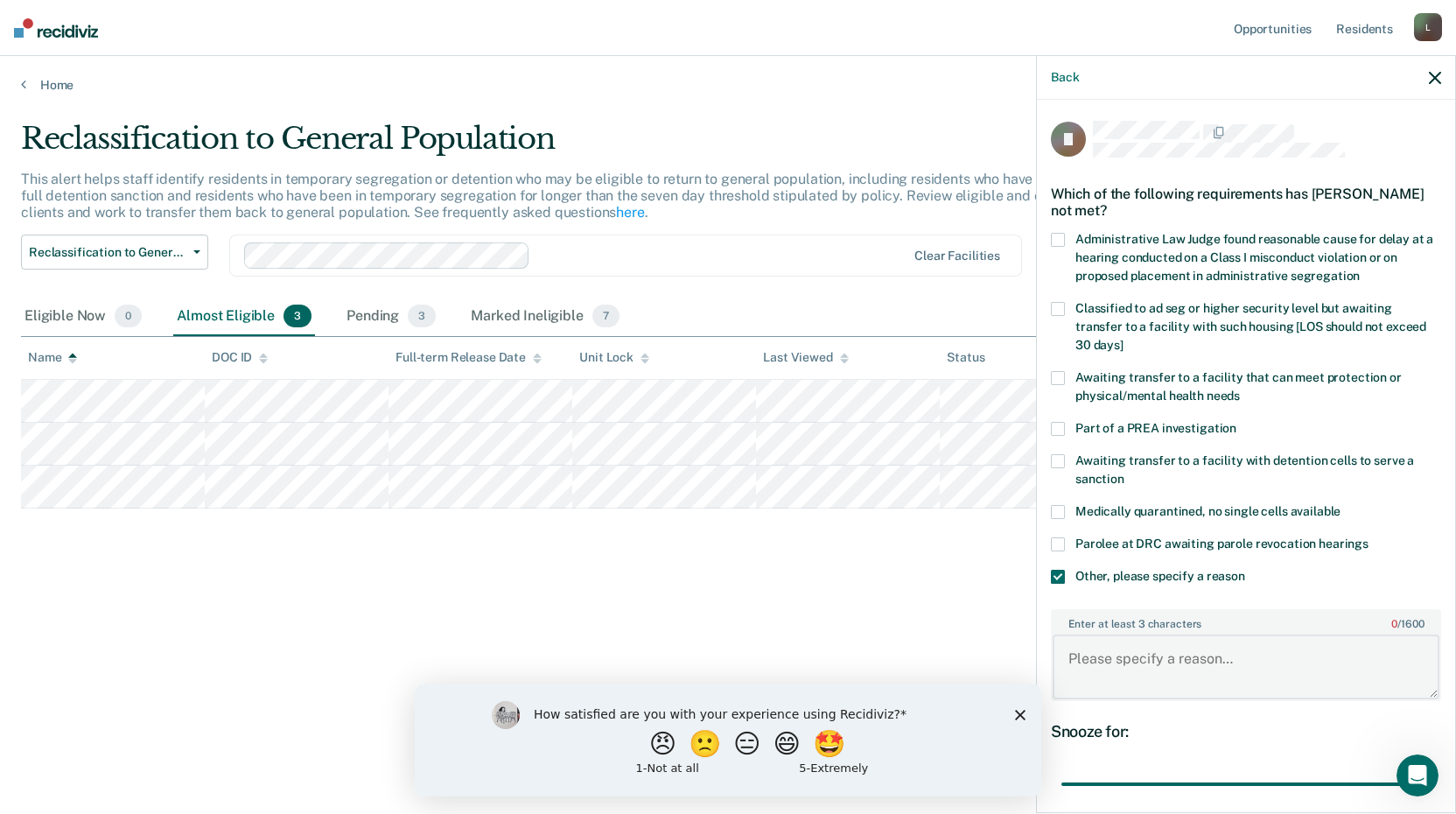
click at [1108, 638] on textarea "Enter at least 3 characters 0 / 1600" at bounding box center [1246, 666] width 387 height 64
type textarea "Involved in a smuggling incident waiting transfer to alter II"
click at [982, 619] on div "Reclassification to General Population This alert helps staff identify resident…" at bounding box center [727, 401] width 1414 height 562
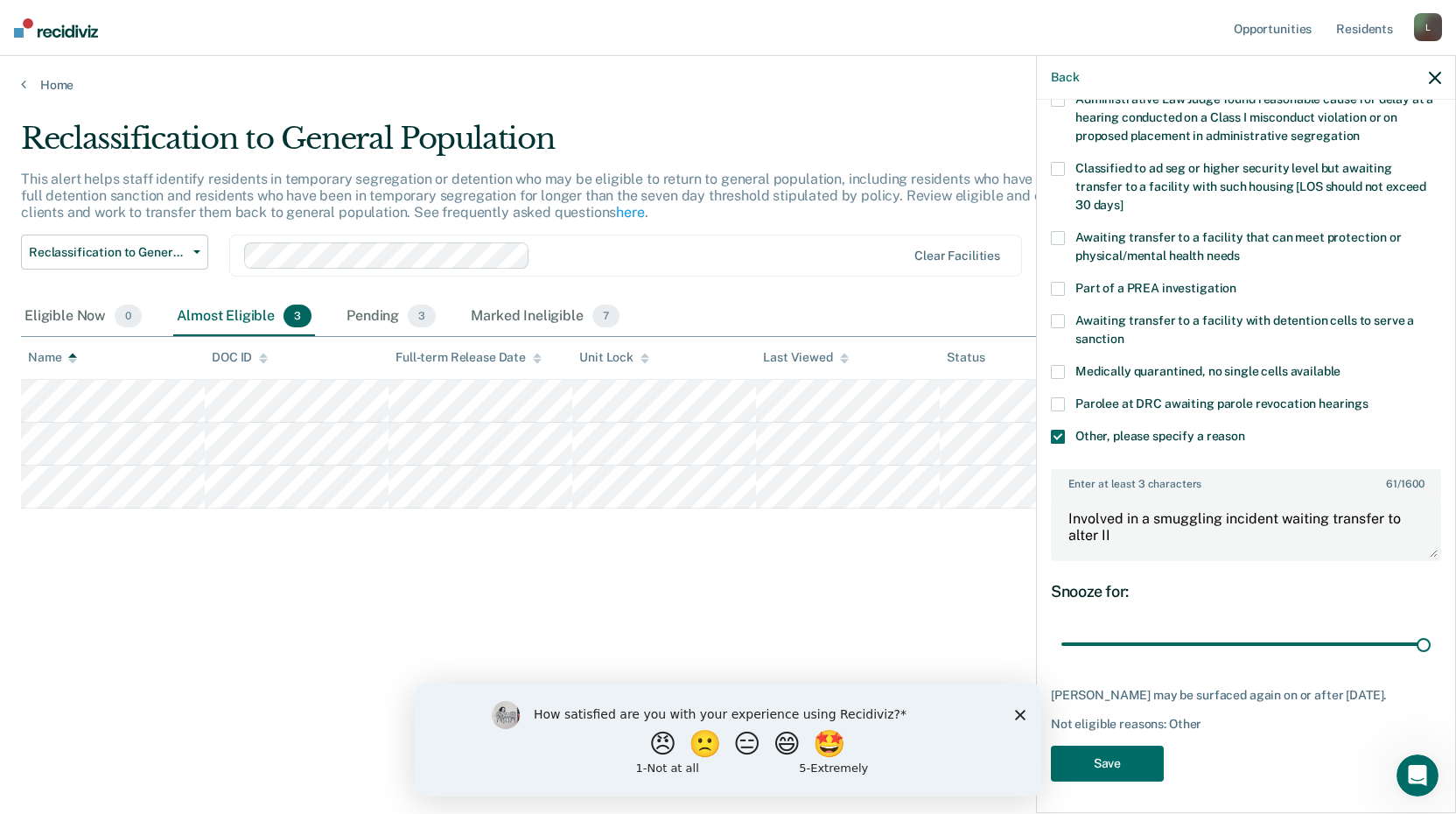
scroll to position [142, 0]
click at [1139, 759] on button "Save" at bounding box center [1106, 762] width 113 height 36
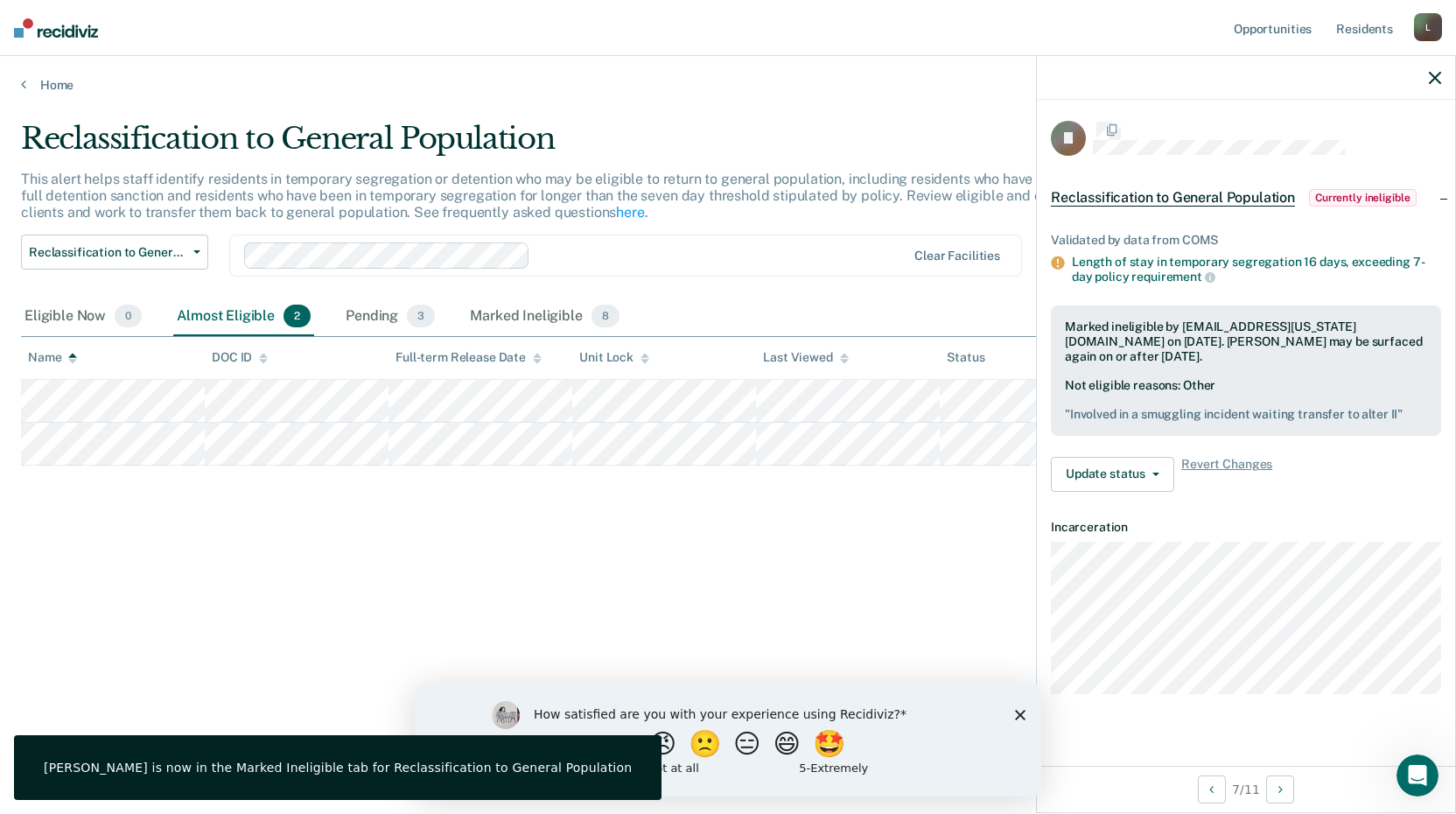
scroll to position [0, 0]
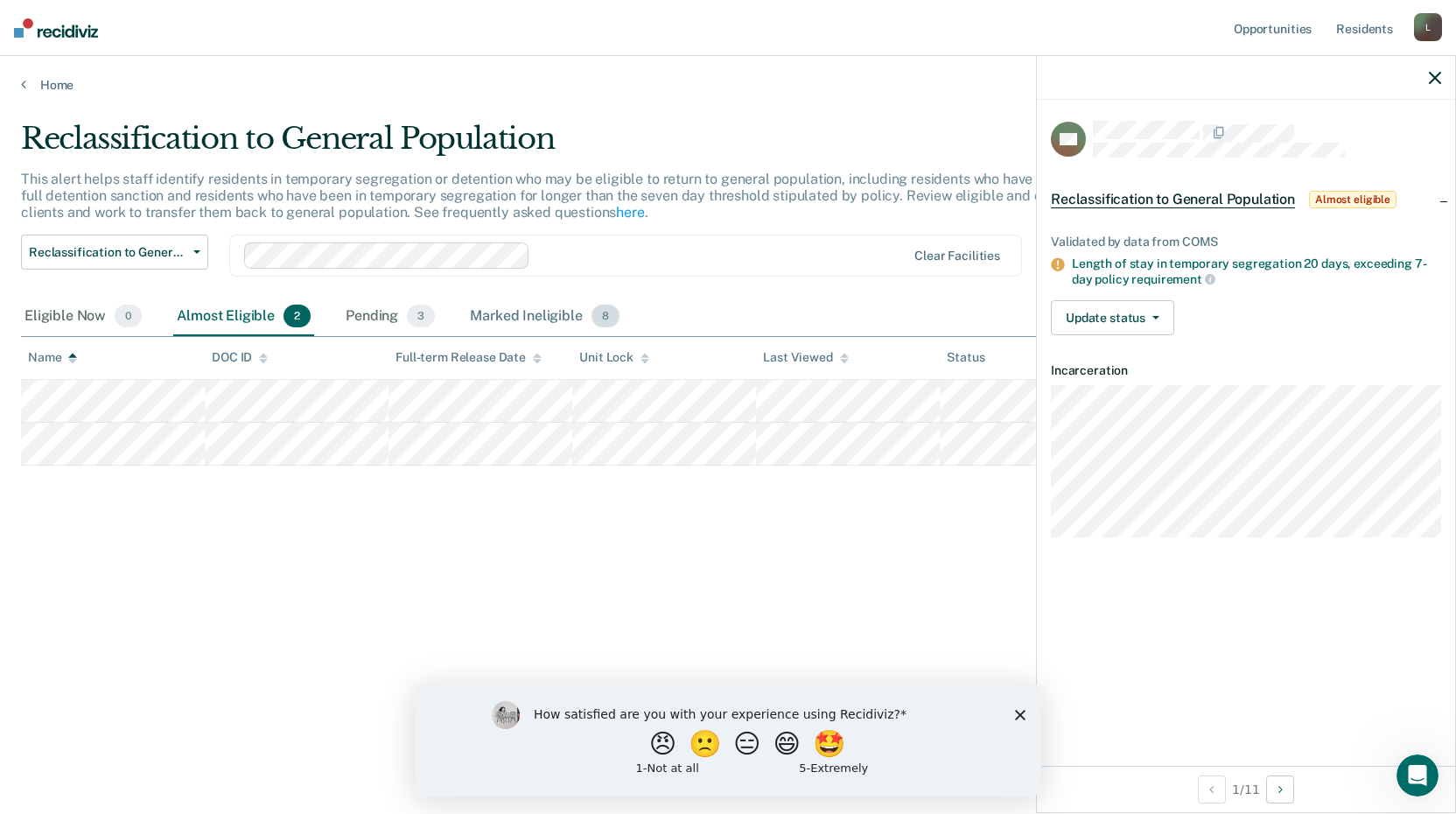
click at [499, 314] on div "Marked Ineligible 8" at bounding box center [545, 316] width 157 height 38
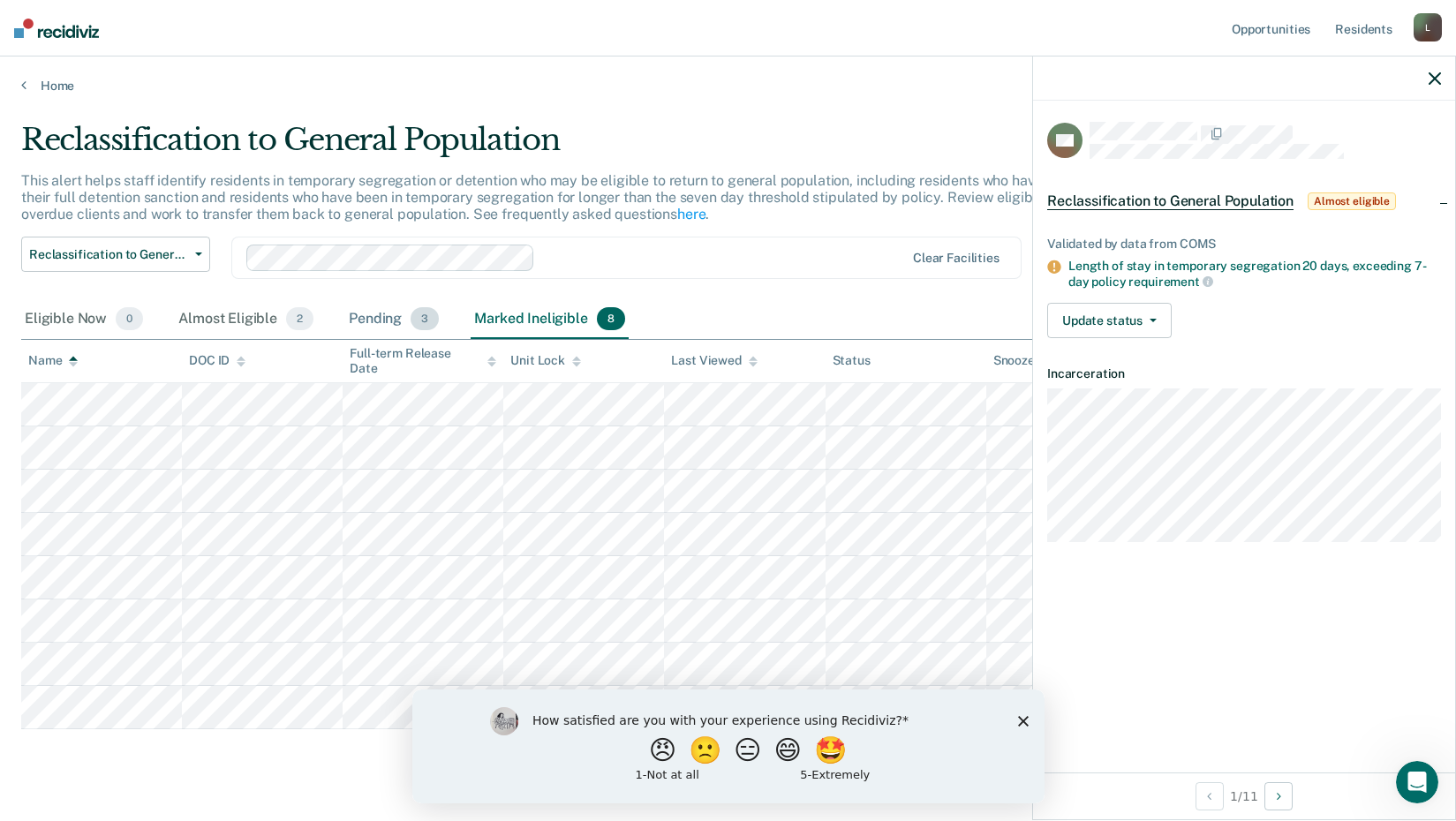
click at [365, 322] on div "Pending 3" at bounding box center [393, 319] width 97 height 39
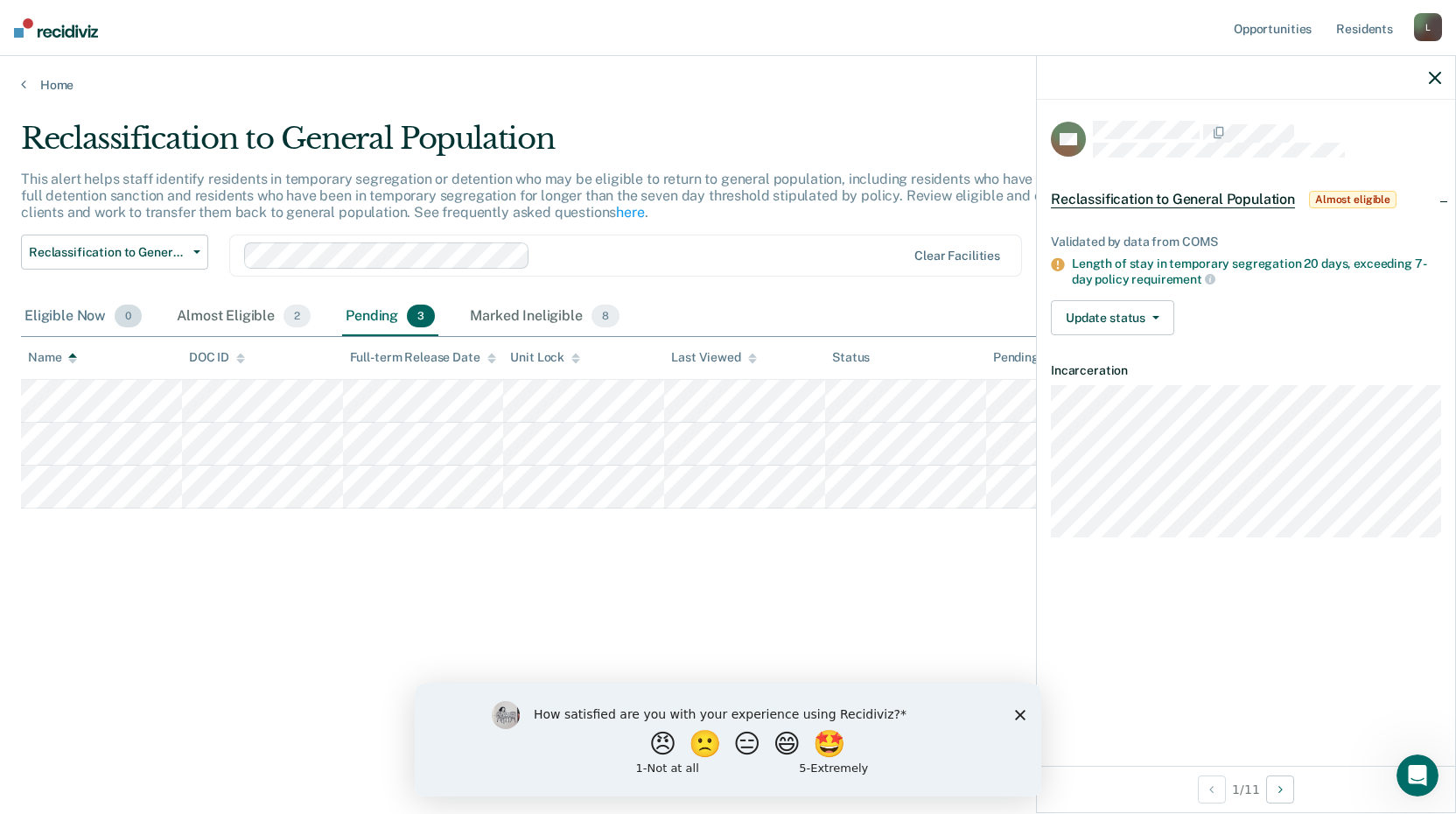
click at [62, 320] on div "Eligible Now 0" at bounding box center [82, 316] width 124 height 38
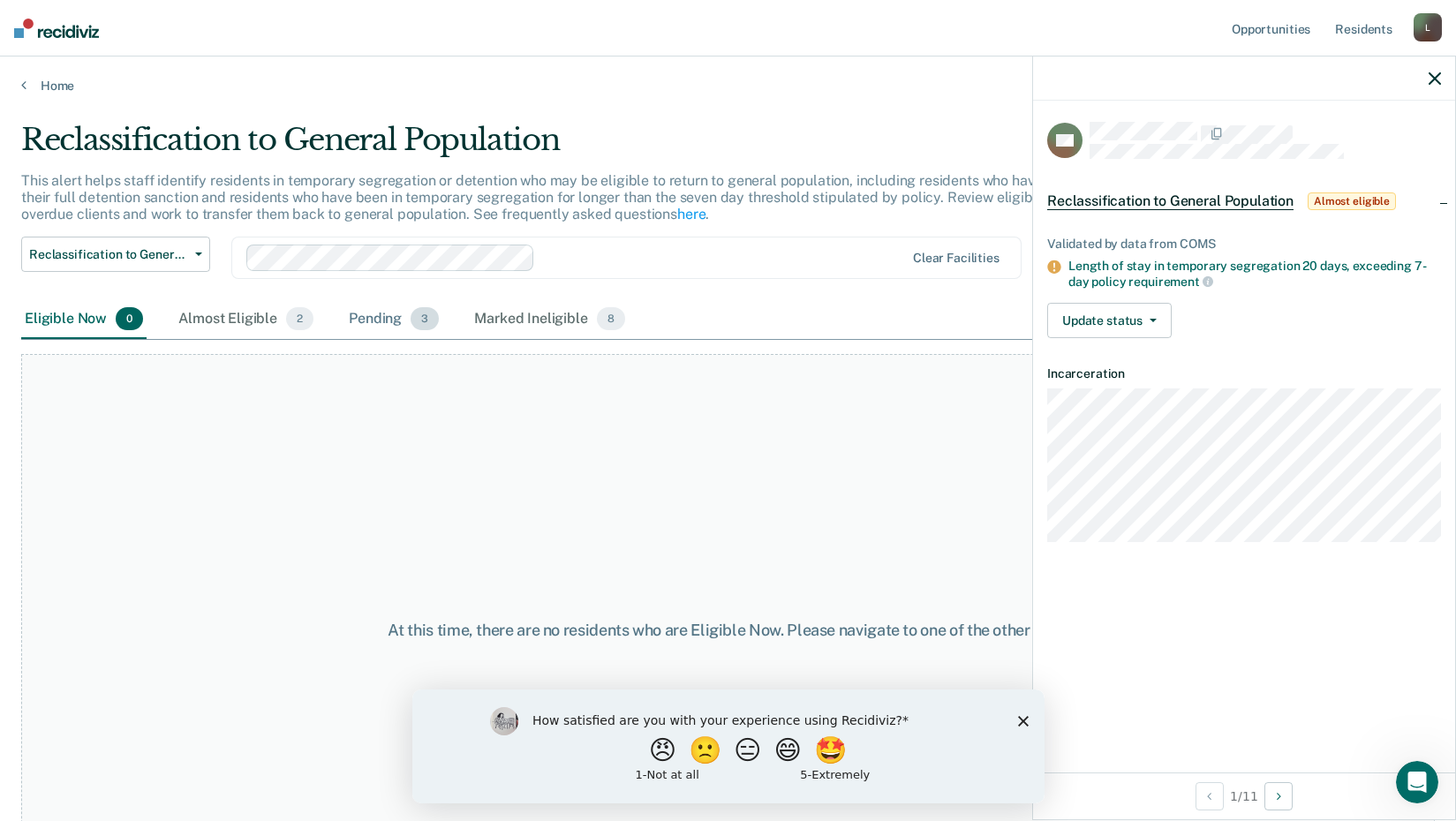
click at [372, 310] on div "Pending 3" at bounding box center [393, 319] width 97 height 39
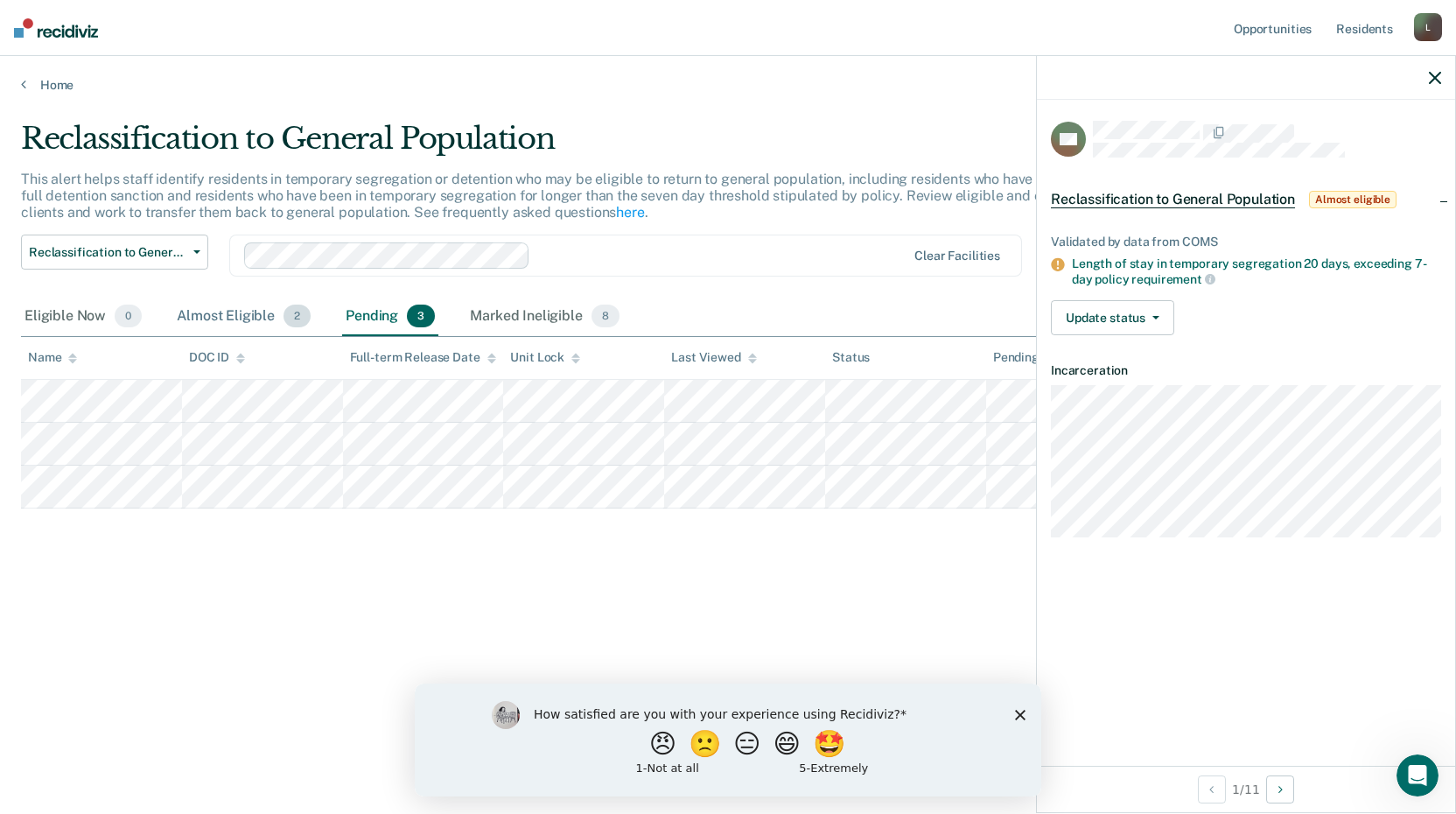
click at [213, 319] on div "Almost Eligible 2" at bounding box center [243, 316] width 141 height 38
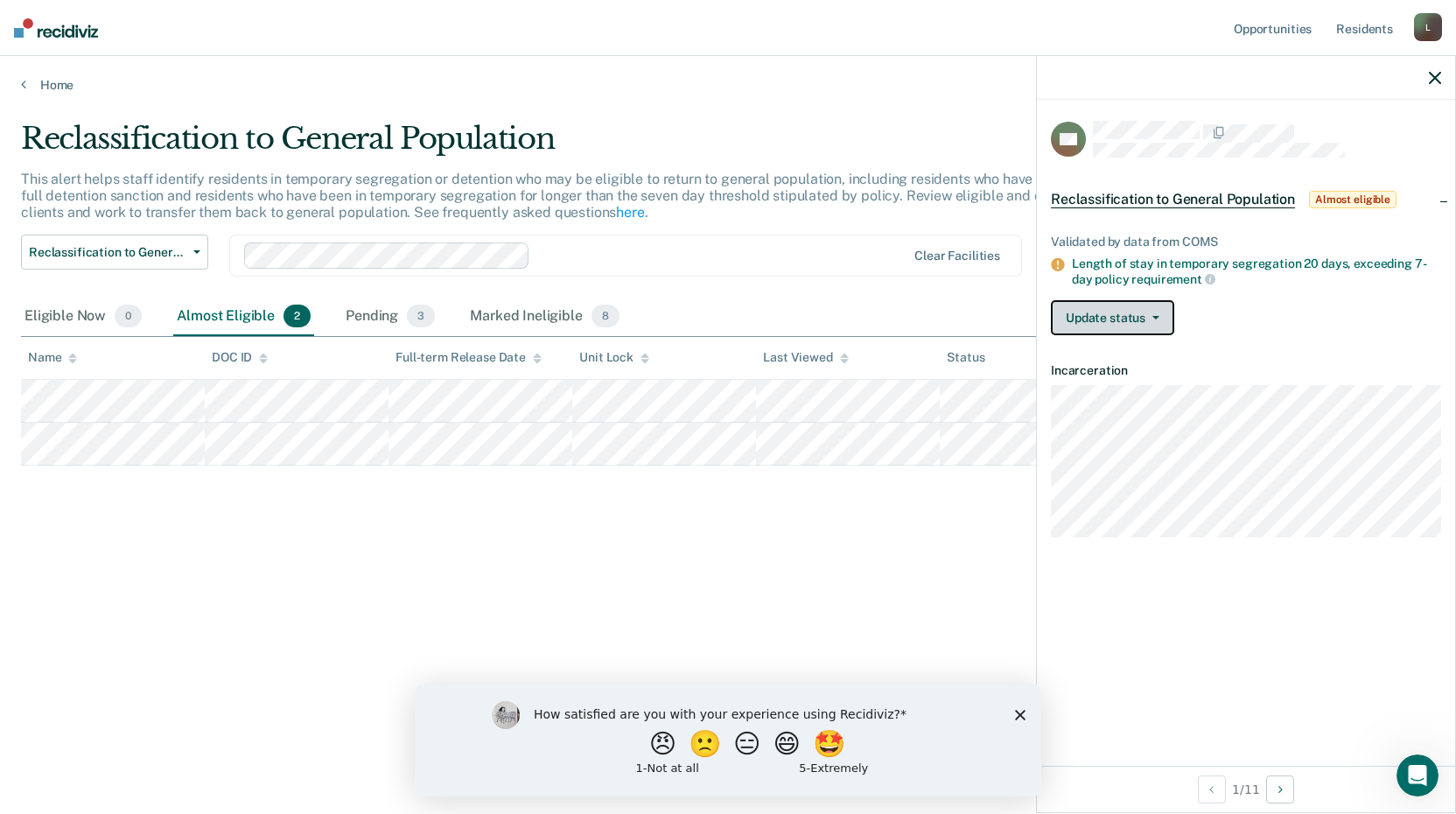
click at [1088, 312] on button "Update status" at bounding box center [1112, 317] width 123 height 35
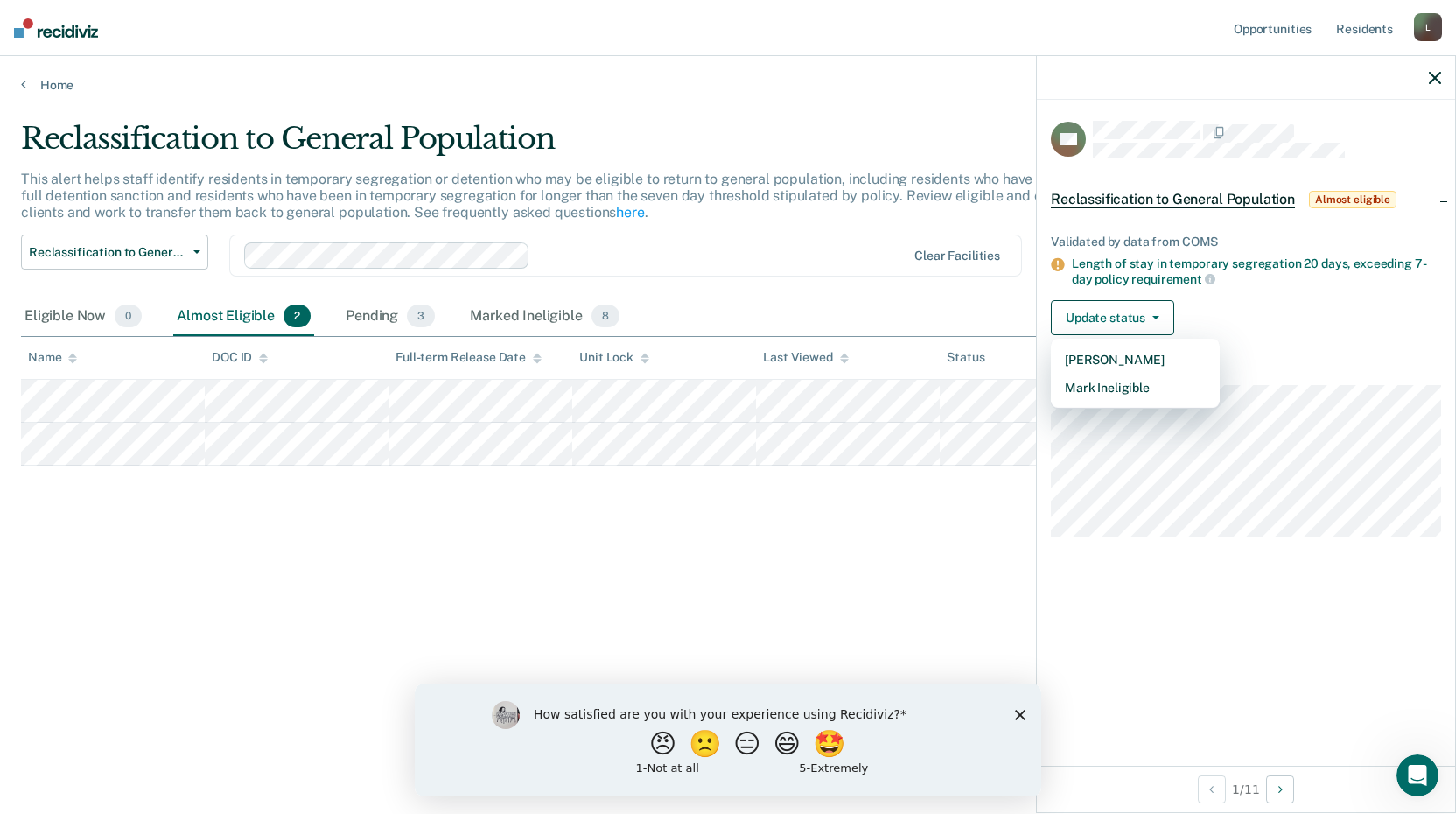
click at [934, 551] on div "Reclassification to General Population This alert helps staff identify resident…" at bounding box center [727, 401] width 1414 height 562
click at [1450, 194] on div "Reclassification to General Population Almost eligible" at bounding box center [1245, 199] width 418 height 56
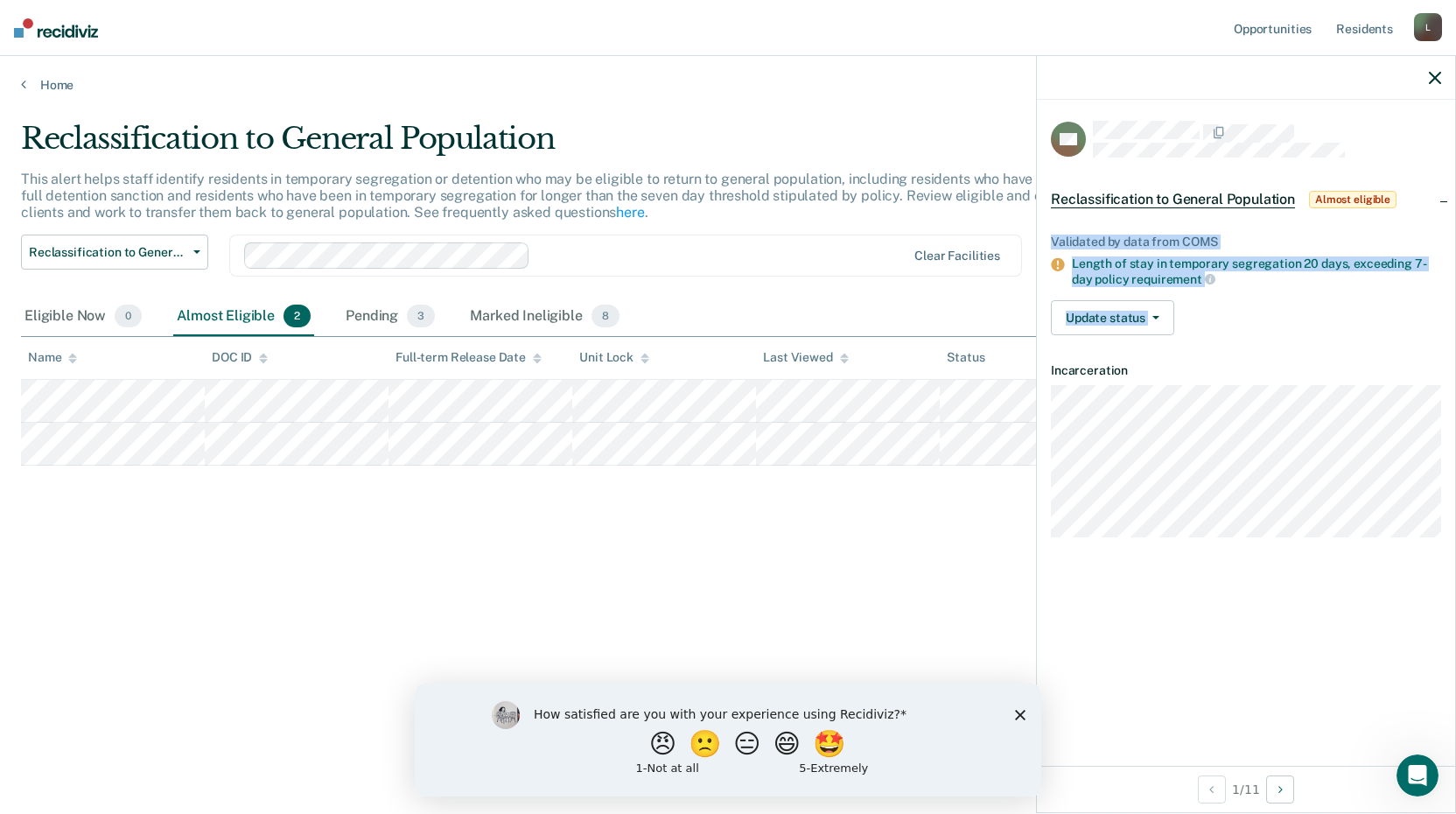
click at [1450, 194] on div "Reclassification to General Population Almost eligible" at bounding box center [1245, 199] width 418 height 56
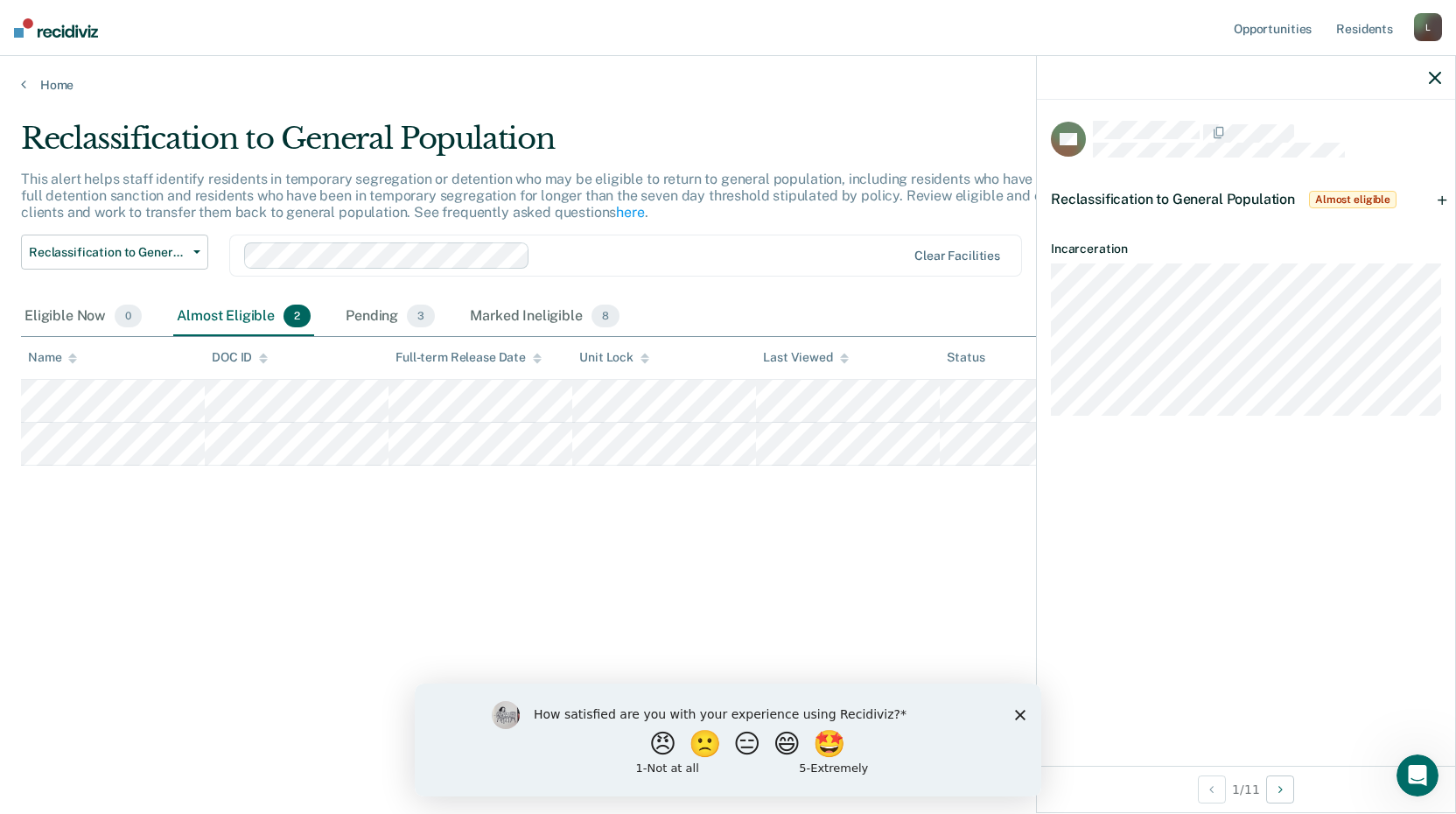
click at [1439, 198] on div "Reclassification to General Population Almost eligible" at bounding box center [1245, 199] width 418 height 56
